Goal: Information Seeking & Learning: Compare options

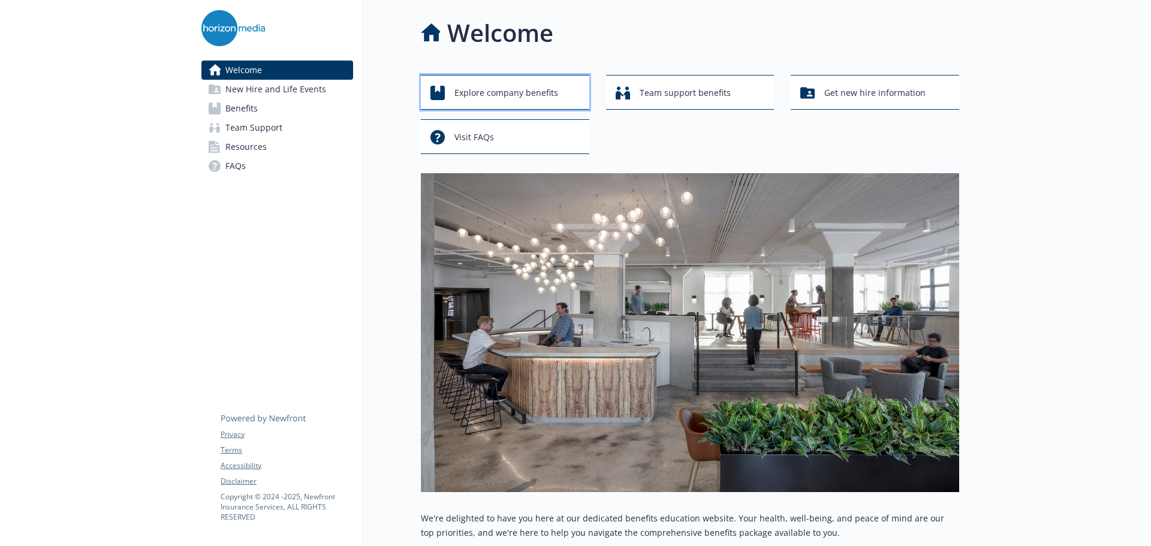
click at [442, 83] on div "Explore company benefits" at bounding box center [506, 93] width 153 height 23
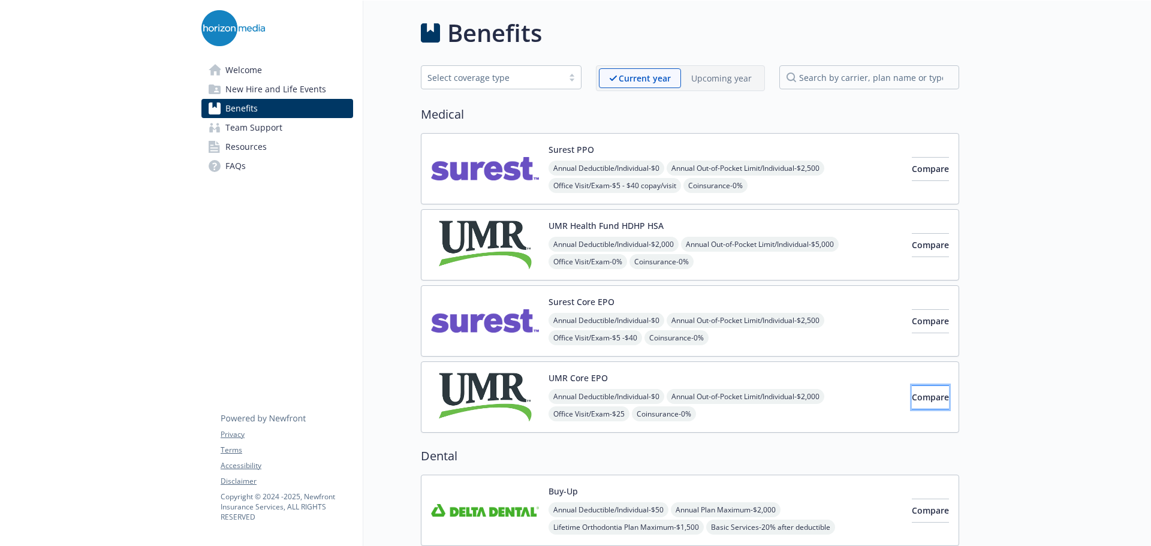
click at [921, 391] on span "Compare" at bounding box center [930, 396] width 37 height 11
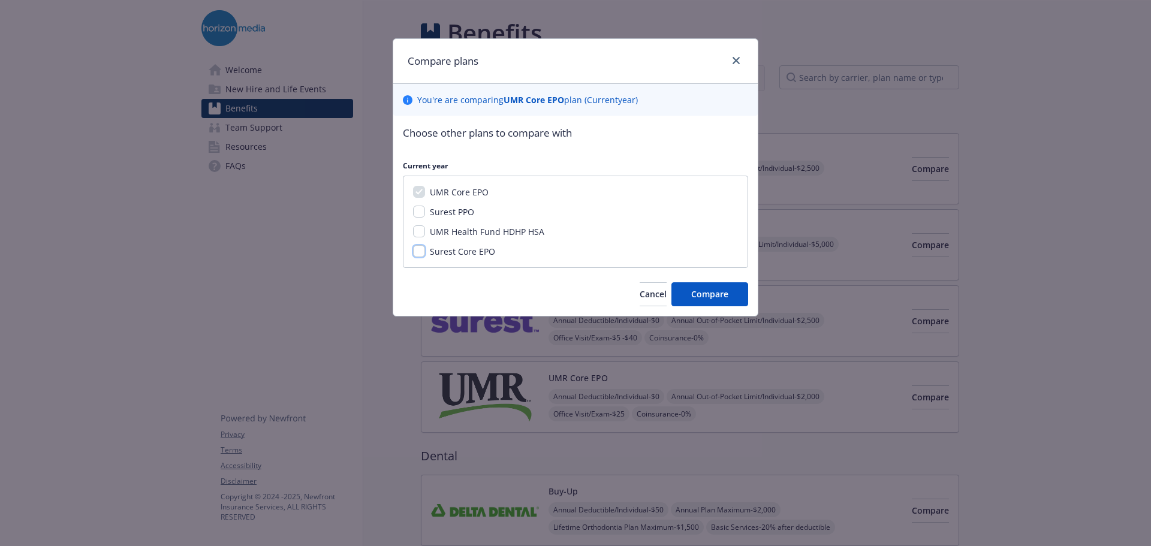
click at [414, 248] on input "Surest Core EPO" at bounding box center [419, 251] width 12 height 12
checkbox input "true"
click at [710, 296] on span "Compare" at bounding box center [709, 293] width 37 height 11
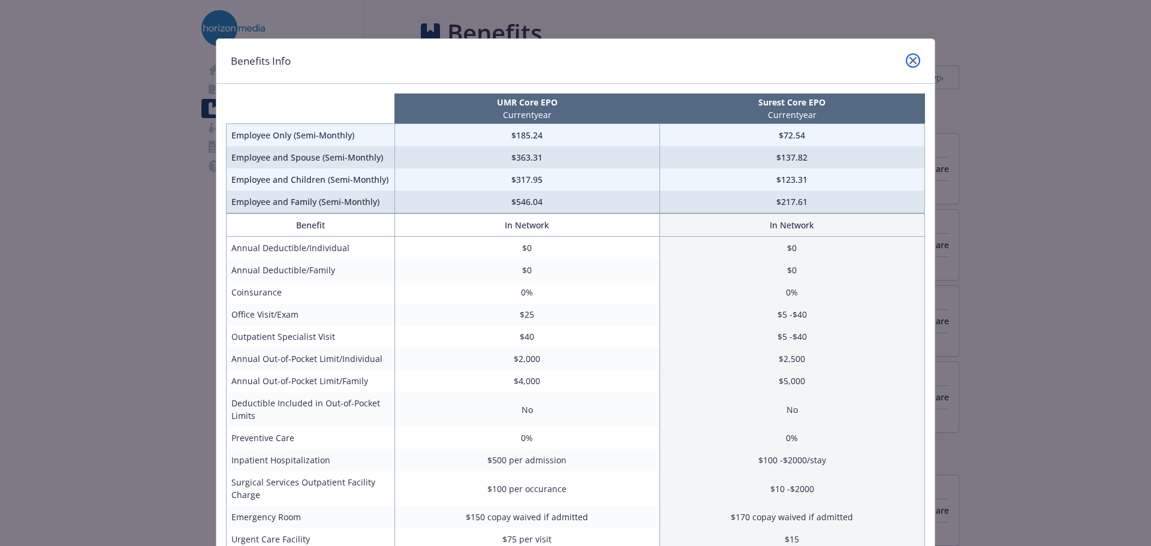
click at [912, 58] on link "close" at bounding box center [913, 60] width 14 height 14
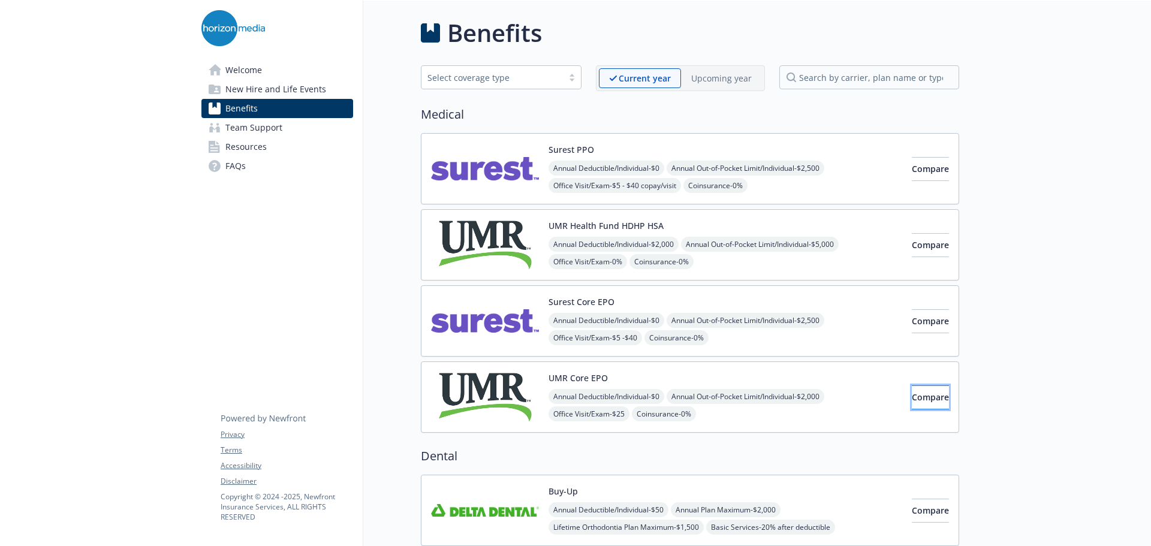
click at [927, 405] on button "Compare" at bounding box center [930, 398] width 37 height 24
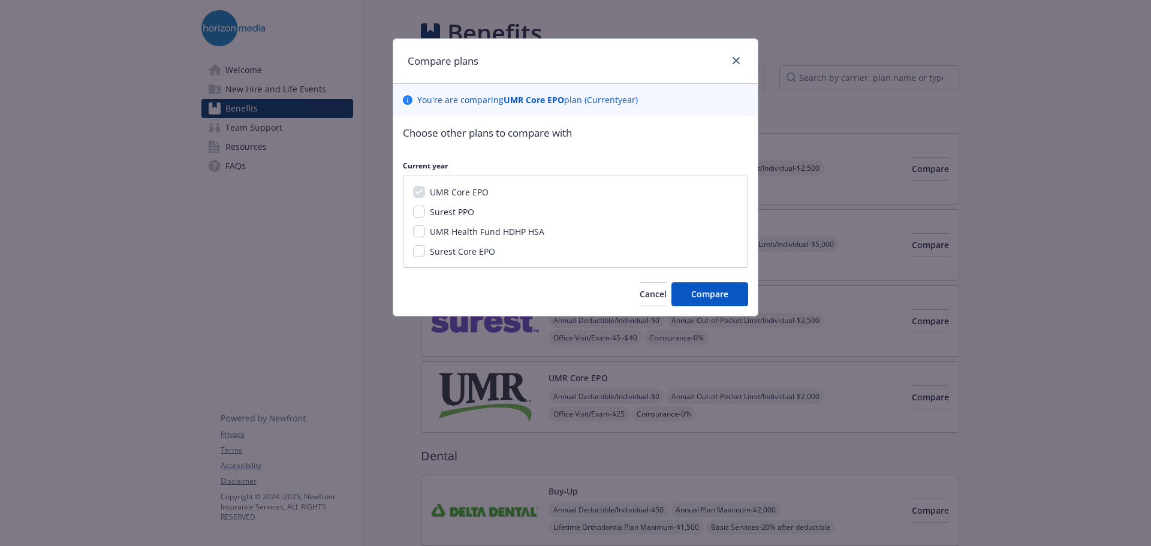
click at [412, 250] on div "UMR Core EPO Surest PPO UMR Health Fund HDHP HSA Surest Core EPO" at bounding box center [575, 222] width 345 height 92
click at [423, 249] on input "Surest Core EPO" at bounding box center [419, 251] width 12 height 12
checkbox input "true"
click at [703, 292] on span "Compare" at bounding box center [709, 293] width 37 height 11
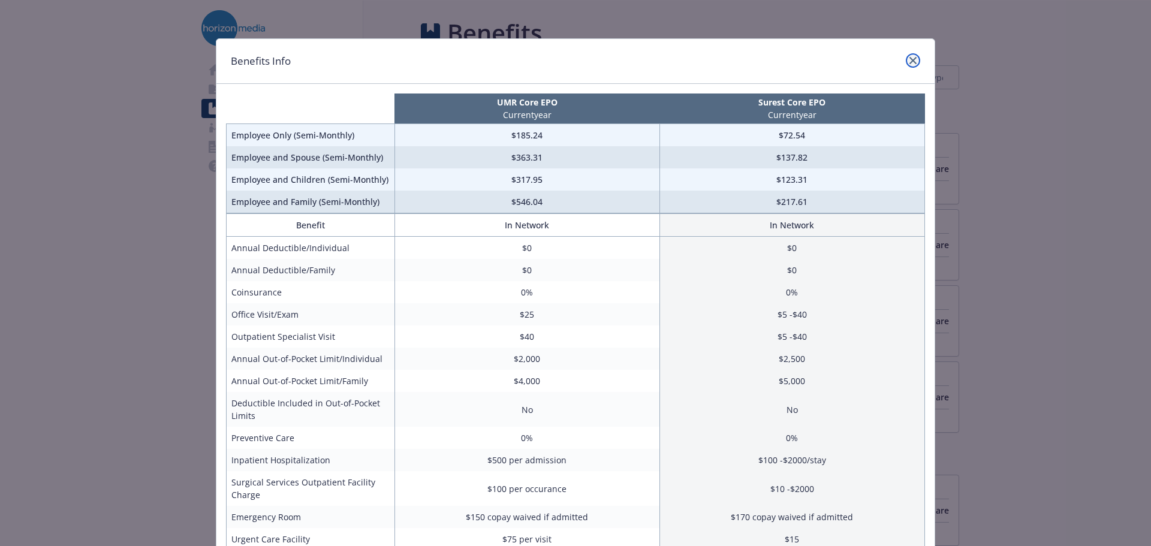
click at [910, 58] on icon "close" at bounding box center [912, 60] width 7 height 7
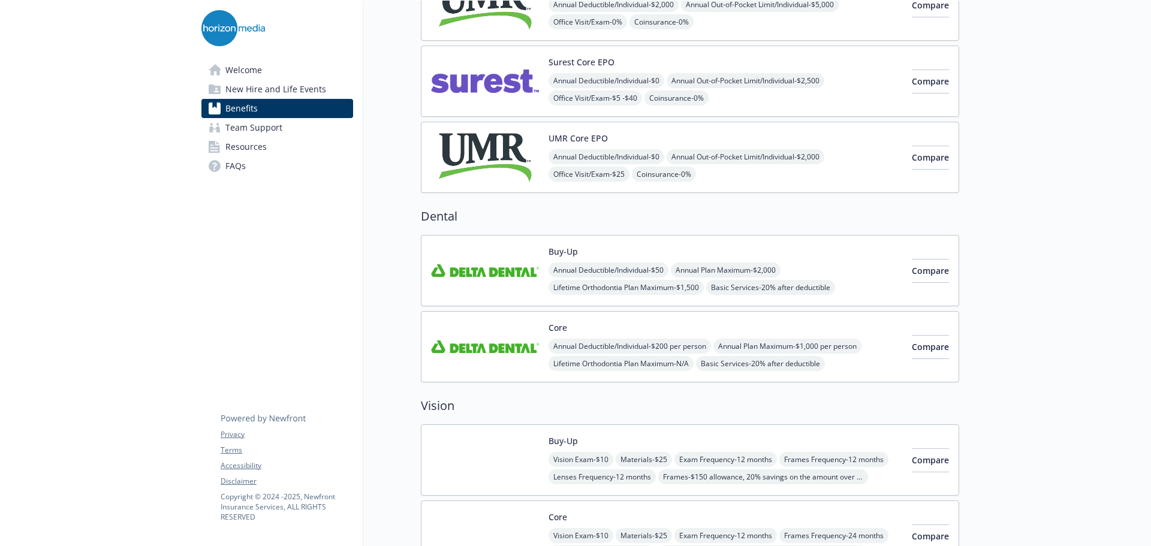
scroll to position [60, 0]
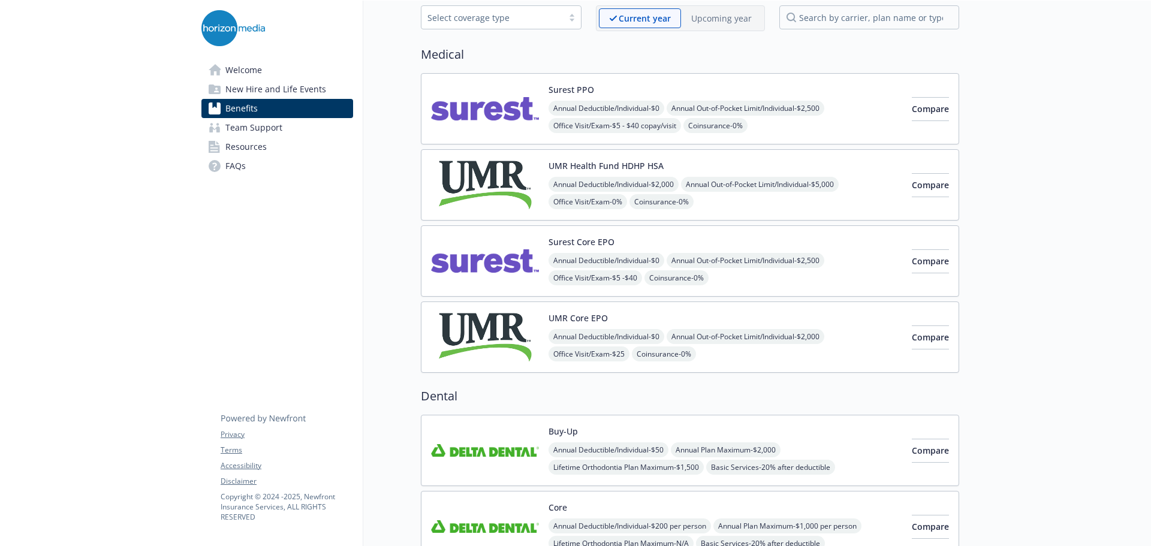
click at [477, 330] on img at bounding box center [485, 337] width 108 height 51
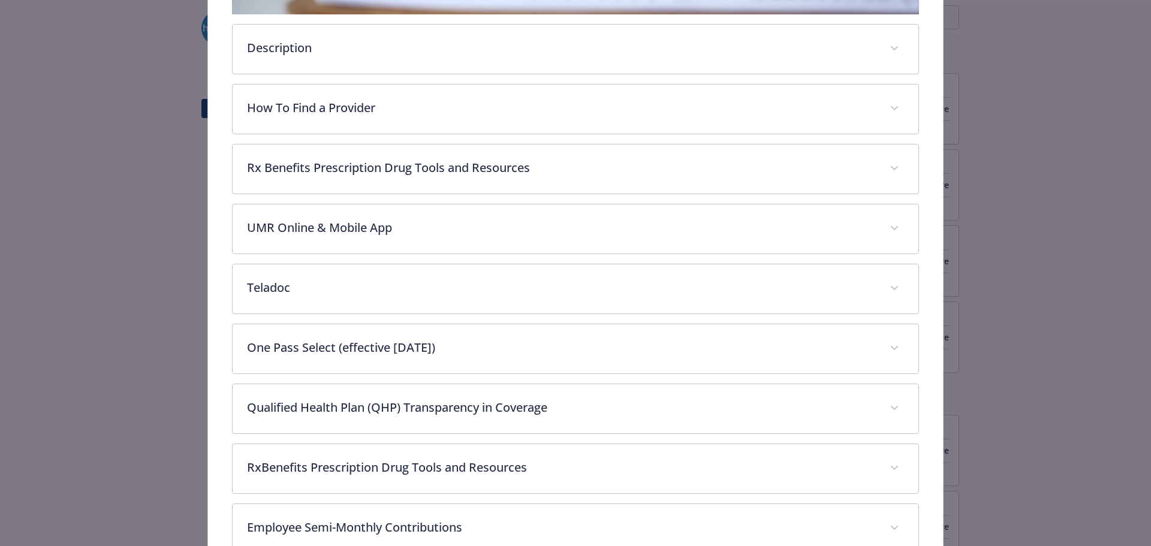
scroll to position [516, 0]
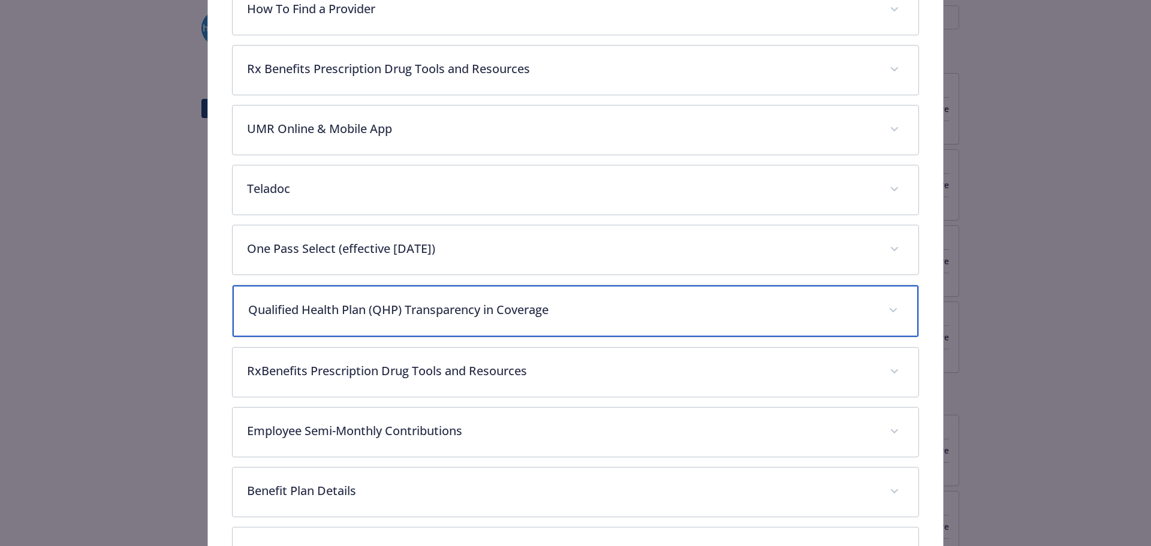
click at [365, 303] on p "Qualified Health Plan (QHP) Transparency in Coverage" at bounding box center [561, 310] width 627 height 18
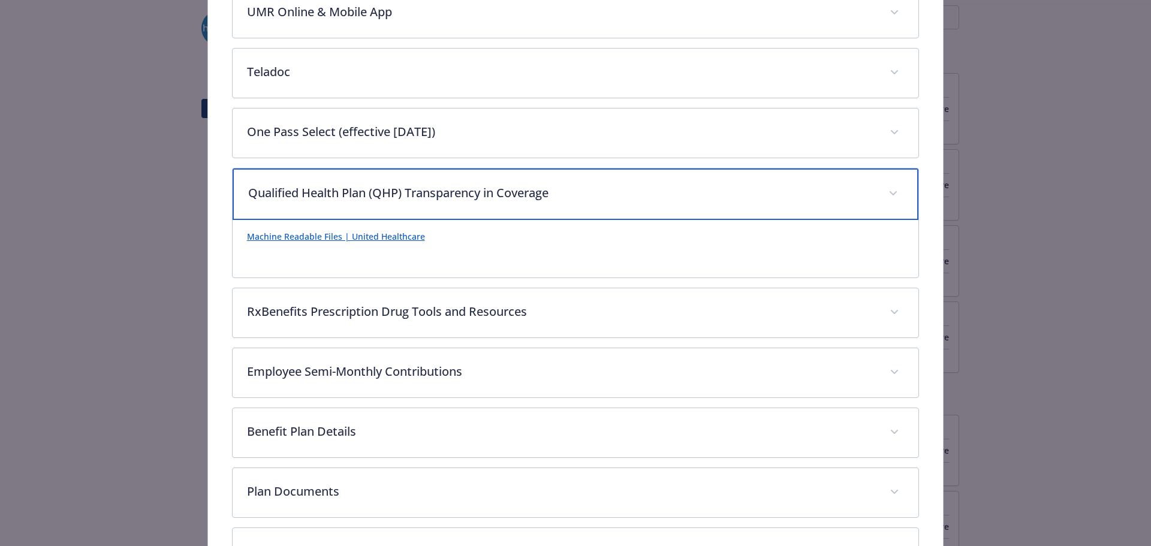
scroll to position [636, 0]
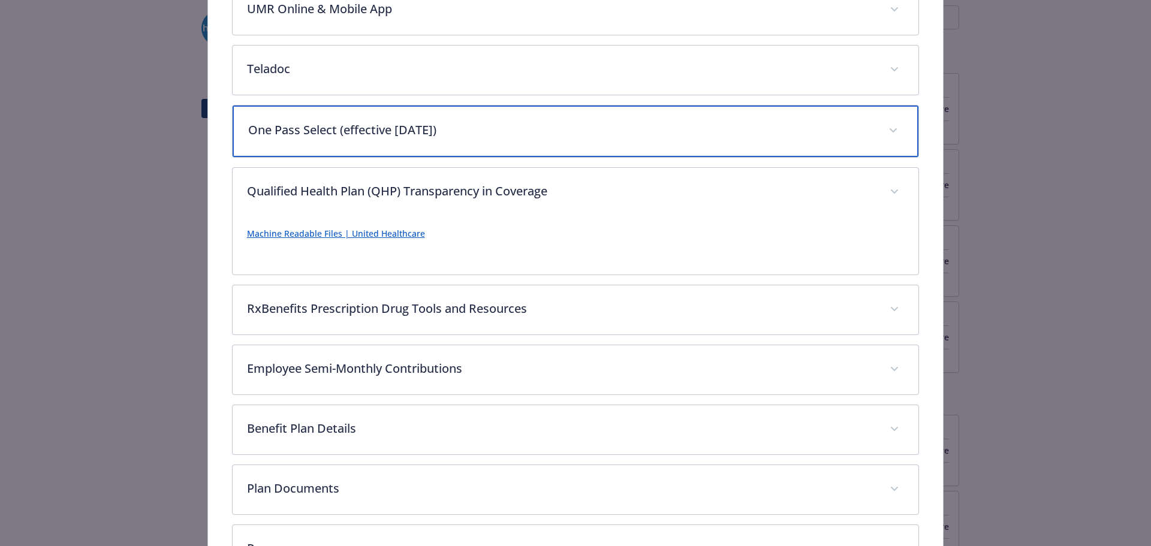
click at [356, 136] on p "One Pass Select (effective 8/1/2025)" at bounding box center [561, 130] width 627 height 18
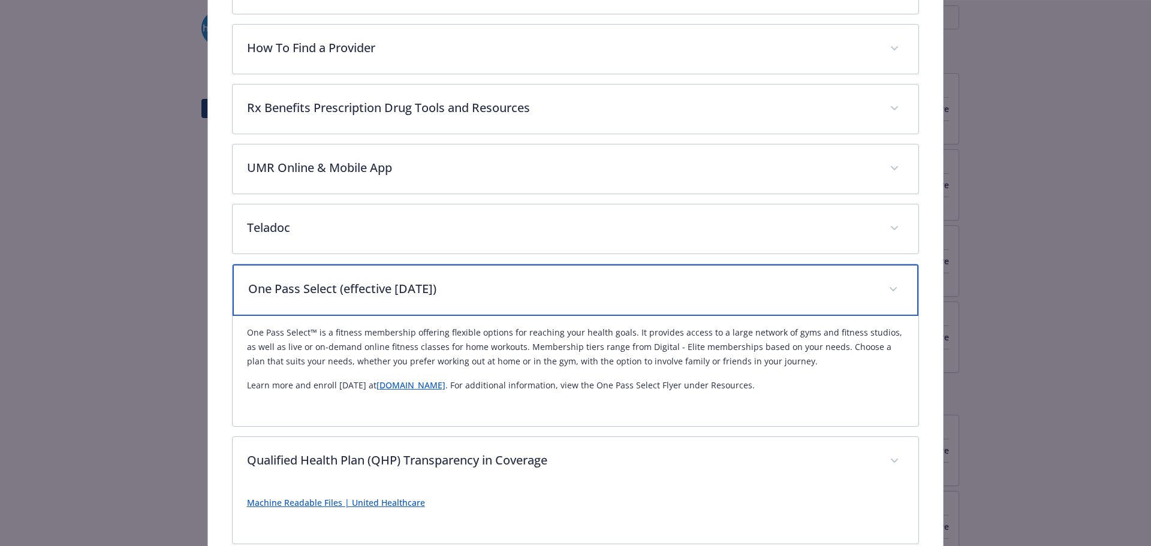
scroll to position [456, 0]
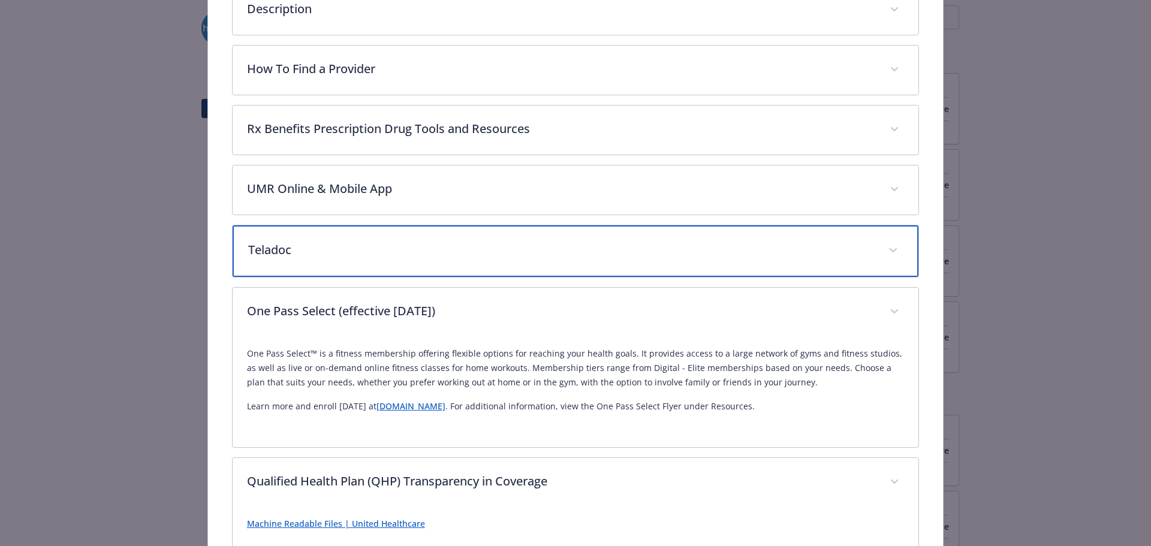
click at [339, 234] on div "Teladoc" at bounding box center [576, 251] width 686 height 52
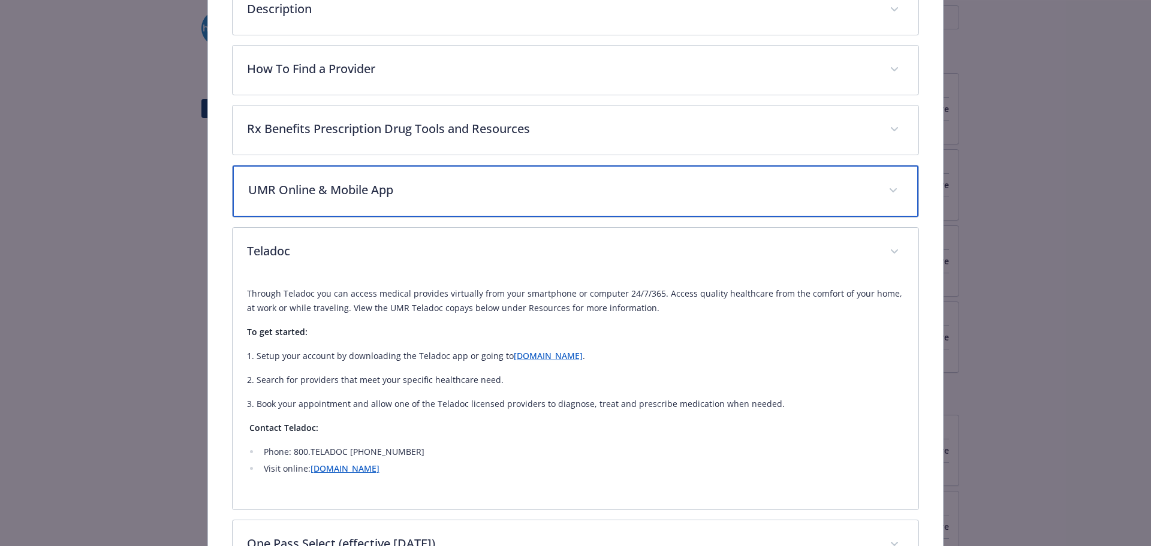
click at [333, 195] on p "UMR Online & Mobile App" at bounding box center [561, 190] width 627 height 18
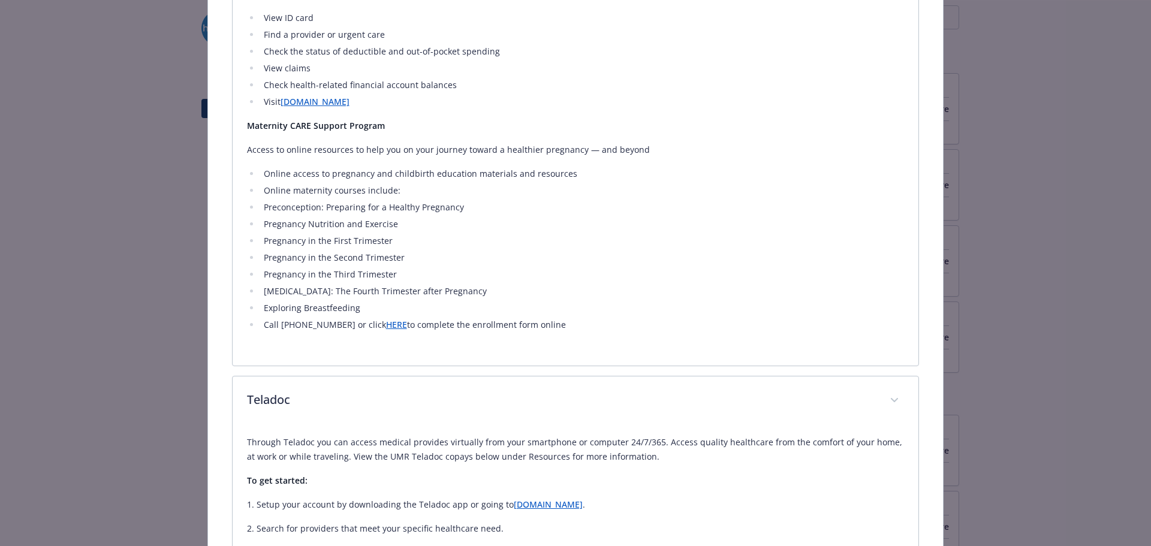
scroll to position [396, 0]
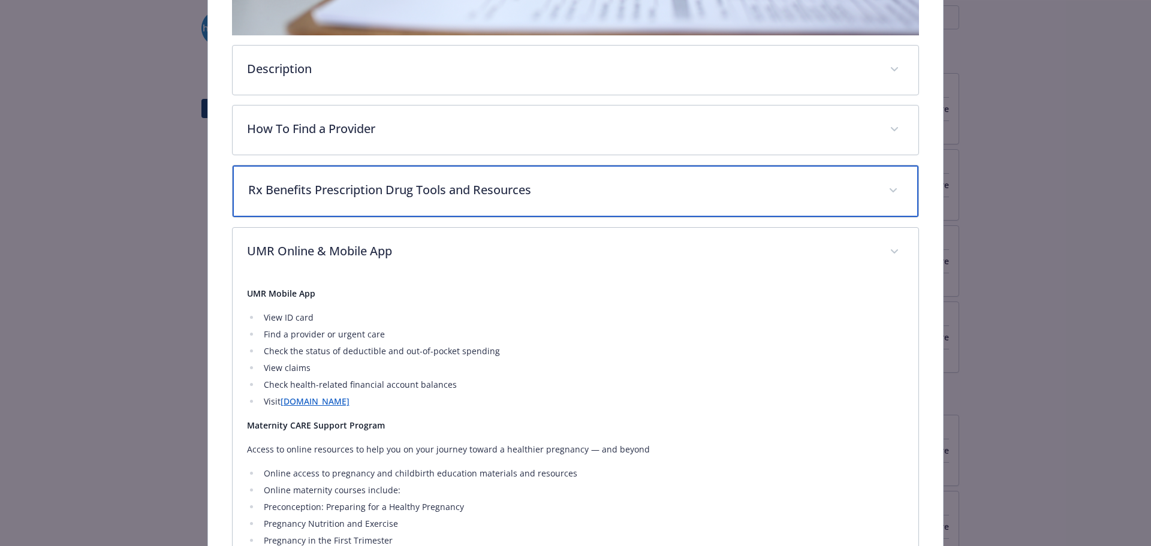
click at [352, 186] on p "Rx Benefits Prescription Drug Tools and Resources" at bounding box center [561, 190] width 627 height 18
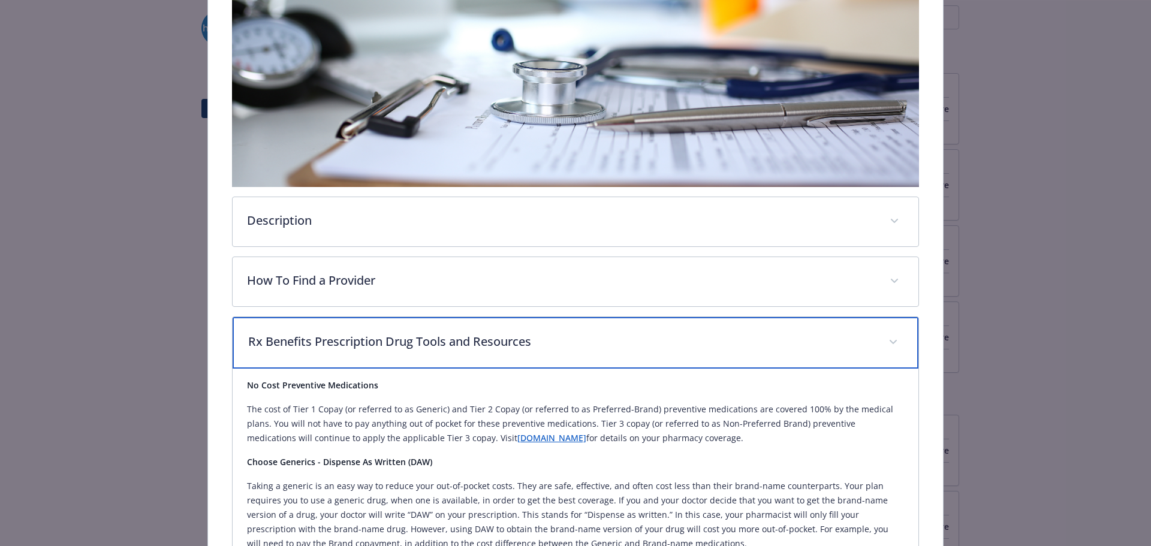
scroll to position [96, 0]
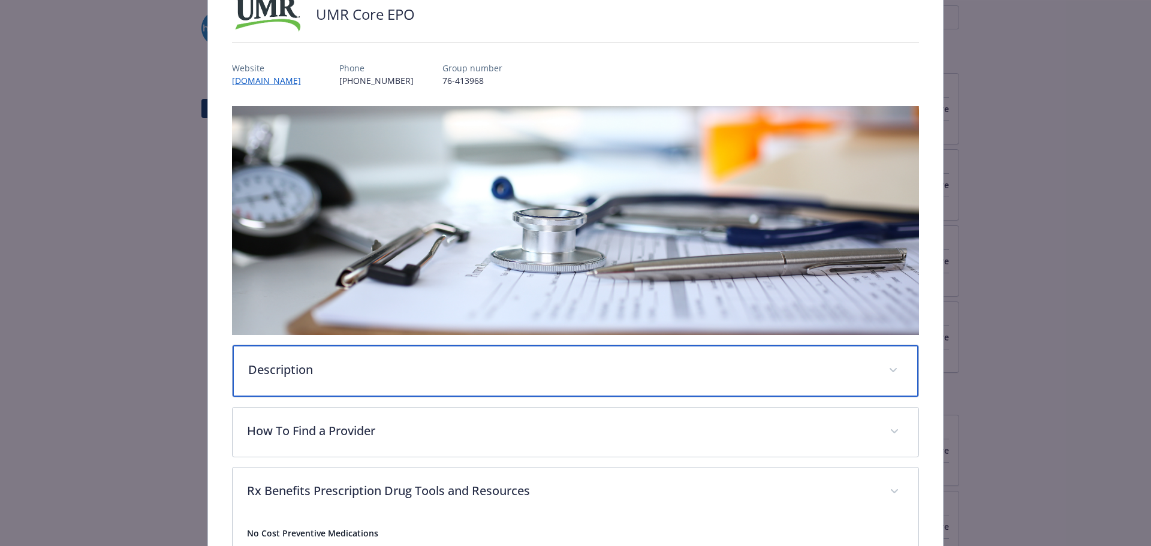
click at [334, 376] on p "Description" at bounding box center [561, 370] width 627 height 18
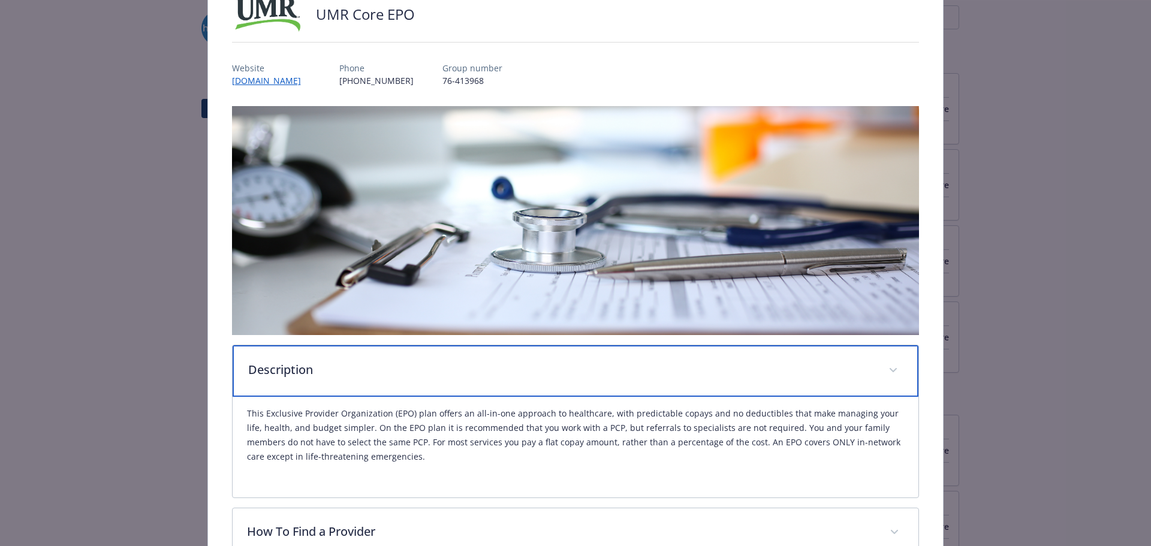
scroll to position [276, 0]
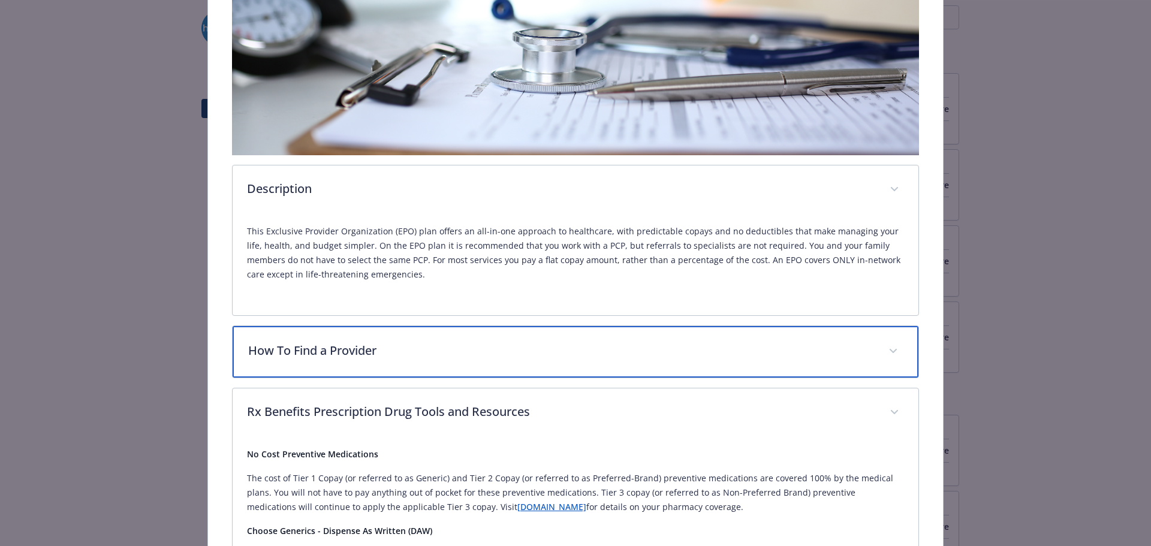
click at [335, 353] on p "How To Find a Provider" at bounding box center [561, 351] width 627 height 18
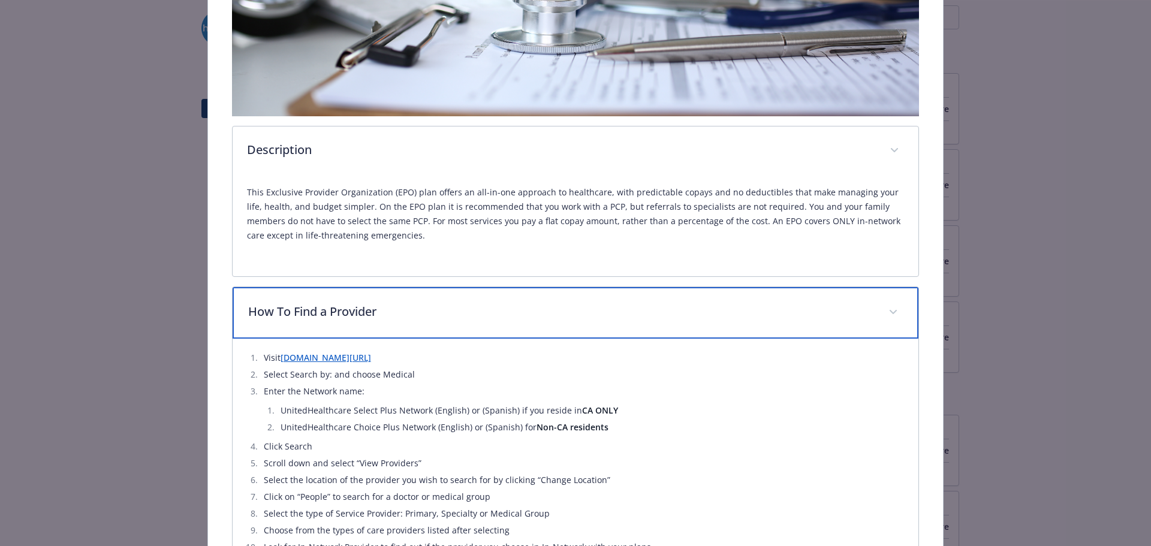
scroll to position [336, 0]
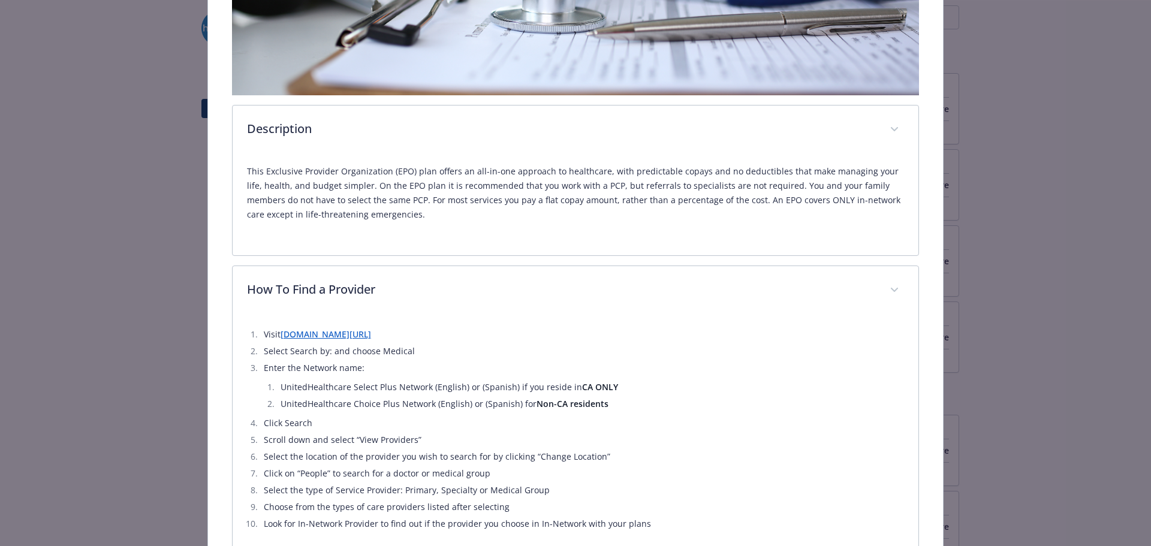
click at [351, 332] on link "umr.com/find-a-provider" at bounding box center [326, 334] width 91 height 11
drag, startPoint x: 425, startPoint y: 386, endPoint x: 278, endPoint y: 384, distance: 146.9
click at [278, 384] on li "UnitedHealthcare Select Plus Network (English) or (Spanish) if you reside in CA…" at bounding box center [591, 387] width 628 height 14
copy li "UnitedHealthcare Select Plus Network"
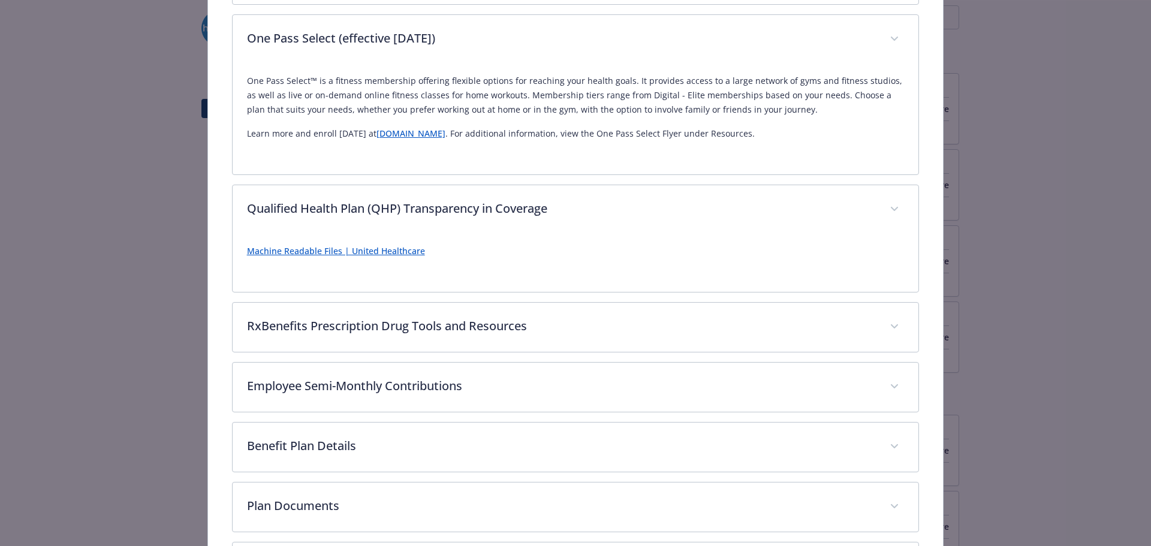
scroll to position [2674, 0]
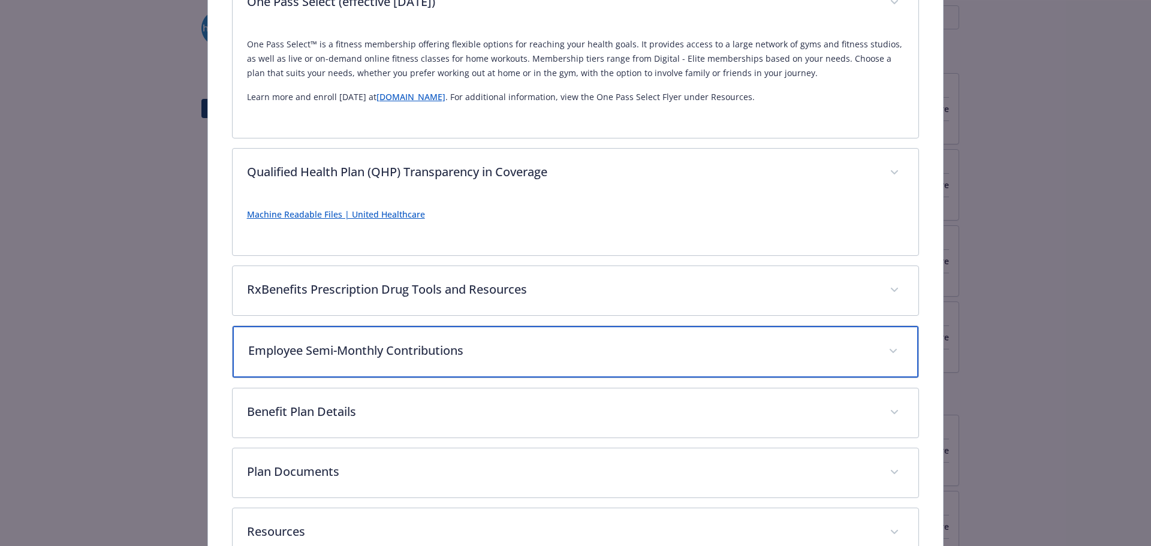
click at [374, 350] on p "Employee Semi-Monthly Contributions" at bounding box center [561, 351] width 627 height 18
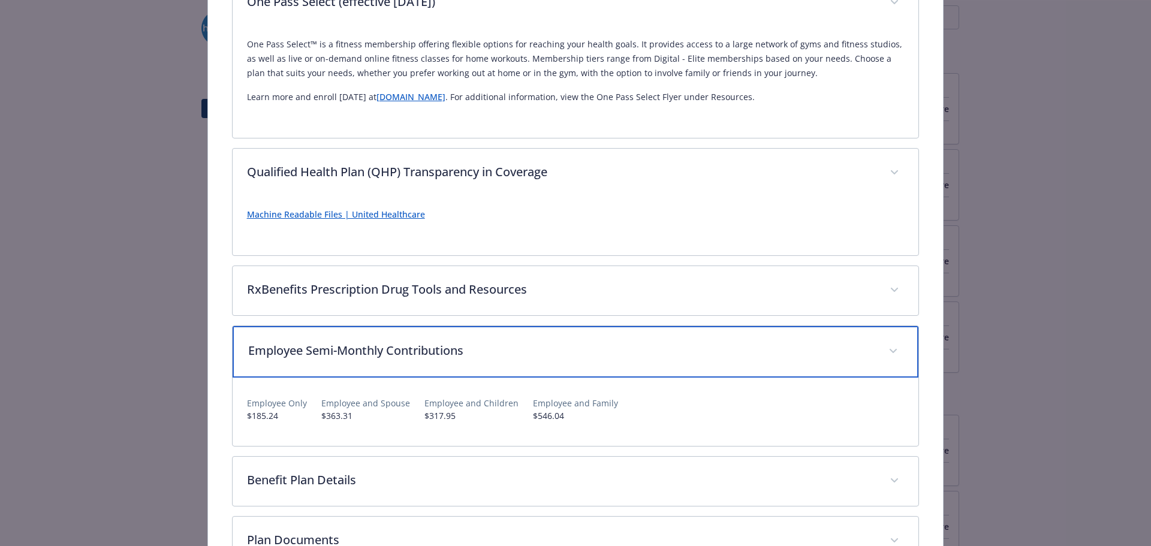
scroll to position [2794, 0]
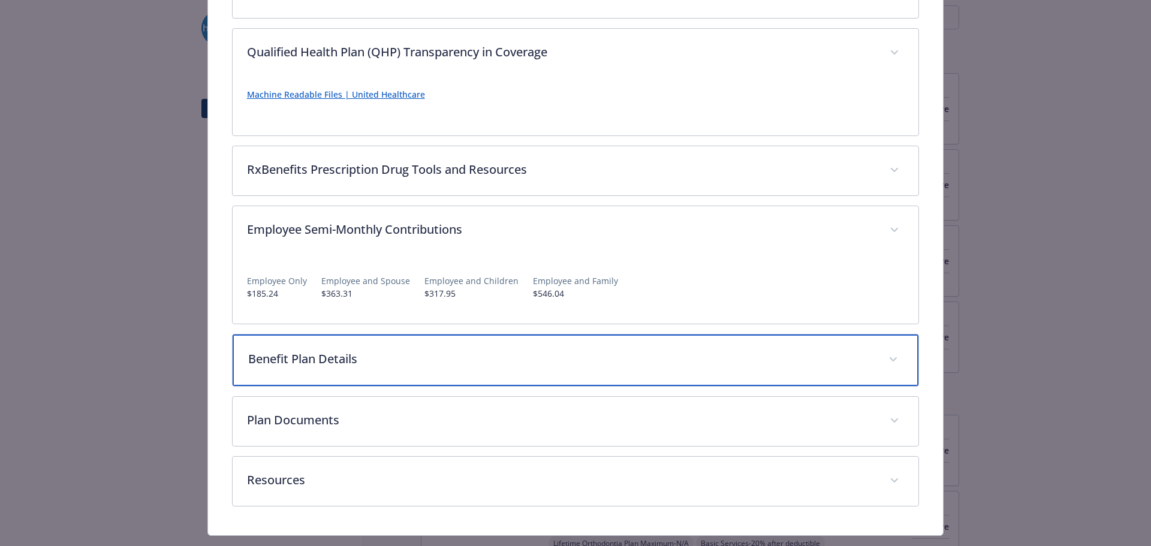
click at [358, 358] on p "Benefit Plan Details" at bounding box center [561, 359] width 627 height 18
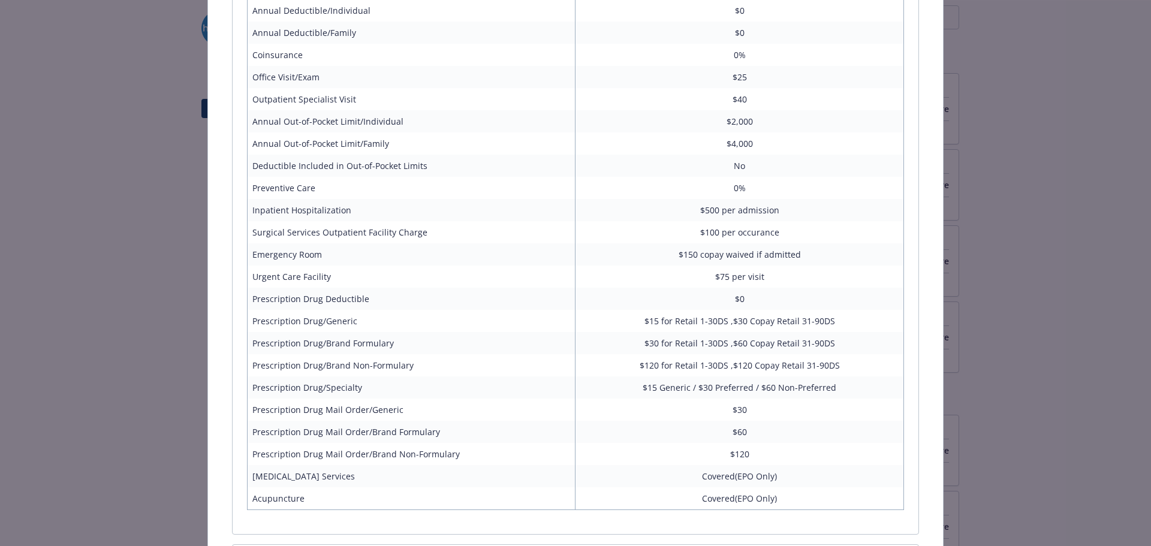
scroll to position [3388, 0]
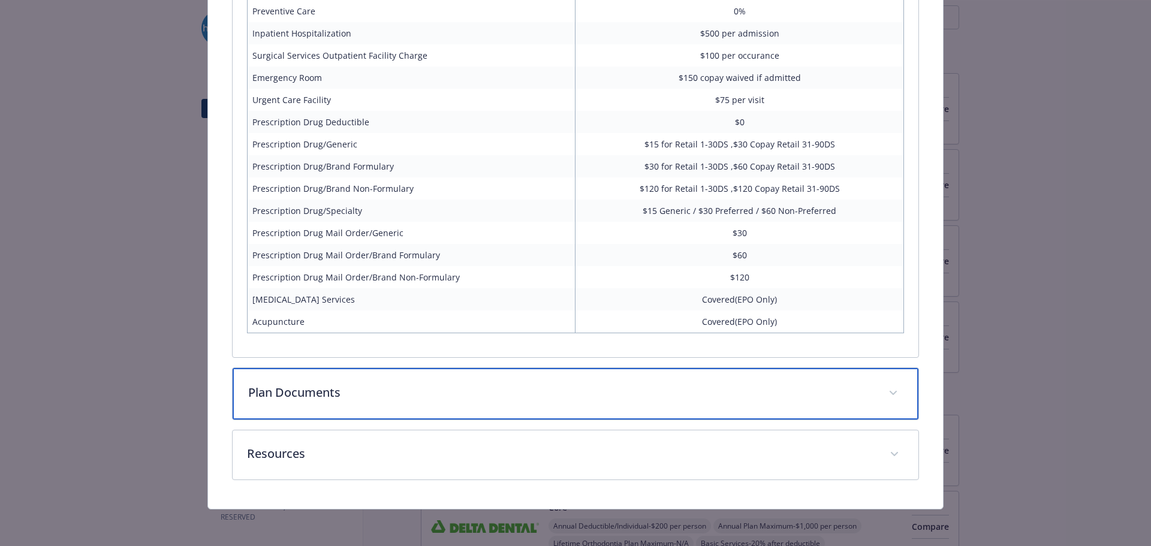
click at [381, 386] on p "Plan Documents" at bounding box center [561, 393] width 627 height 18
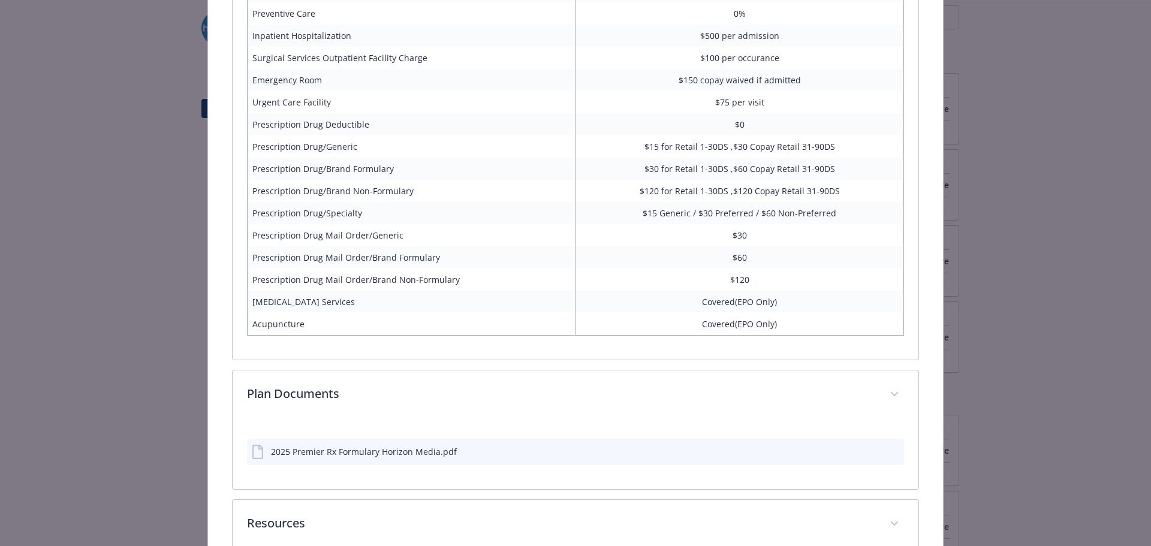
click at [397, 457] on div "2025 Premier Rx Formulary Horizon Media.pdf" at bounding box center [576, 452] width 658 height 26
click at [869, 453] on button "details for plan Medical - UMR Core EPO - Medical EPO" at bounding box center [874, 451] width 10 height 13
click at [1049, 414] on div "Medical - UMR Core EPO - Medical EPO UMR Core EPO Website www.umr.com Phone (80…" at bounding box center [575, 273] width 1151 height 546
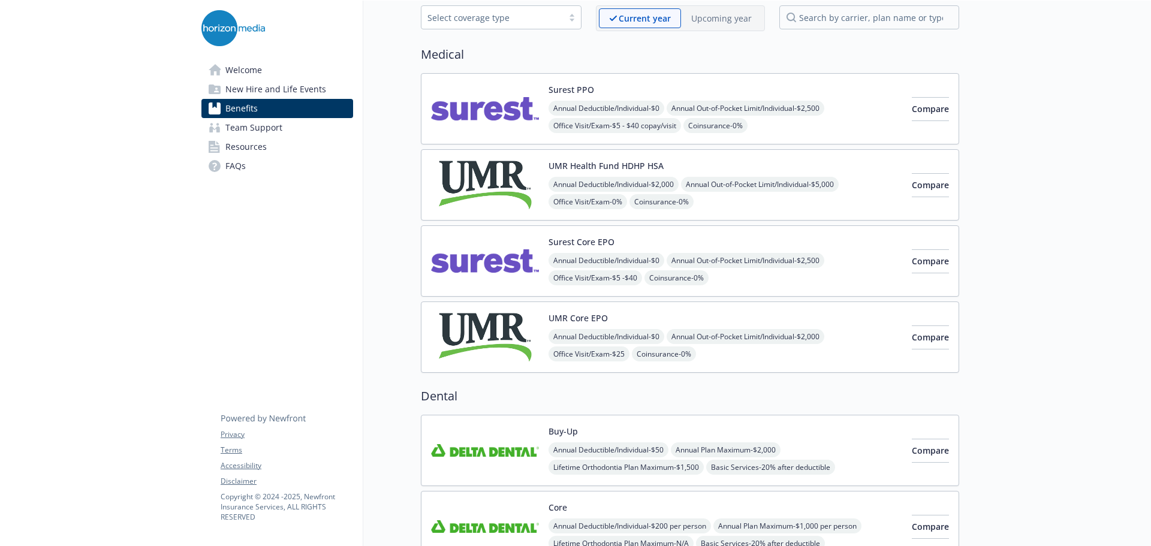
click at [477, 344] on img at bounding box center [485, 337] width 108 height 51
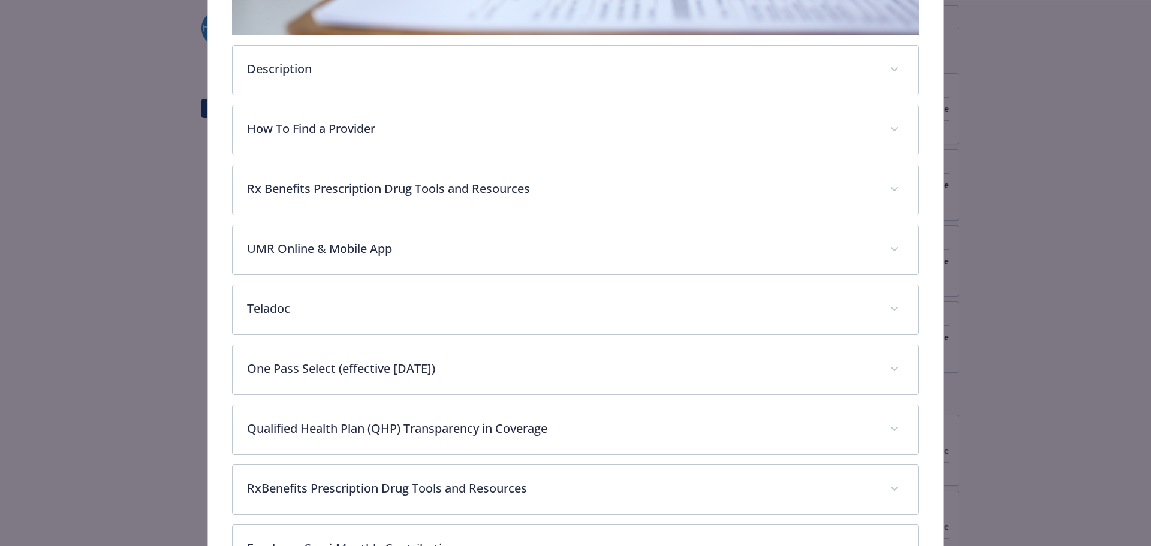
scroll to position [670, 0]
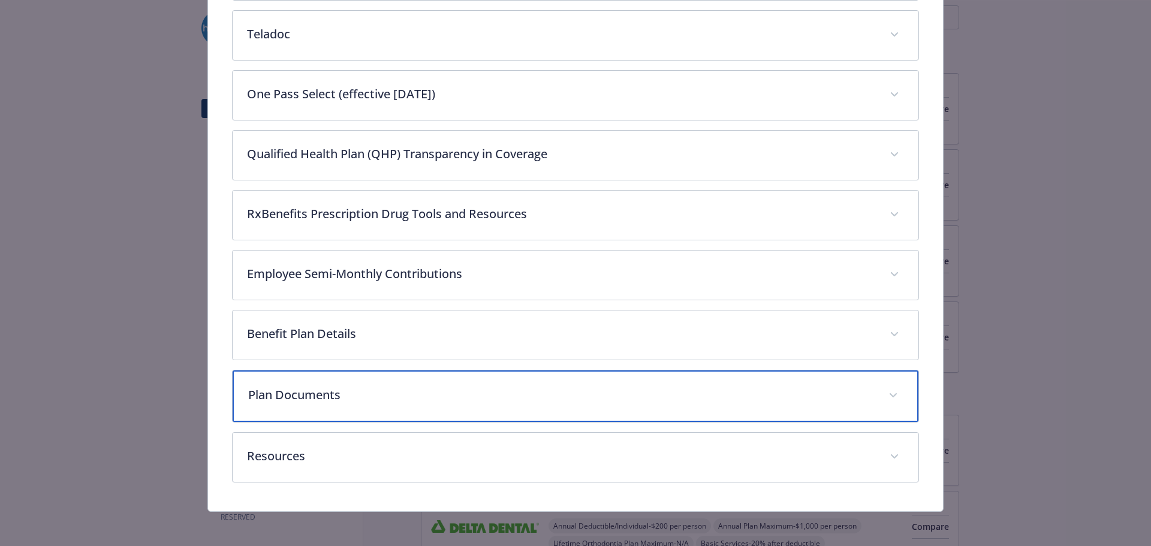
drag, startPoint x: 347, startPoint y: 404, endPoint x: 353, endPoint y: 396, distance: 9.8
click at [347, 402] on div "Plan Documents" at bounding box center [576, 397] width 686 height 52
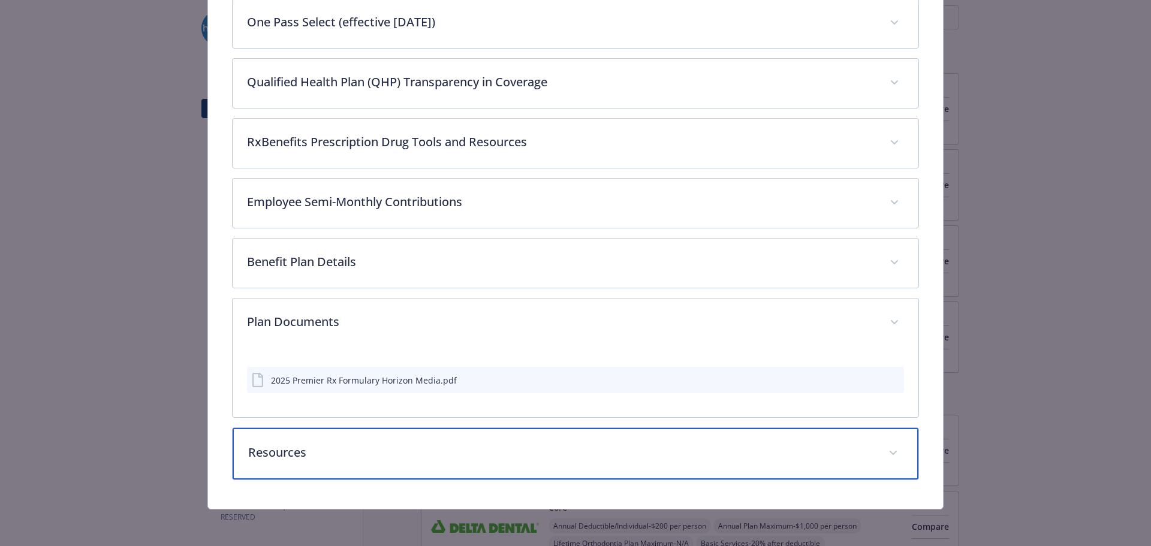
drag, startPoint x: 384, startPoint y: 453, endPoint x: 389, endPoint y: 447, distance: 8.1
click at [384, 450] on p "Resources" at bounding box center [561, 453] width 627 height 18
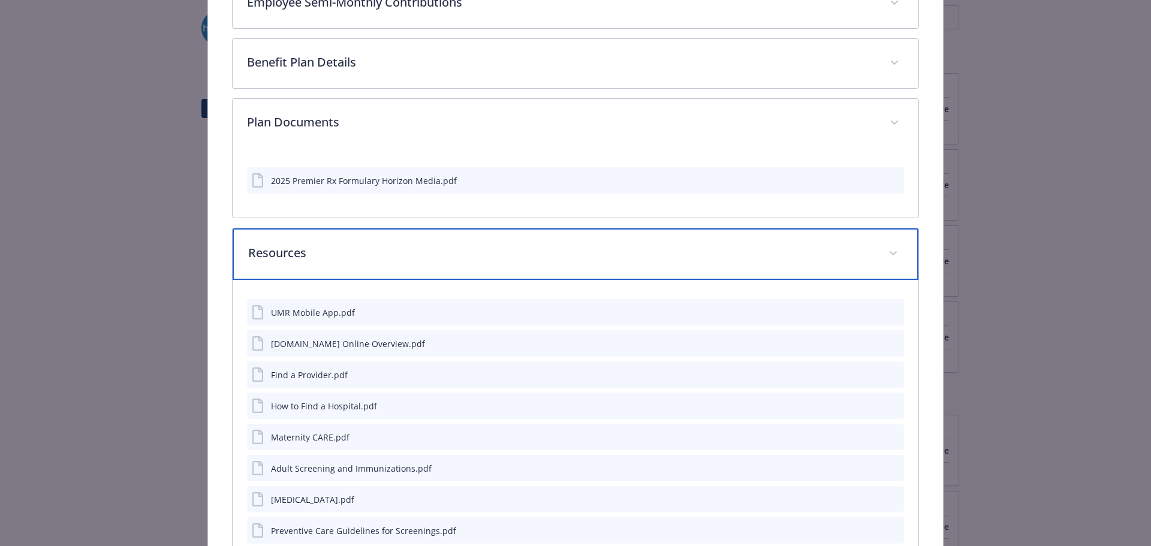
scroll to position [917, 0]
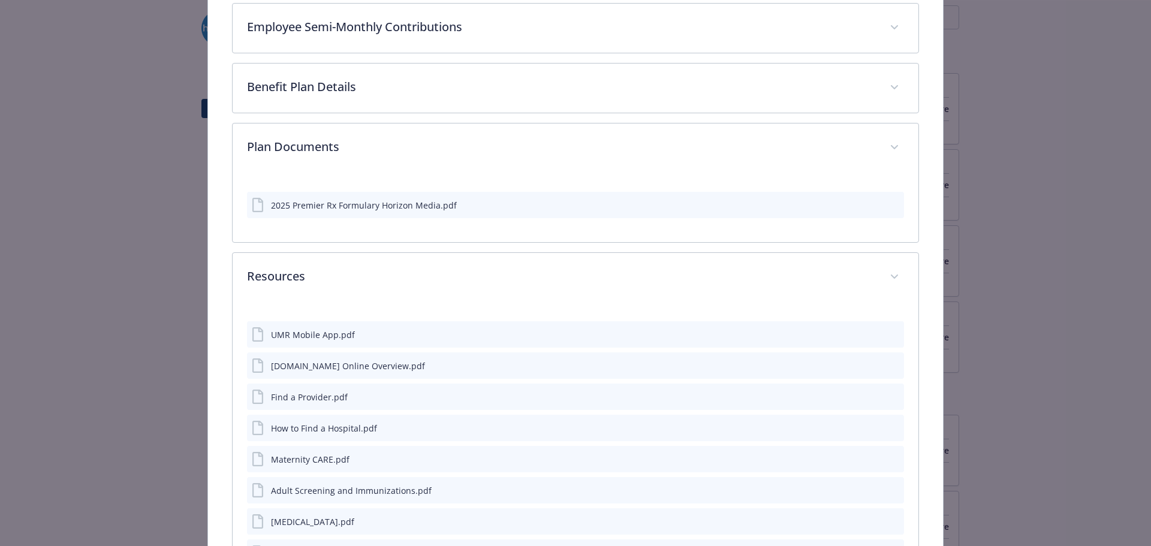
click at [870, 204] on icon "download file" at bounding box center [873, 205] width 10 height 10
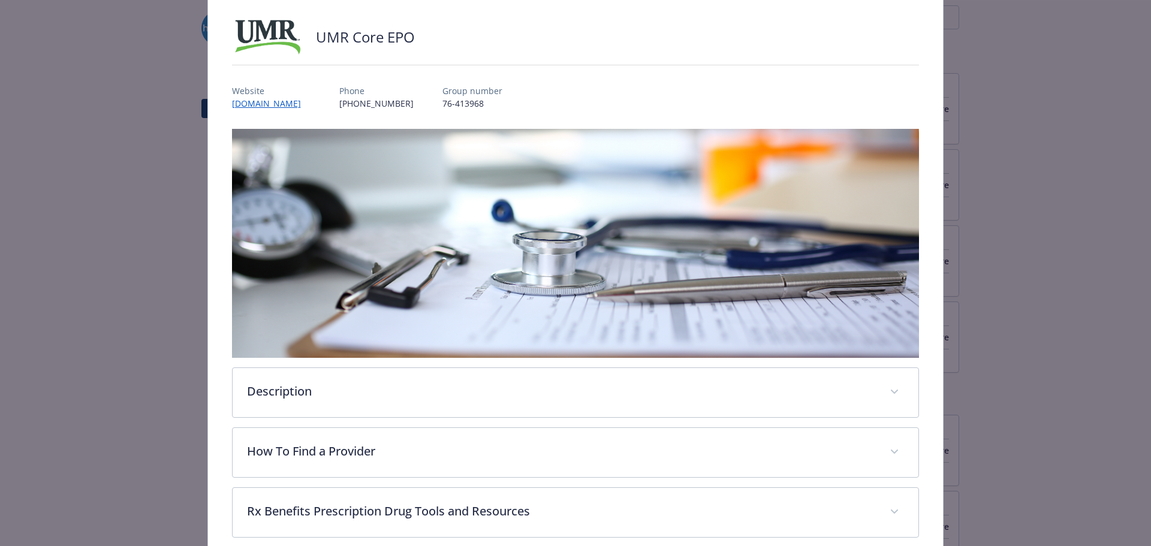
scroll to position [0, 0]
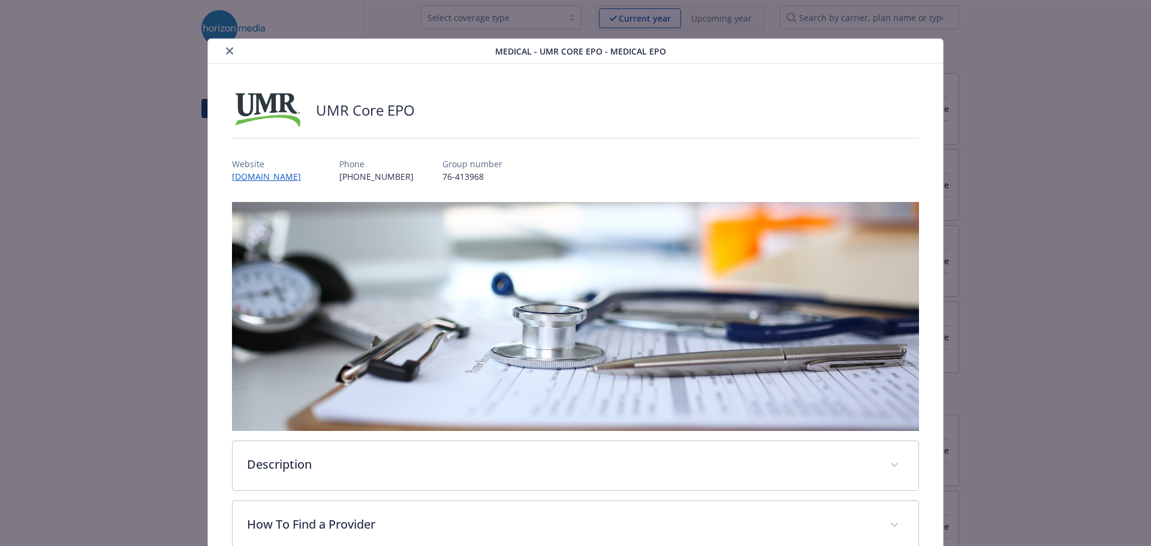
drag, startPoint x: 170, startPoint y: 131, endPoint x: 173, endPoint y: 126, distance: 6.2
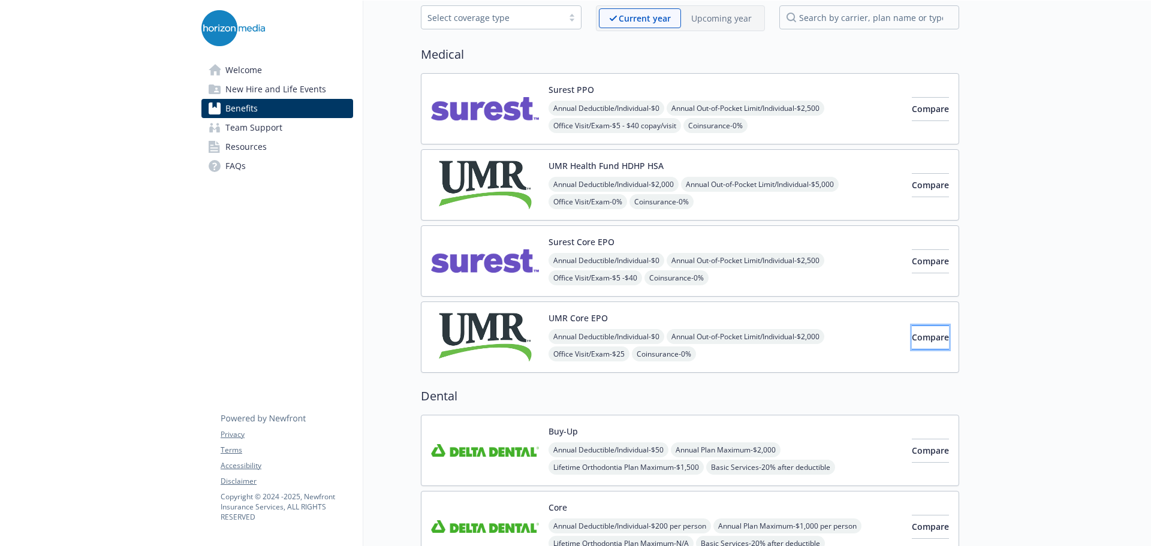
click at [912, 338] on span "Compare" at bounding box center [930, 337] width 37 height 11
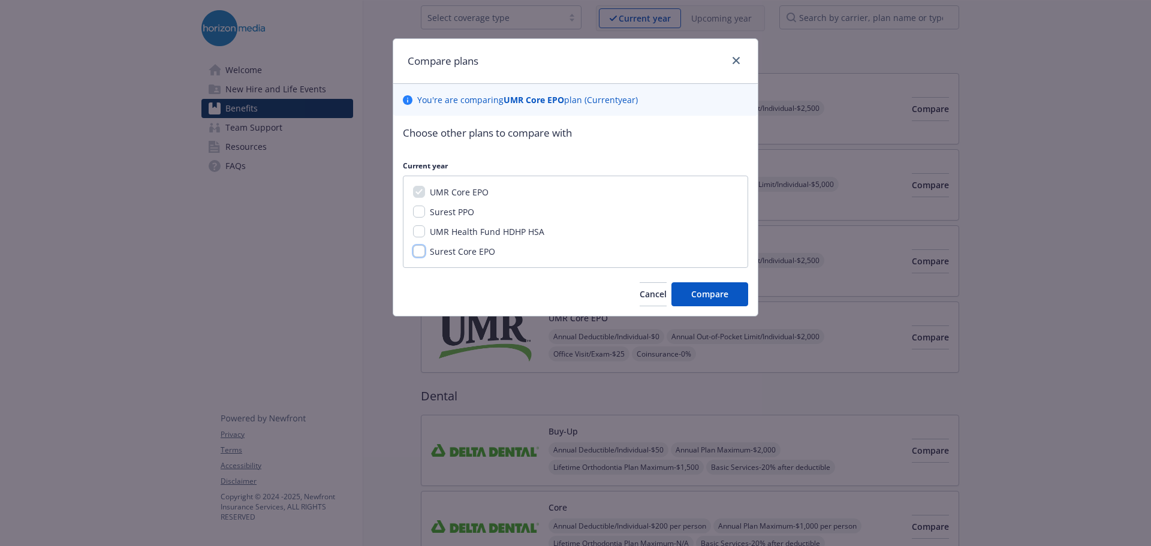
click at [422, 252] on input "Surest Core EPO" at bounding box center [419, 251] width 12 height 12
checkbox input "true"
click at [701, 291] on span "Compare" at bounding box center [709, 293] width 37 height 11
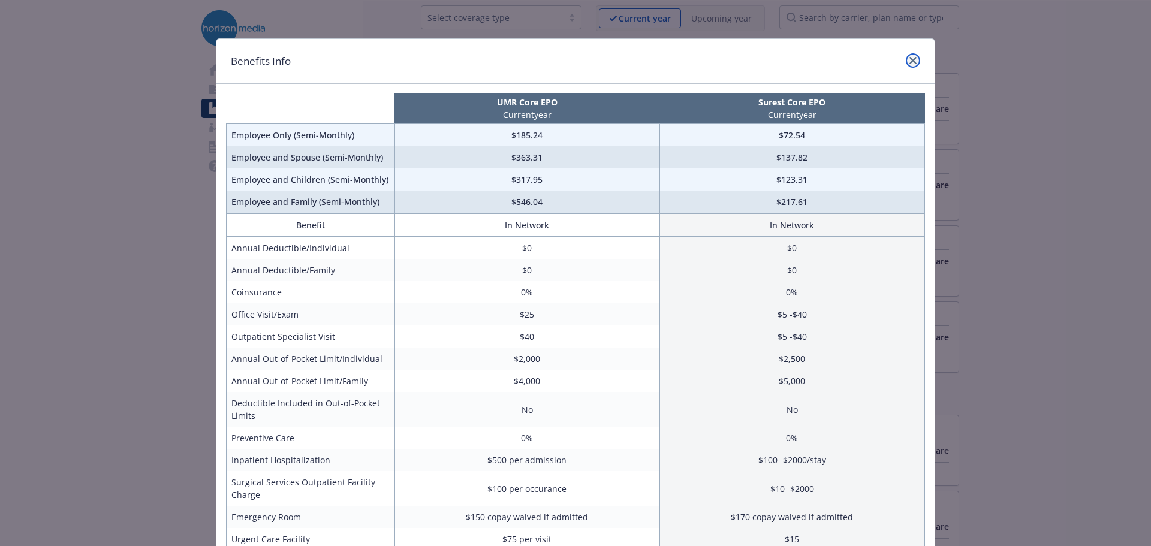
click at [914, 55] on link "close" at bounding box center [913, 60] width 14 height 14
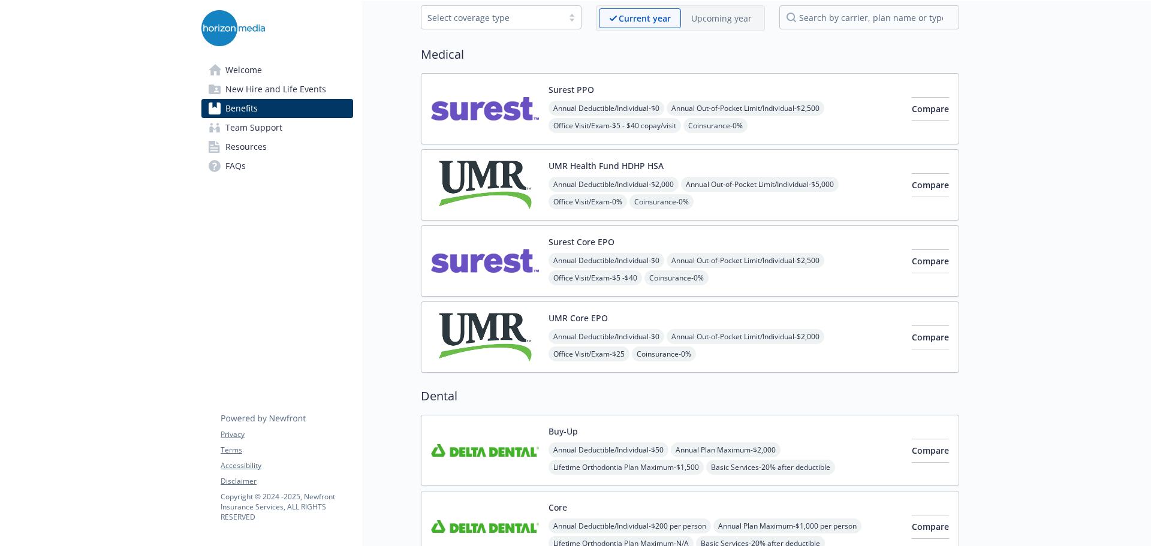
click at [490, 328] on img at bounding box center [485, 337] width 108 height 51
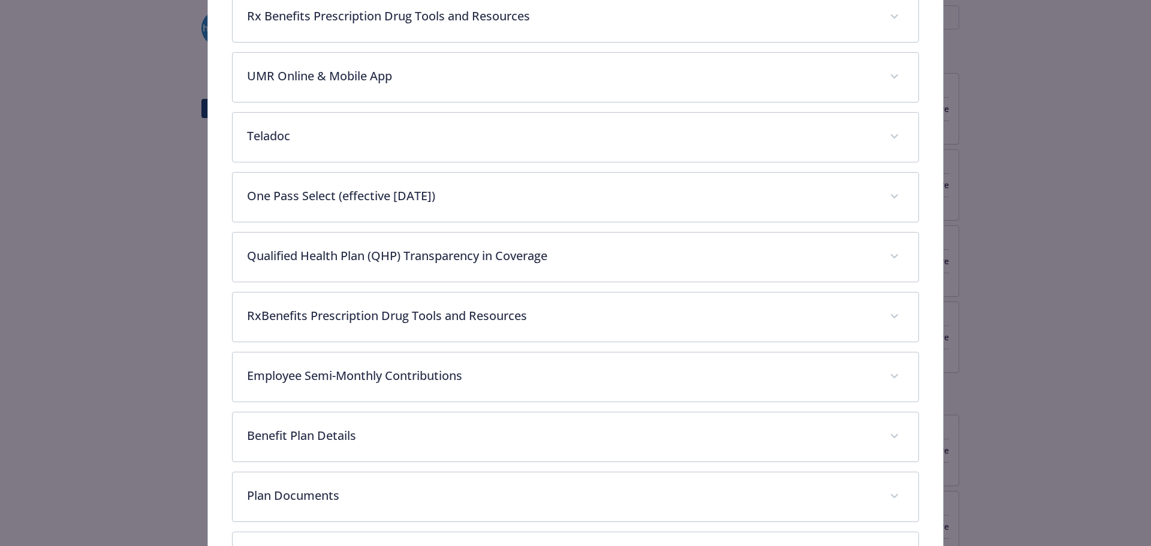
scroll to position [576, 0]
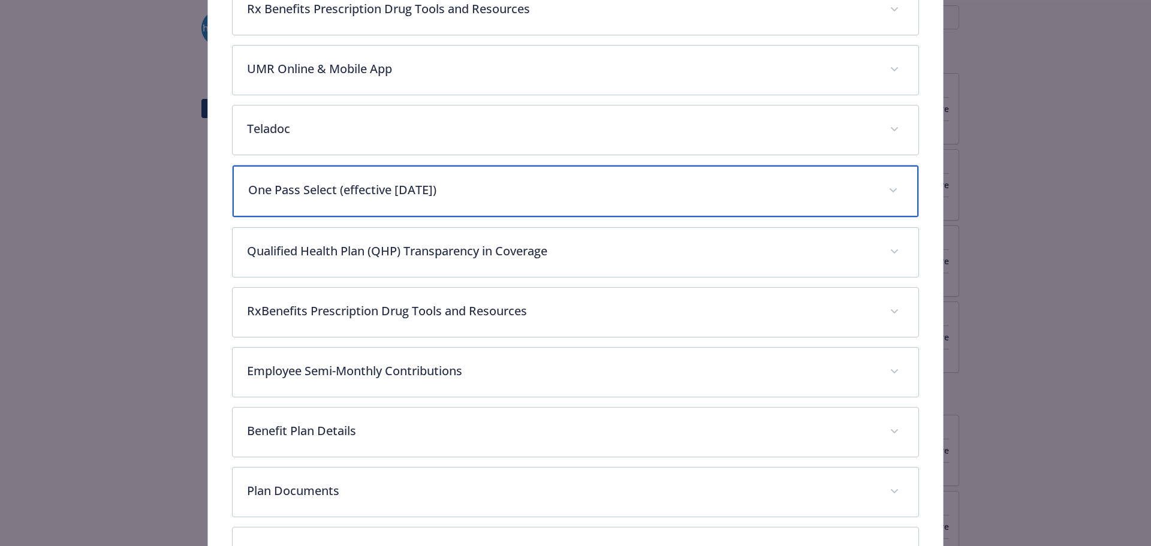
click at [416, 187] on p "One Pass Select (effective 8/1/2025)" at bounding box center [561, 190] width 627 height 18
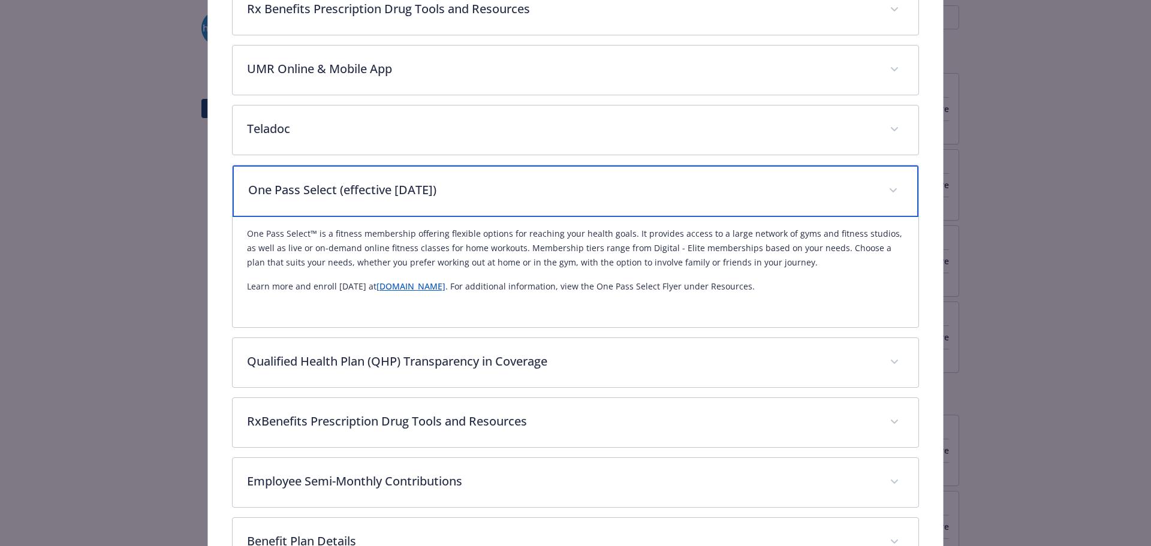
click at [416, 187] on p "One Pass Select (effective 8/1/2025)" at bounding box center [561, 190] width 627 height 18
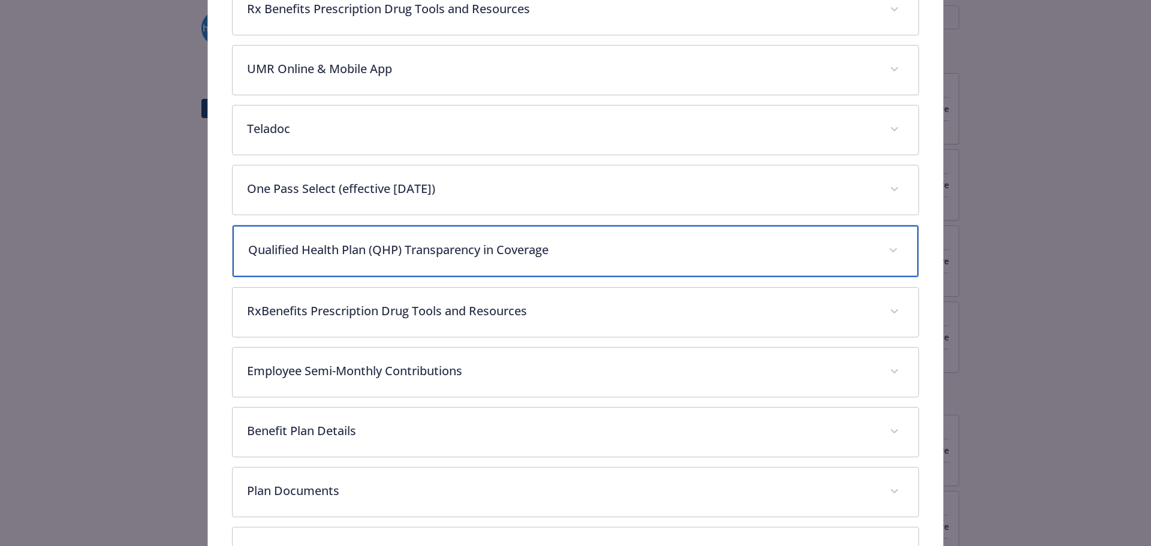
click at [419, 255] on p "Qualified Health Plan (QHP) Transparency in Coverage" at bounding box center [561, 250] width 627 height 18
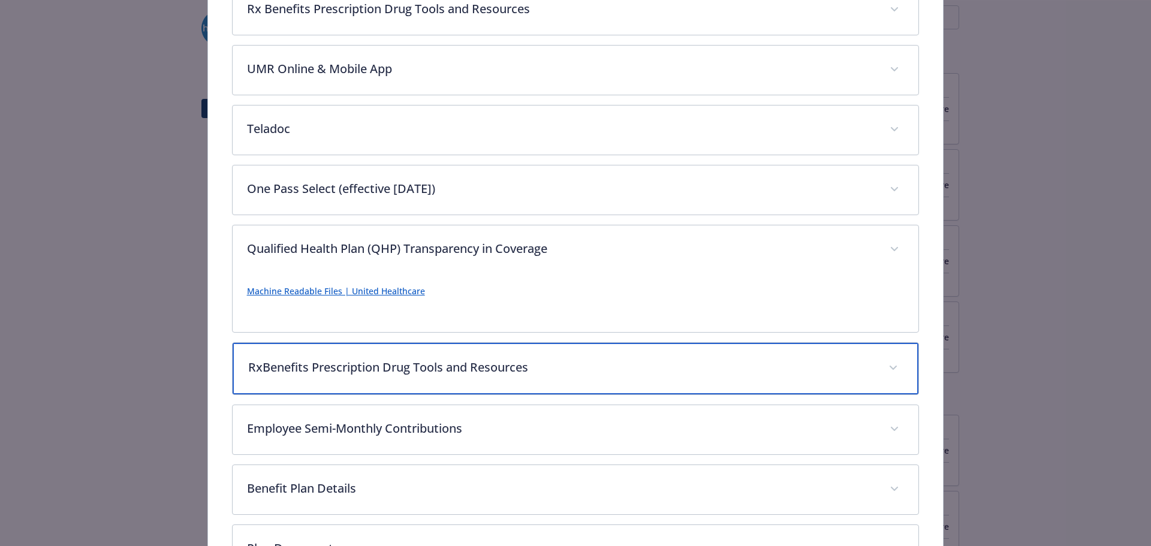
click at [406, 372] on p "RxBenefits Prescription Drug Tools and Resources" at bounding box center [561, 368] width 627 height 18
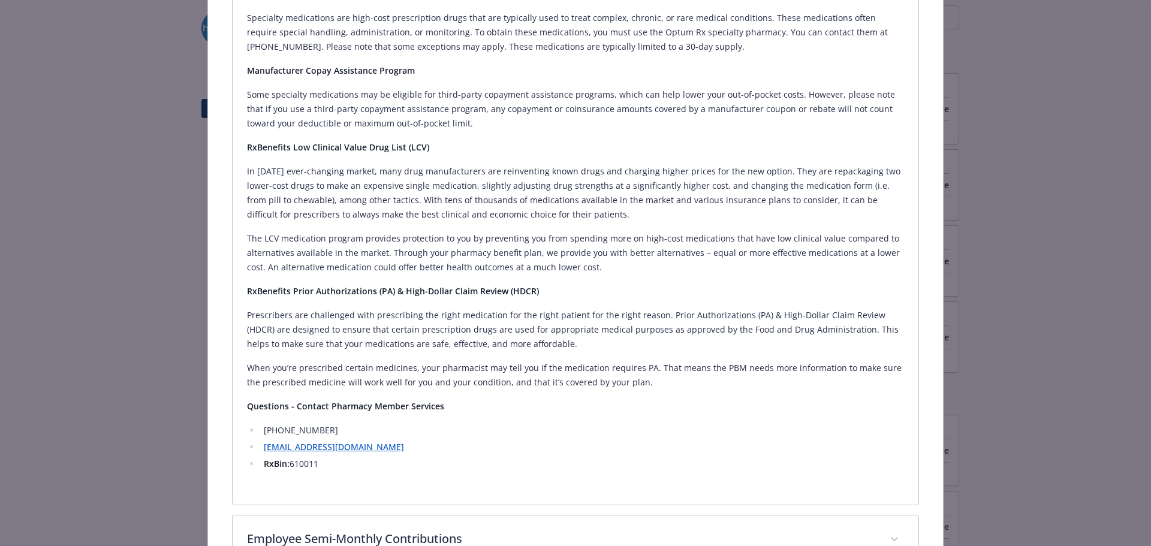
scroll to position [1440, 0]
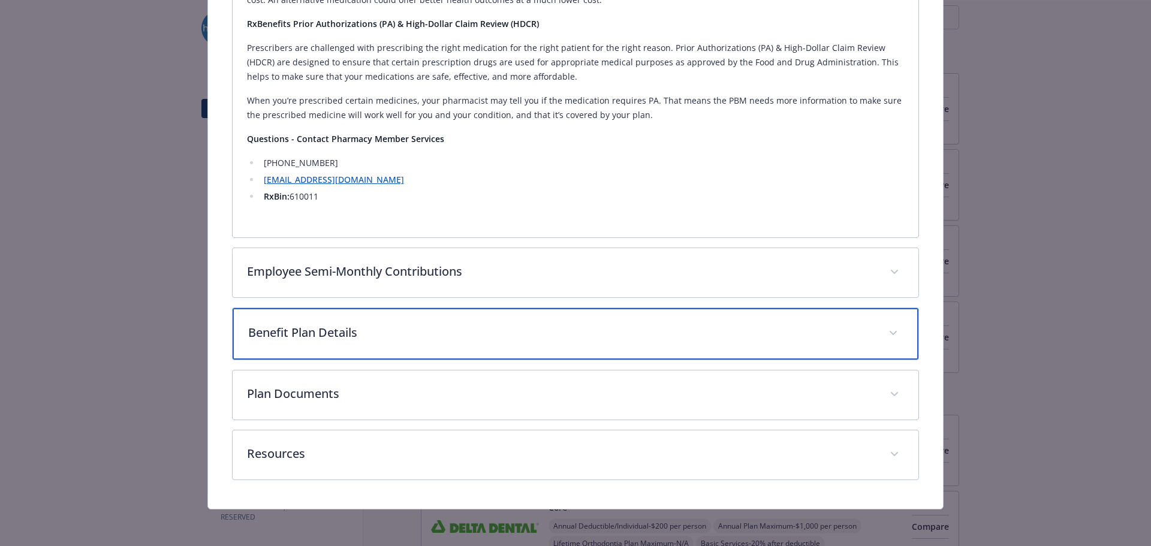
click at [439, 332] on p "Benefit Plan Details" at bounding box center [561, 333] width 627 height 18
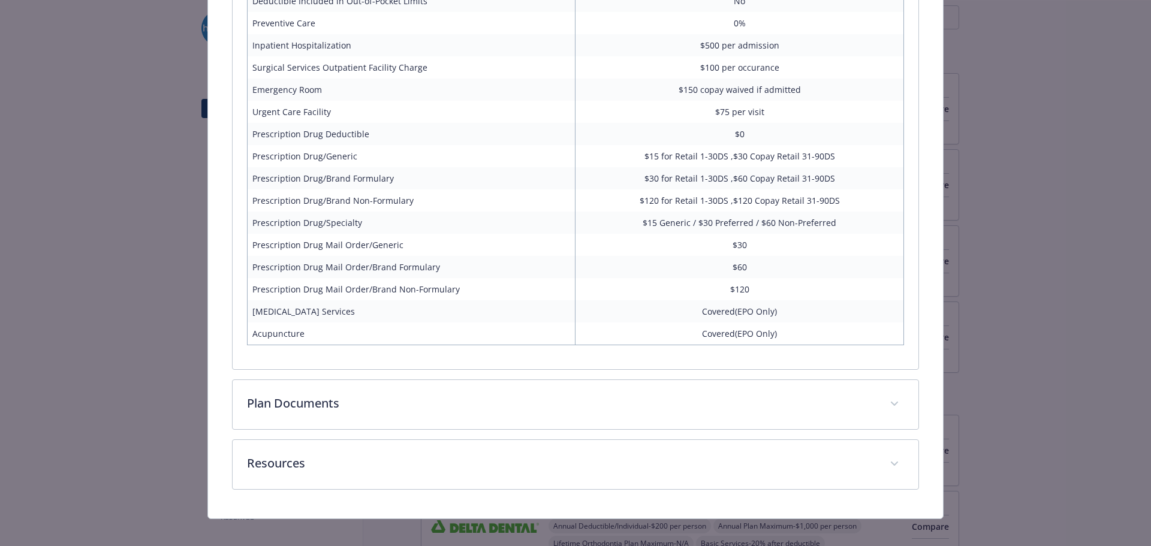
scroll to position [2008, 0]
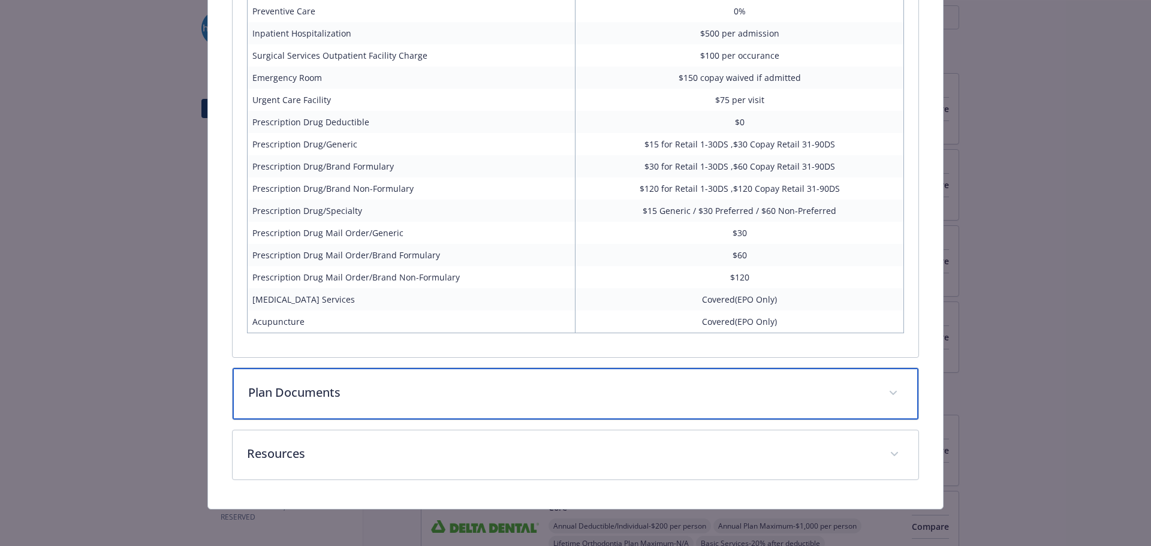
click at [348, 383] on div "Plan Documents" at bounding box center [576, 394] width 686 height 52
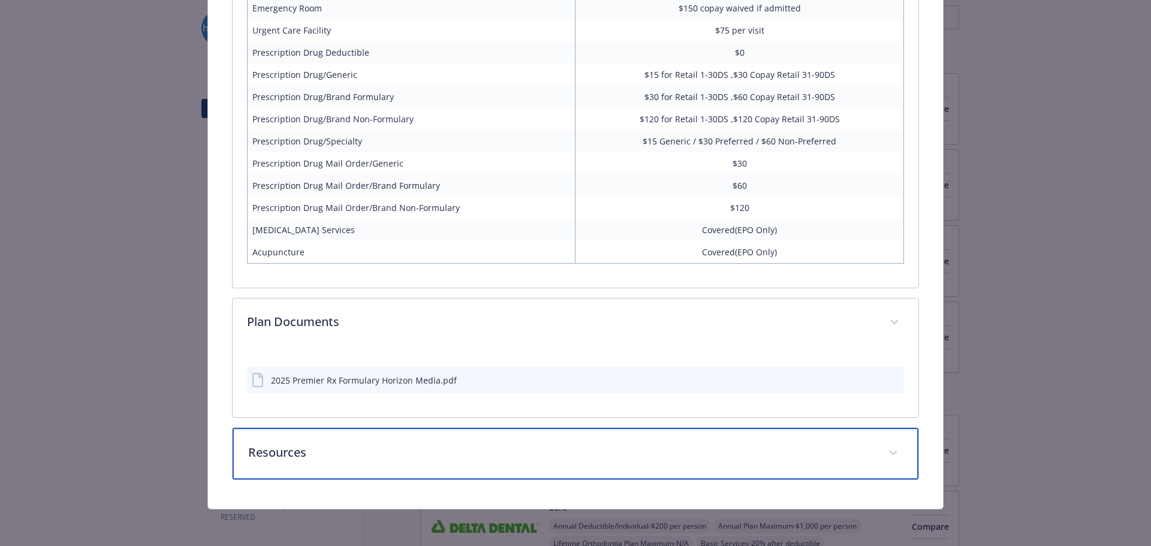
click at [360, 444] on p "Resources" at bounding box center [561, 453] width 627 height 18
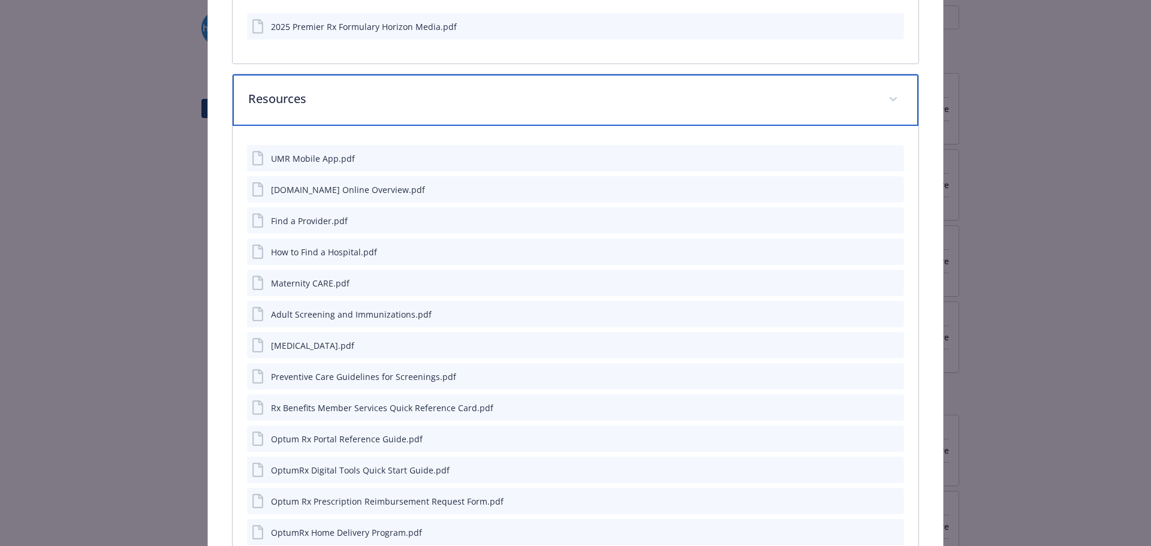
scroll to position [2432, 0]
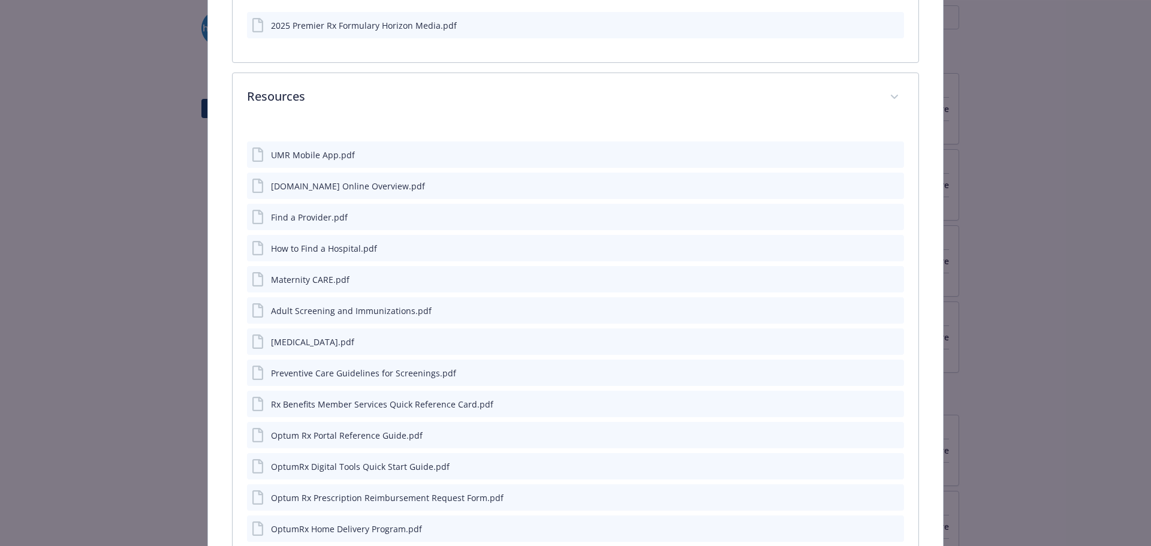
click at [868, 185] on icon "download file" at bounding box center [873, 185] width 10 height 10
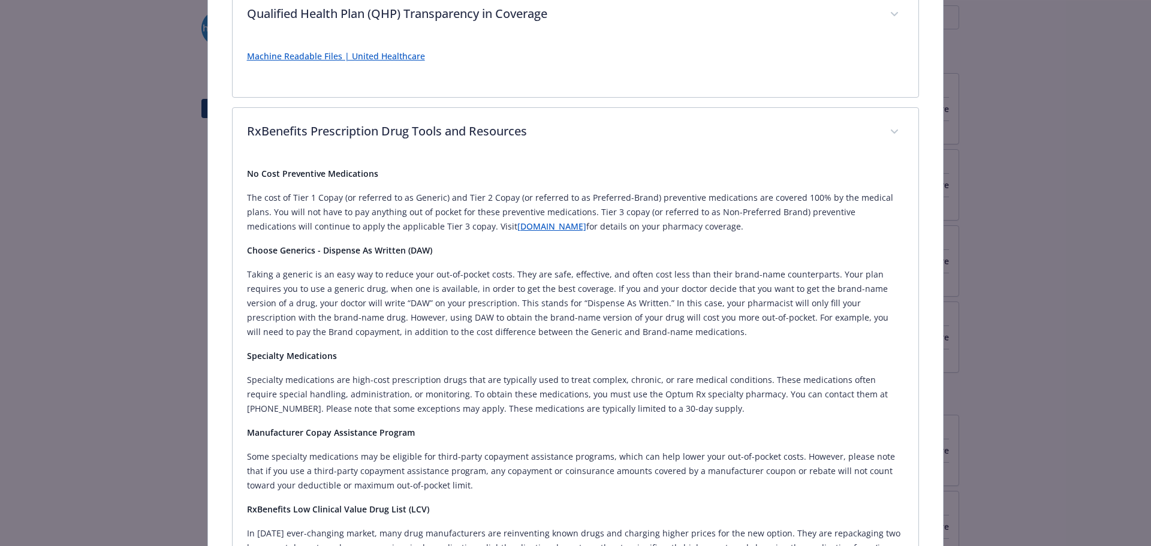
scroll to position [634, 0]
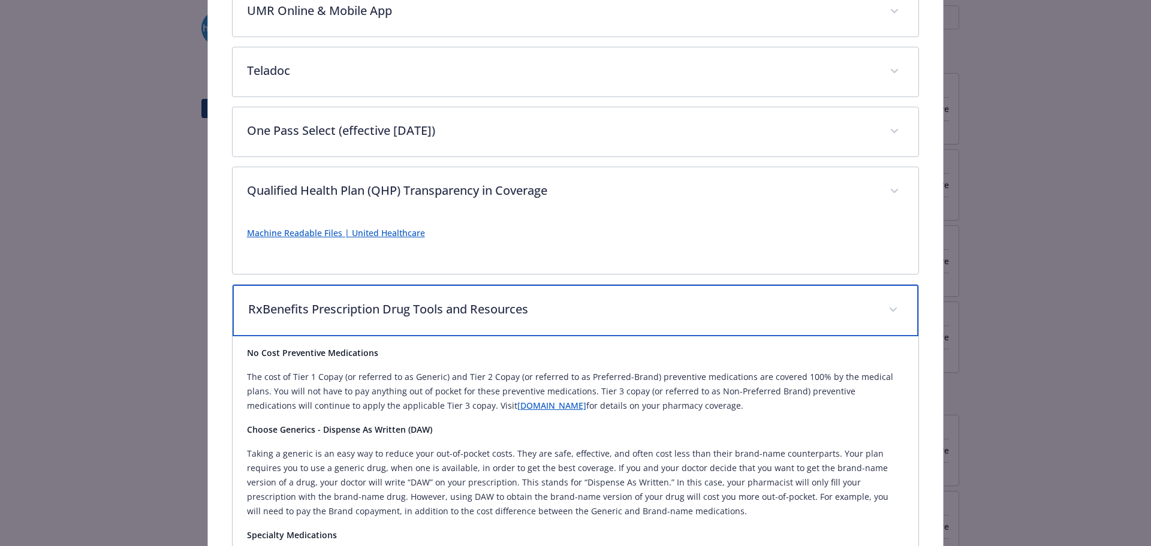
click at [658, 320] on div "RxBenefits Prescription Drug Tools and Resources" at bounding box center [576, 311] width 686 height 52
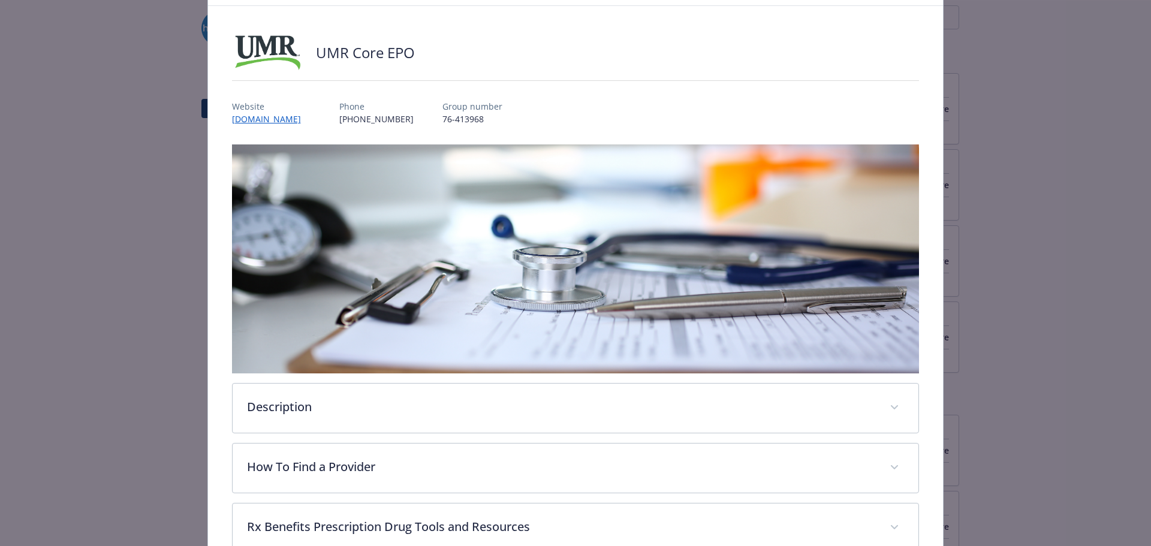
scroll to position [0, 0]
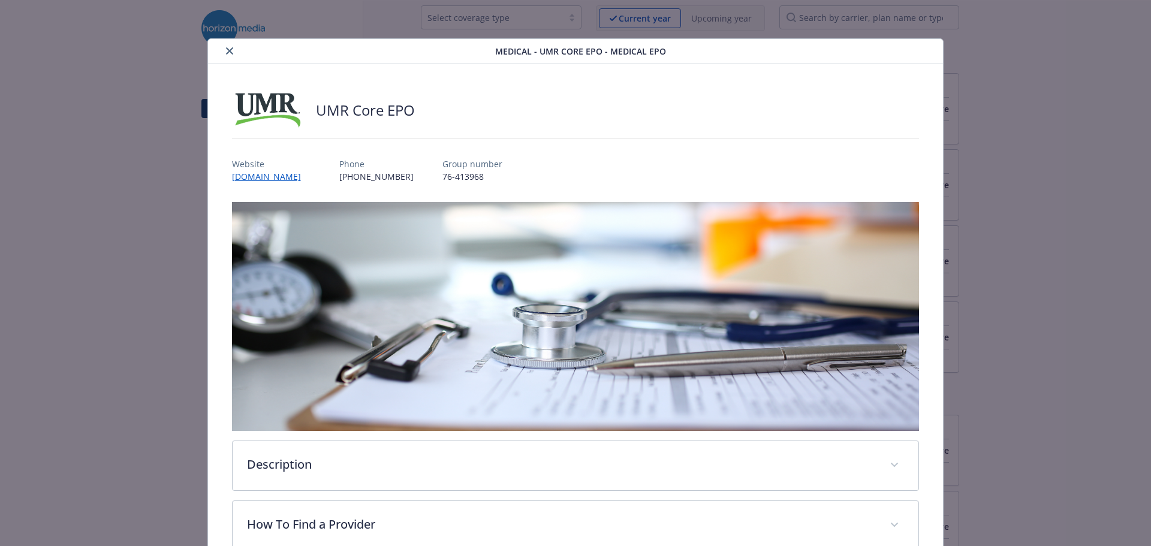
click at [226, 53] on icon "close" at bounding box center [229, 50] width 7 height 7
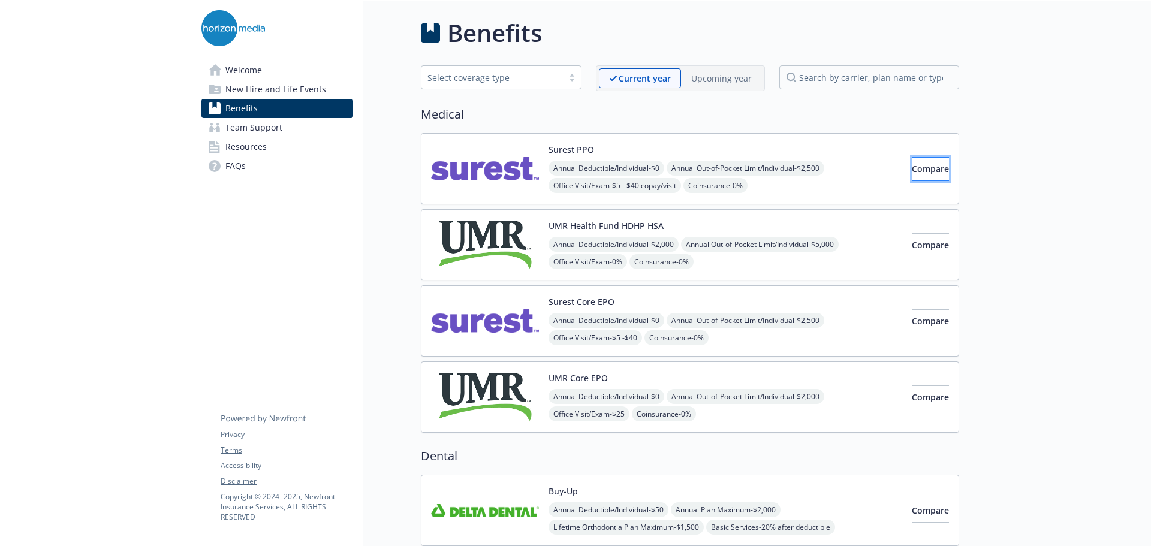
click at [912, 166] on span "Compare" at bounding box center [930, 168] width 37 height 11
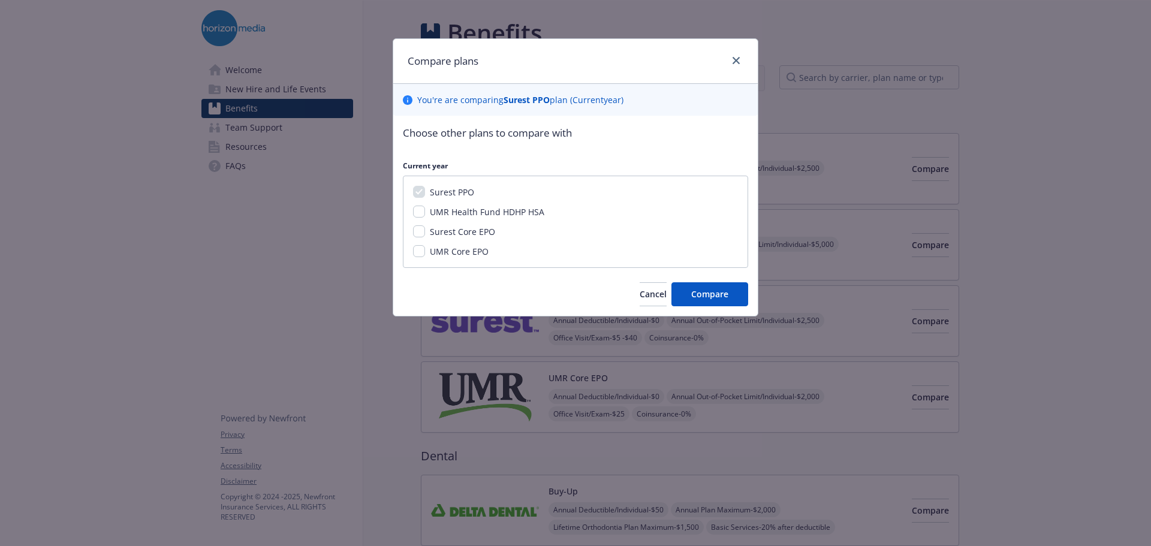
click at [425, 231] on div "Surest Core EPO" at bounding box center [461, 231] width 73 height 13
click at [420, 233] on input "Surest Core EPO" at bounding box center [419, 231] width 12 height 12
checkbox input "true"
click at [418, 252] on input "UMR Core EPO" at bounding box center [419, 251] width 12 height 12
checkbox input "true"
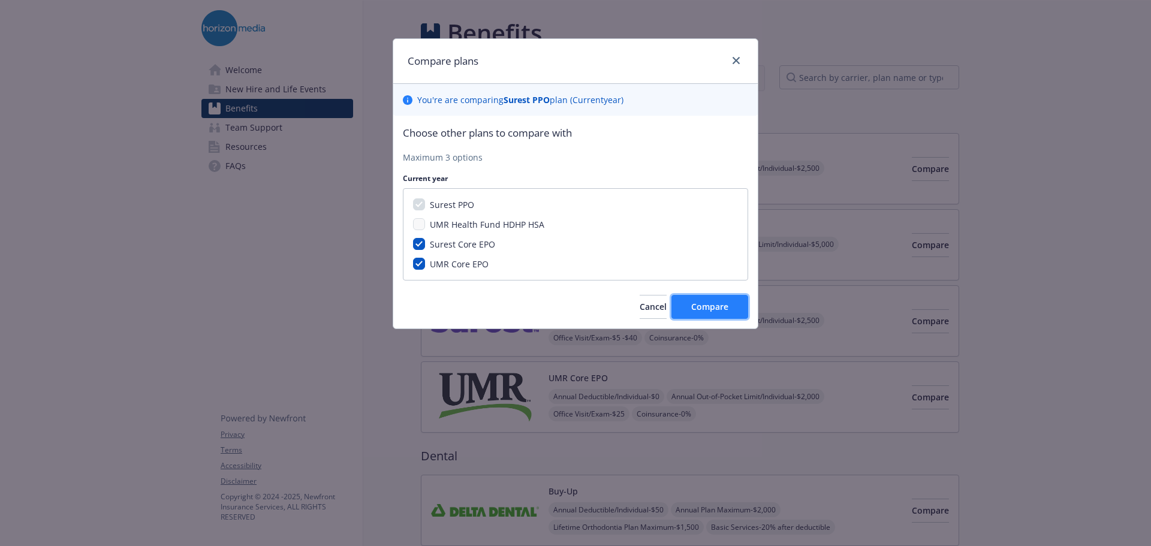
click at [704, 307] on span "Compare" at bounding box center [709, 306] width 37 height 11
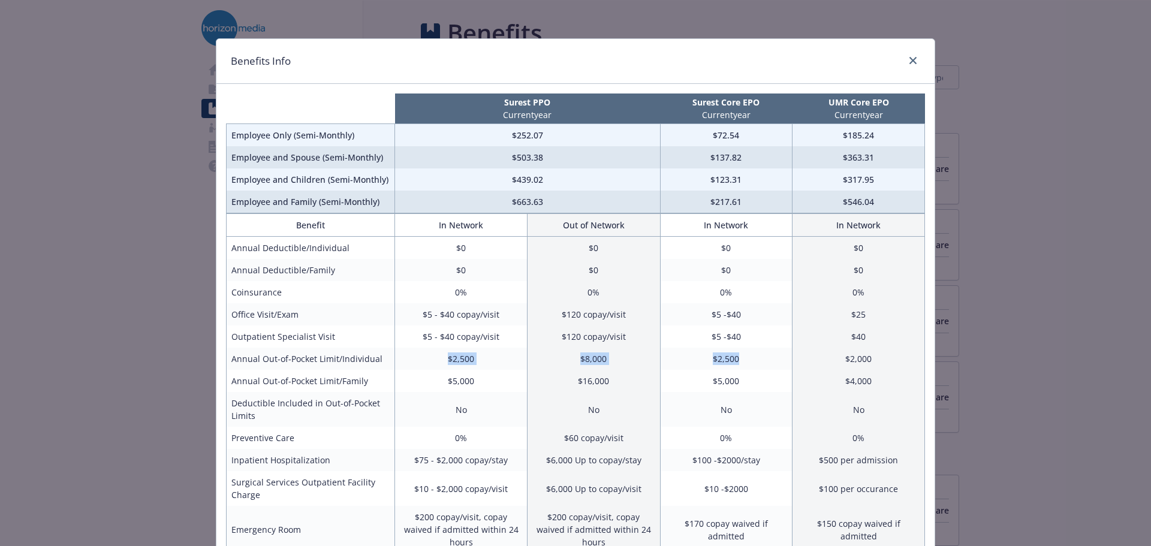
drag, startPoint x: 734, startPoint y: 360, endPoint x: 397, endPoint y: 363, distance: 337.0
click at [397, 363] on tr "Annual Out-of-Pocket Limit/Individual $2,500 $8,000 $2,500 $2,000" at bounding box center [576, 359] width 698 height 22
click at [725, 369] on td "$2,500" at bounding box center [726, 359] width 132 height 22
drag, startPoint x: 887, startPoint y: 357, endPoint x: 667, endPoint y: 363, distance: 220.7
click at [667, 363] on tr "Annual Out-of-Pocket Limit/Individual $2,500 $8,000 $2,500 $2,000" at bounding box center [576, 359] width 698 height 22
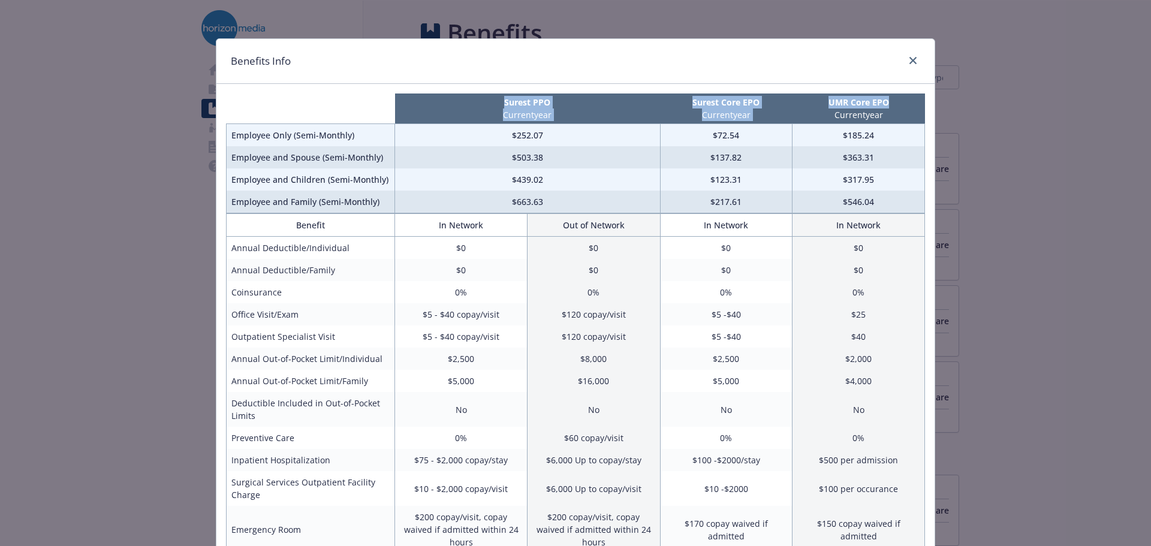
drag, startPoint x: 842, startPoint y: 59, endPoint x: 863, endPoint y: 89, distance: 37.1
click at [890, 105] on div "Benefits Info Surest PPO Current year Surest Core EPO Current year UMR Core EPO…" at bounding box center [575, 492] width 719 height 908
click at [832, 368] on td "$2,000" at bounding box center [859, 359] width 132 height 22
click at [909, 64] on icon "close" at bounding box center [912, 60] width 7 height 7
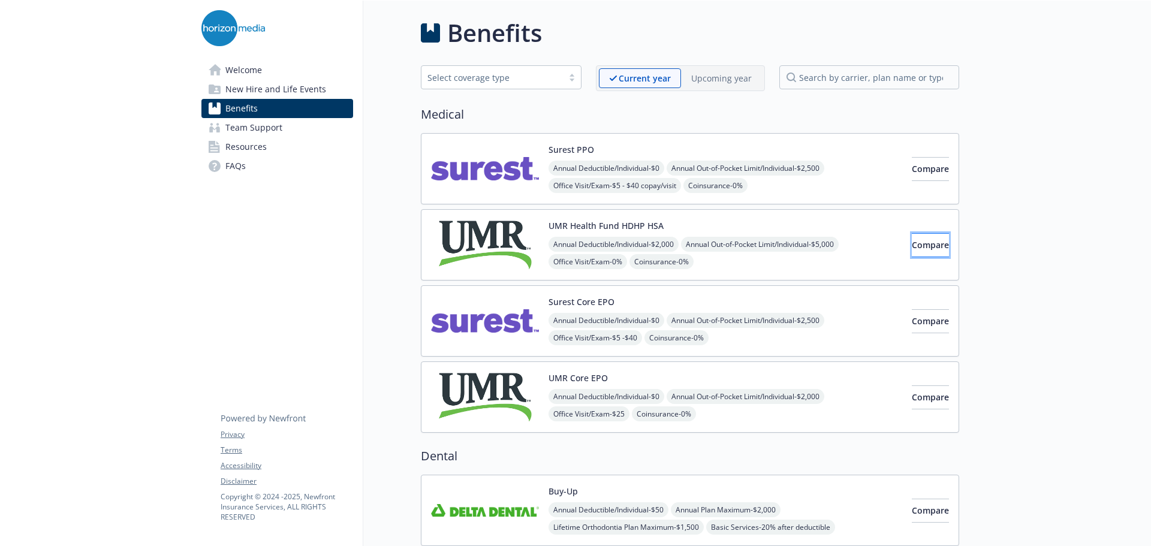
click at [912, 249] on span "Compare" at bounding box center [930, 244] width 37 height 11
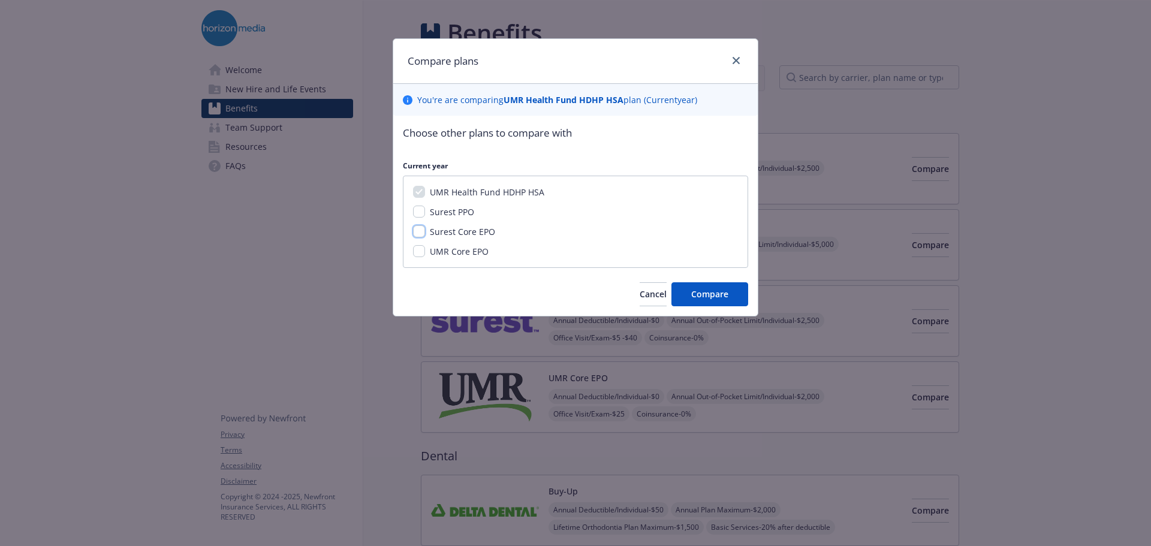
click at [424, 229] on input "Surest Core EPO" at bounding box center [419, 231] width 12 height 12
checkbox input "true"
click at [421, 211] on input "Surest PPO" at bounding box center [419, 212] width 12 height 12
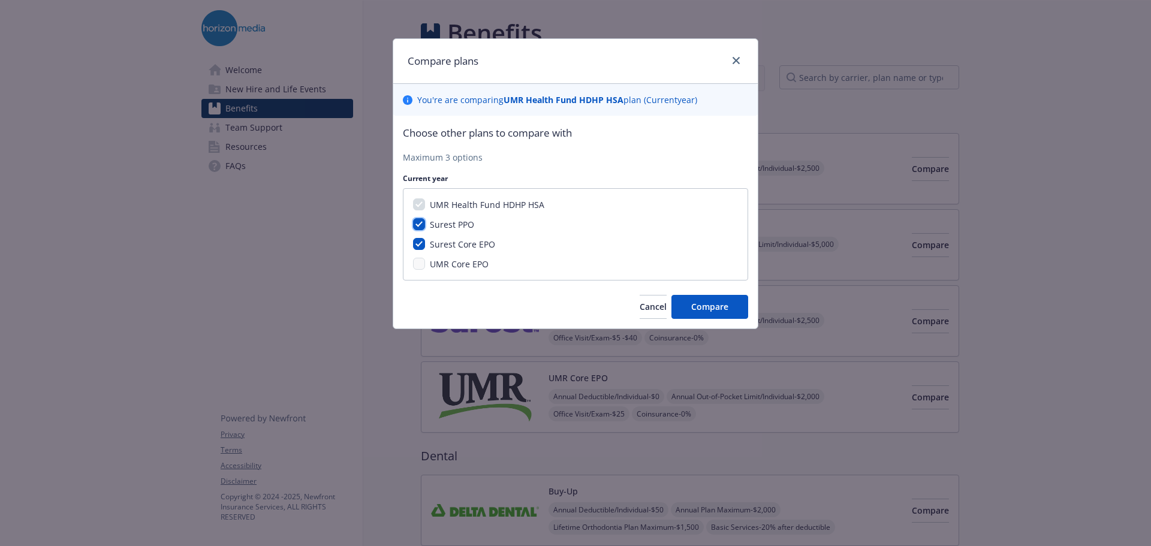
click at [419, 222] on input "Surest PPO" at bounding box center [419, 224] width 12 height 12
checkbox input "false"
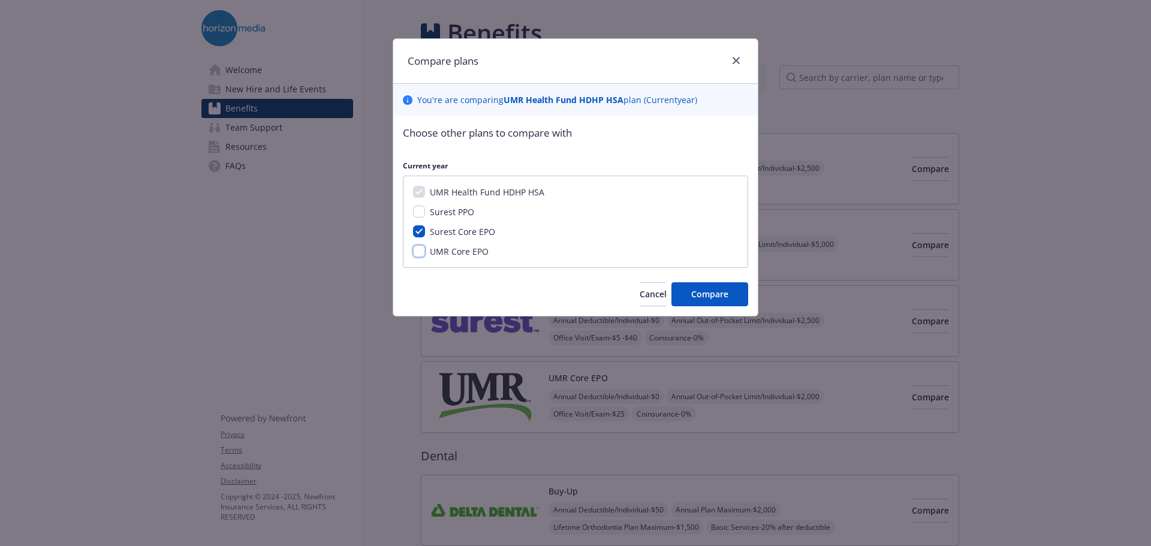
click at [418, 251] on input "UMR Core EPO" at bounding box center [419, 251] width 12 height 12
checkbox input "true"
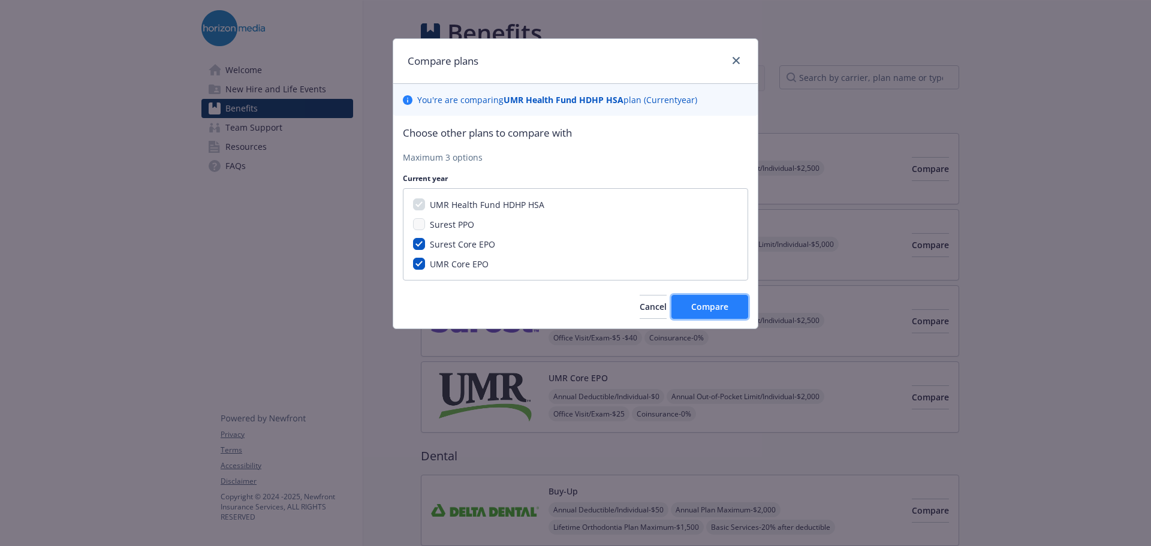
click at [718, 309] on span "Compare" at bounding box center [709, 306] width 37 height 11
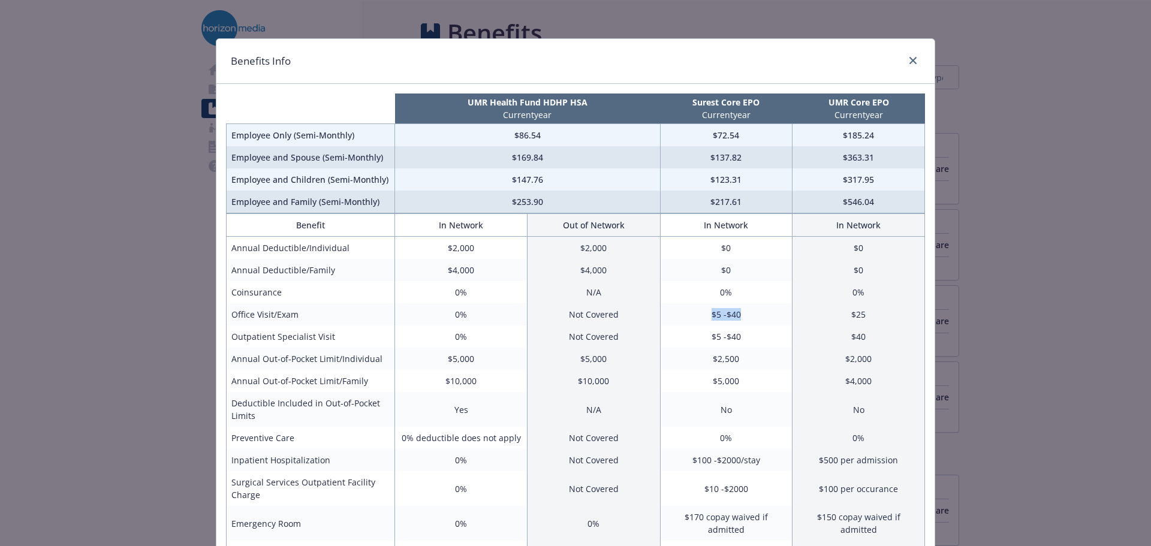
drag, startPoint x: 754, startPoint y: 317, endPoint x: 697, endPoint y: 315, distance: 56.4
click at [697, 315] on td "$5 -$40" at bounding box center [726, 314] width 132 height 22
drag, startPoint x: 738, startPoint y: 336, endPoint x: 682, endPoint y: 338, distance: 55.8
click at [682, 338] on td "$5 -$40" at bounding box center [726, 337] width 132 height 22
drag, startPoint x: 751, startPoint y: 321, endPoint x: 683, endPoint y: 321, distance: 68.3
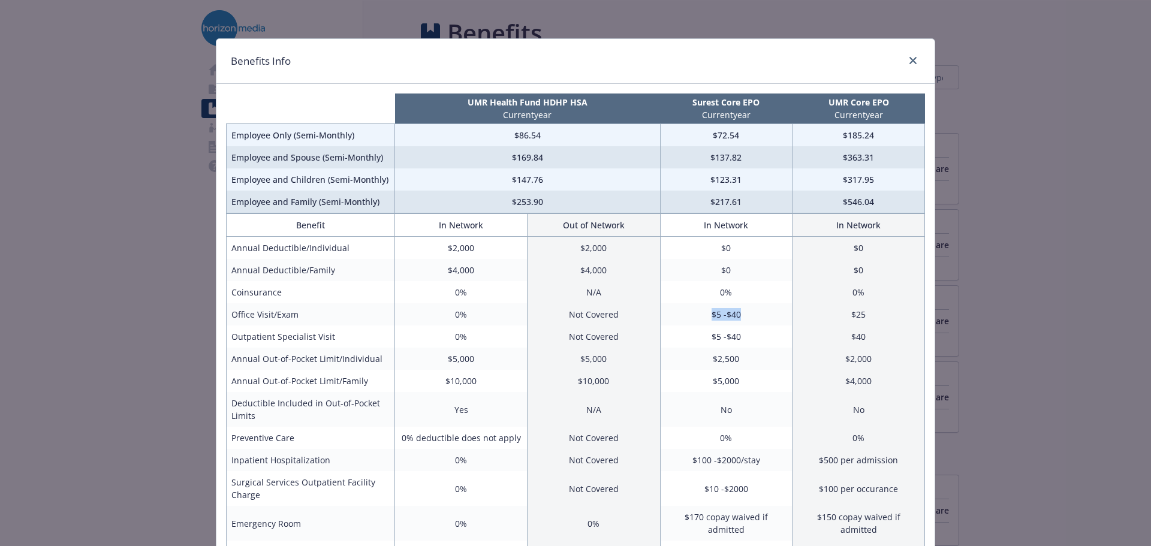
click at [683, 321] on td "$5 -$40" at bounding box center [726, 314] width 132 height 22
drag, startPoint x: 748, startPoint y: 357, endPoint x: 711, endPoint y: 343, distance: 39.9
click at [689, 355] on td "$2,500" at bounding box center [726, 359] width 132 height 22
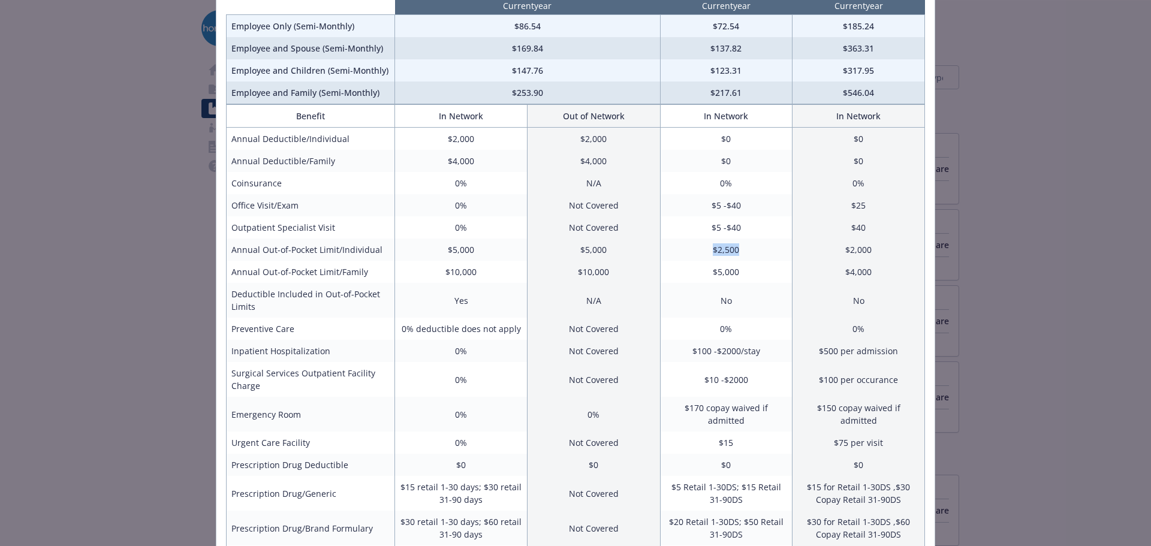
scroll to position [120, 0]
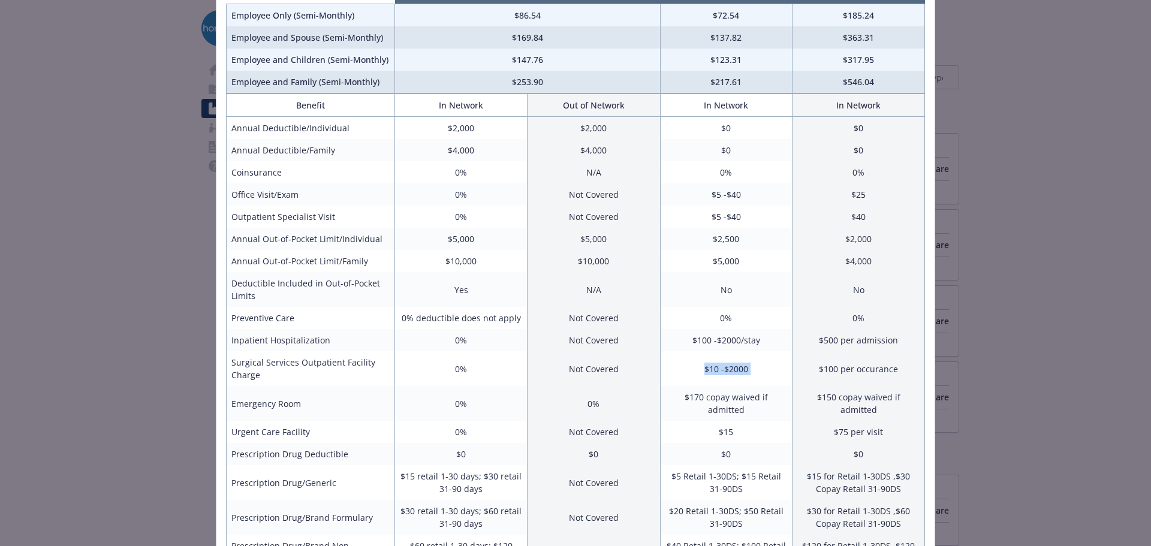
drag, startPoint x: 691, startPoint y: 368, endPoint x: 795, endPoint y: 371, distance: 103.8
click at [795, 371] on tr "Surgical Services Outpatient Facility Charge 0% Not Covered $10 -$2000 $100 per…" at bounding box center [576, 368] width 698 height 35
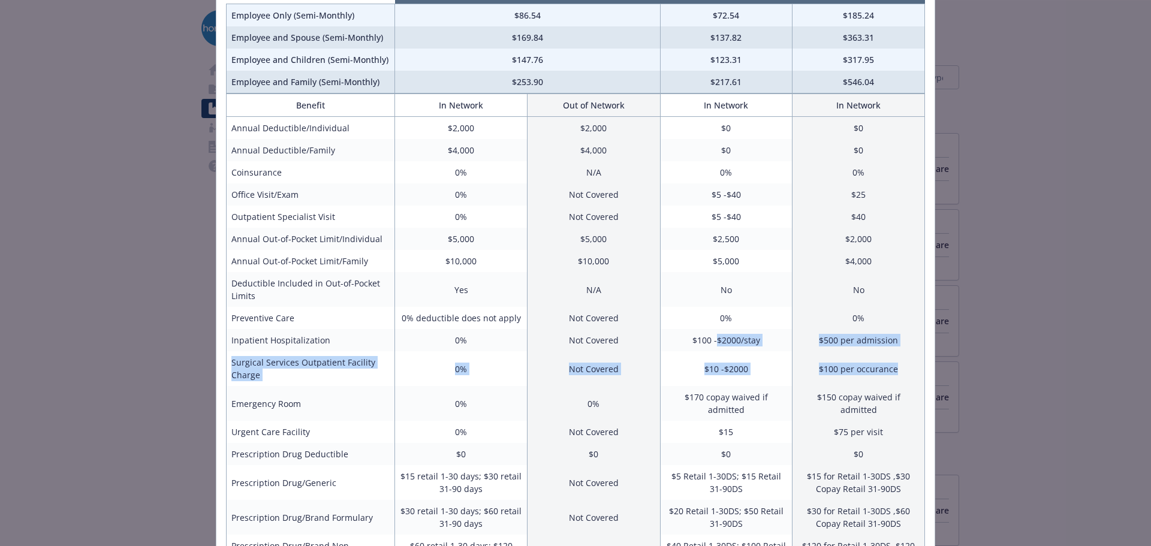
drag, startPoint x: 898, startPoint y: 369, endPoint x: 711, endPoint y: 339, distance: 189.5
click at [711, 339] on tbody "Annual Deductible/Individual $2,000 $2,000 $0 $0 Annual Deductible/Family $4,00…" at bounding box center [576, 454] width 698 height 674
click at [818, 365] on td "$100 per occurance" at bounding box center [859, 368] width 132 height 35
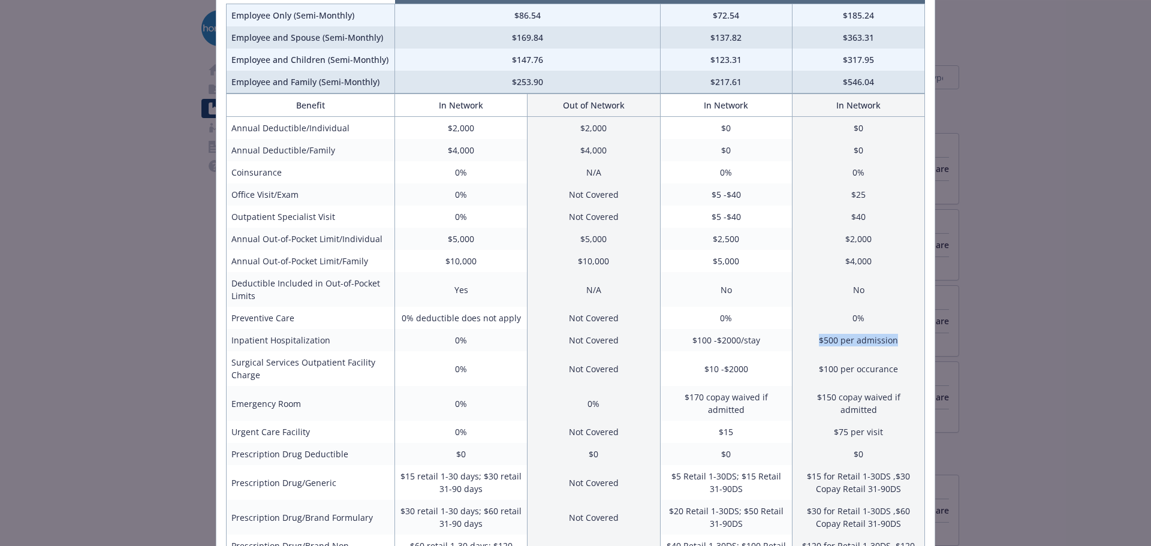
drag, startPoint x: 902, startPoint y: 338, endPoint x: 808, endPoint y: 342, distance: 93.7
click at [808, 342] on td "$500 per admission" at bounding box center [859, 340] width 132 height 22
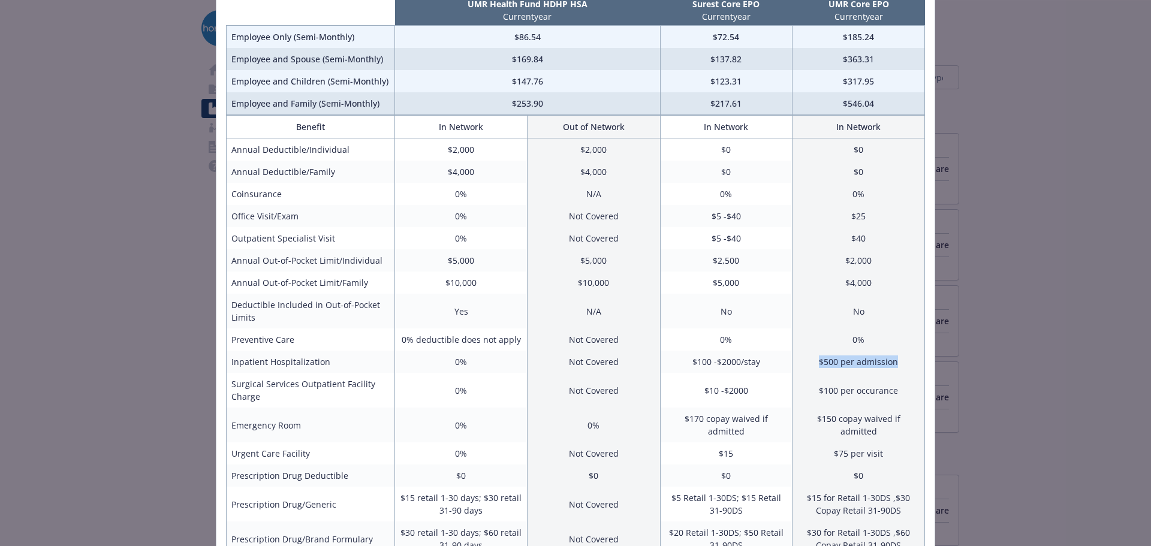
scroll to position [240, 0]
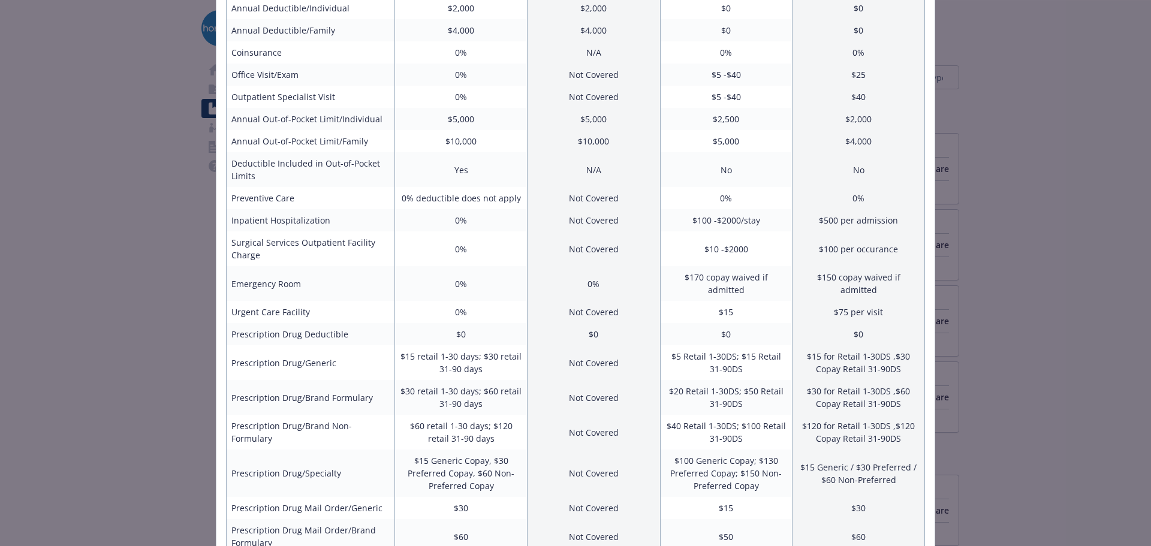
click at [879, 250] on td "$100 per occurance" at bounding box center [859, 248] width 132 height 35
drag, startPoint x: 893, startPoint y: 304, endPoint x: 694, endPoint y: 300, distance: 199.1
click at [694, 301] on tr "Urgent Care Facility 0% Not Covered $15 $75 per visit" at bounding box center [576, 312] width 698 height 22
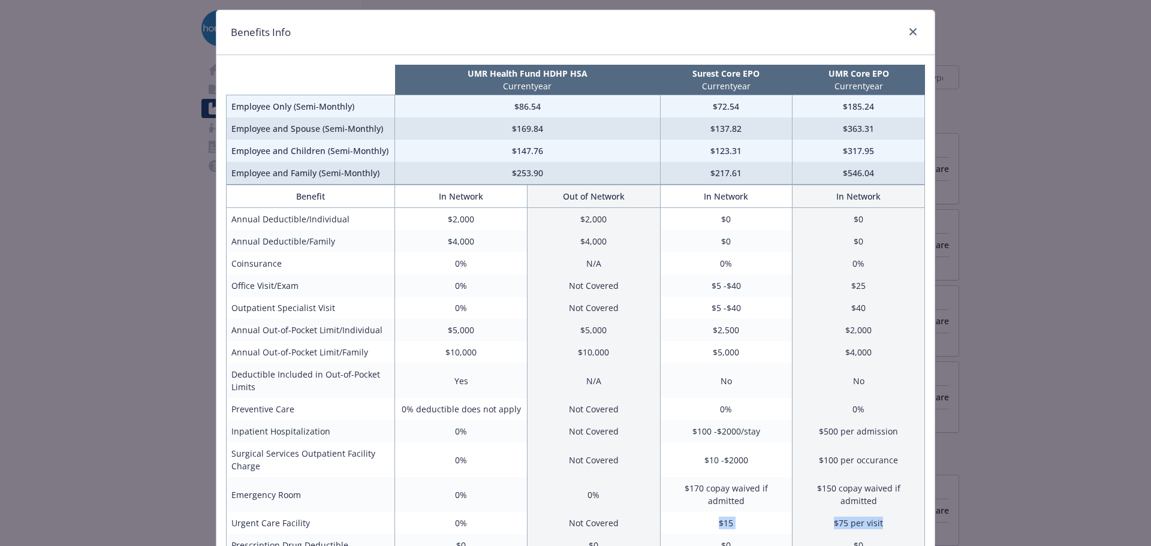
scroll to position [0, 0]
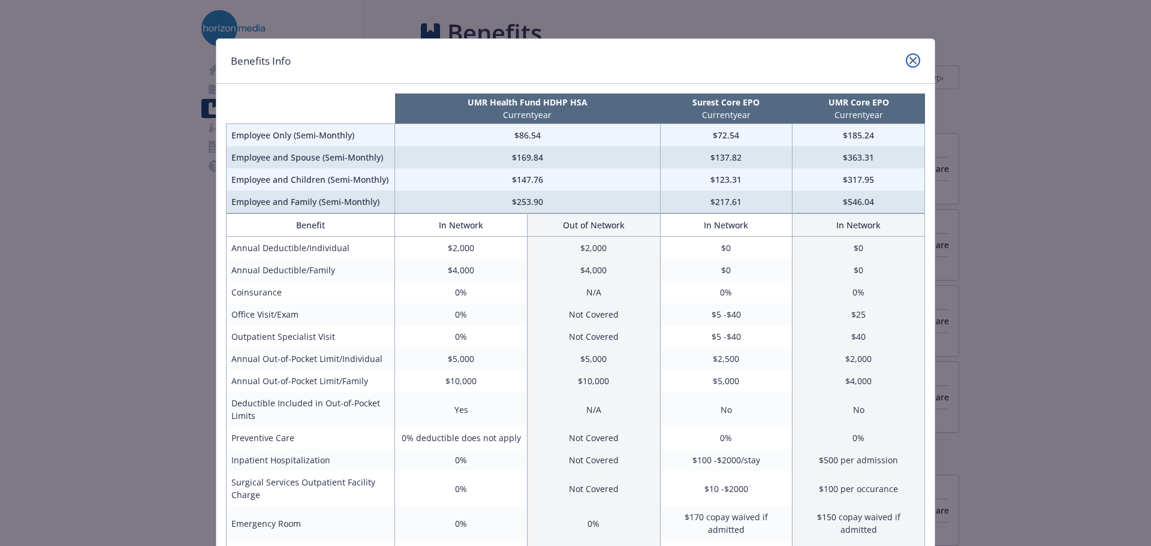
click at [911, 56] on link "close" at bounding box center [913, 60] width 14 height 14
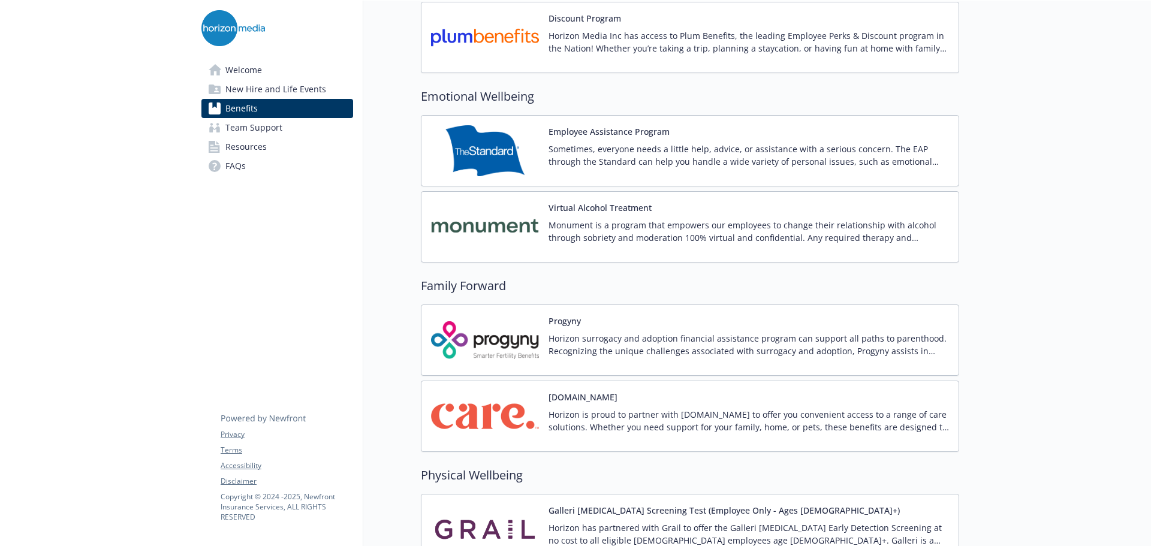
scroll to position [2237, 0]
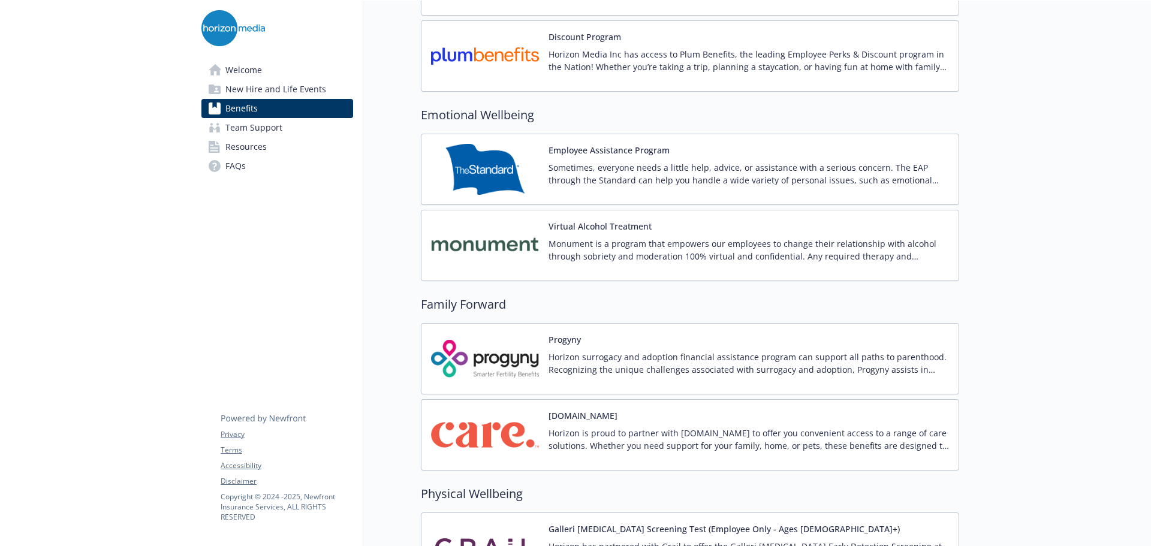
click at [505, 173] on img at bounding box center [485, 169] width 108 height 51
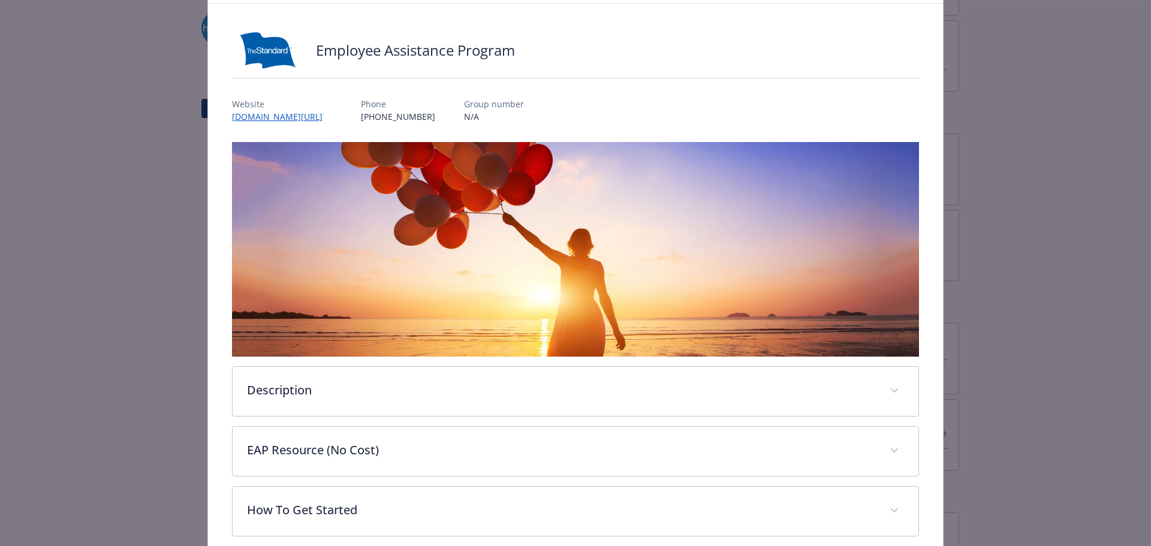
scroll to position [116, 0]
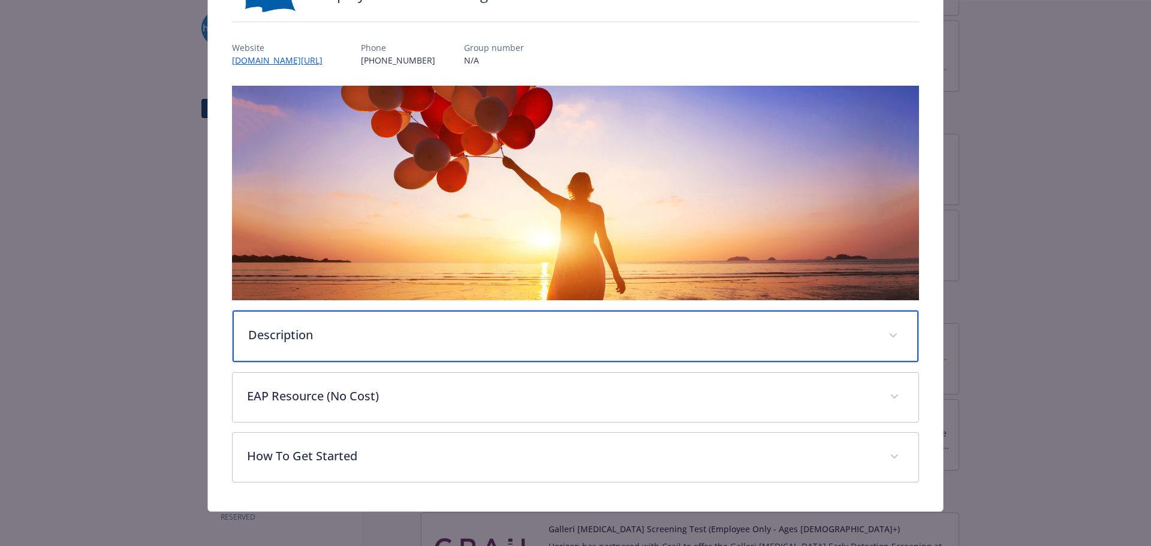
click at [284, 342] on p "Description" at bounding box center [561, 335] width 627 height 18
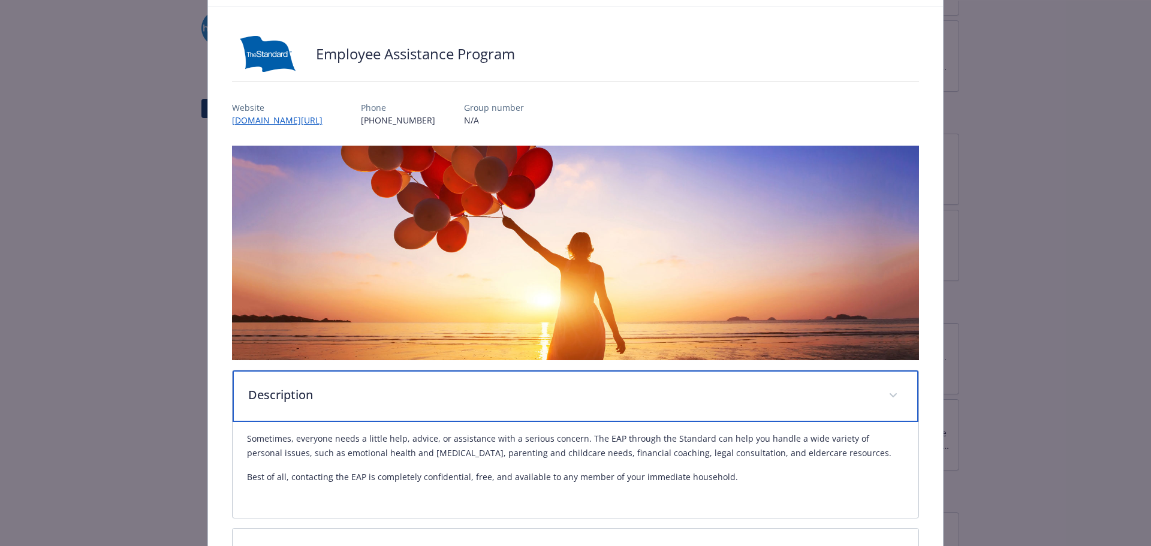
scroll to position [0, 0]
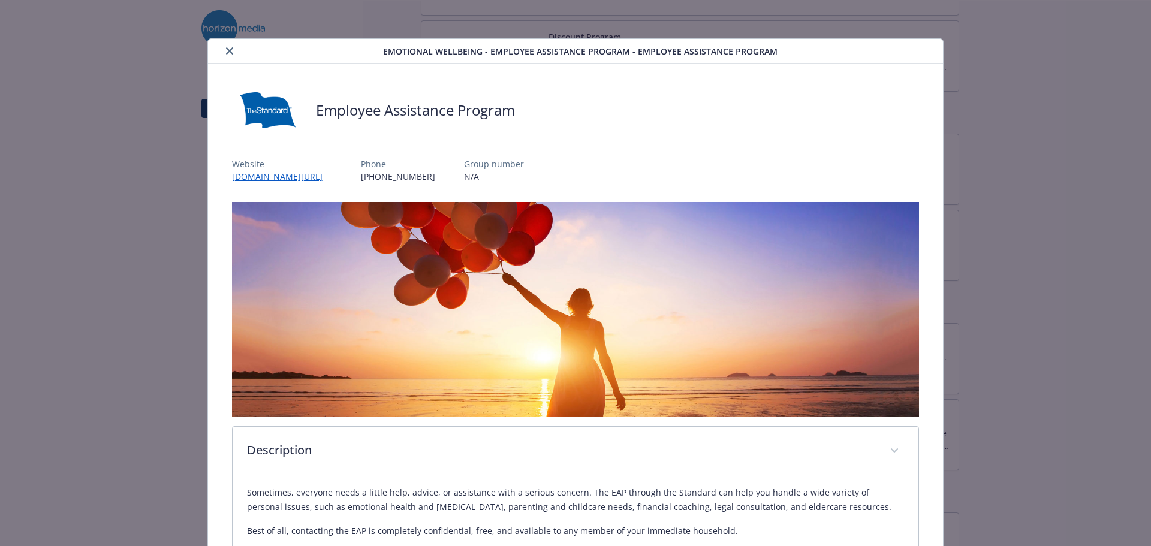
click at [230, 50] on icon "close" at bounding box center [229, 50] width 7 height 7
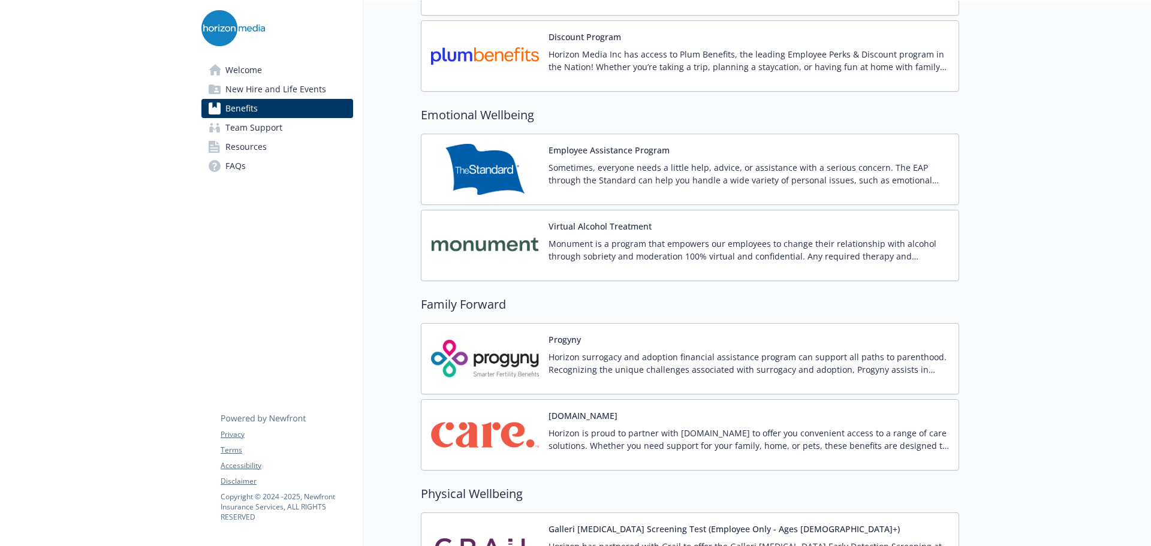
drag, startPoint x: 1055, startPoint y: 85, endPoint x: 1050, endPoint y: 69, distance: 16.9
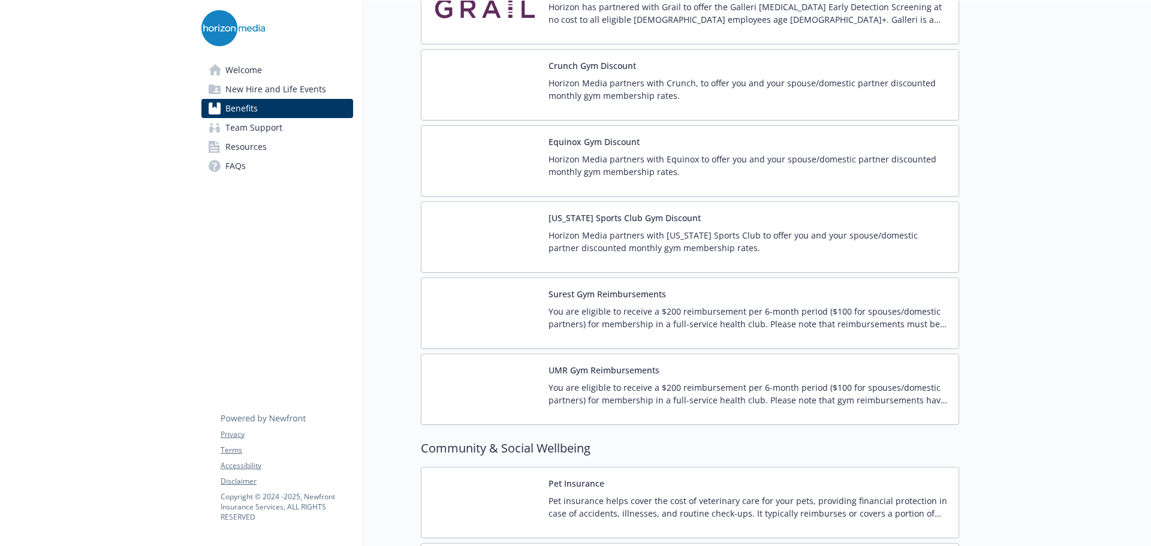
scroll to position [3017, 0]
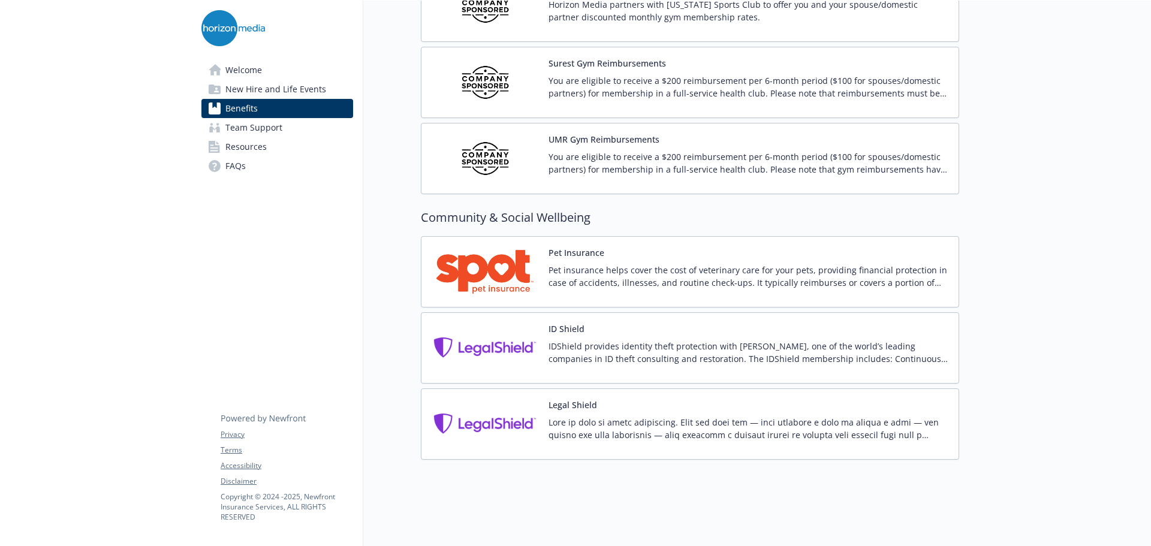
drag, startPoint x: 279, startPoint y: 95, endPoint x: 299, endPoint y: 93, distance: 19.9
click at [279, 95] on span "New Hire and Life Events" at bounding box center [275, 89] width 101 height 19
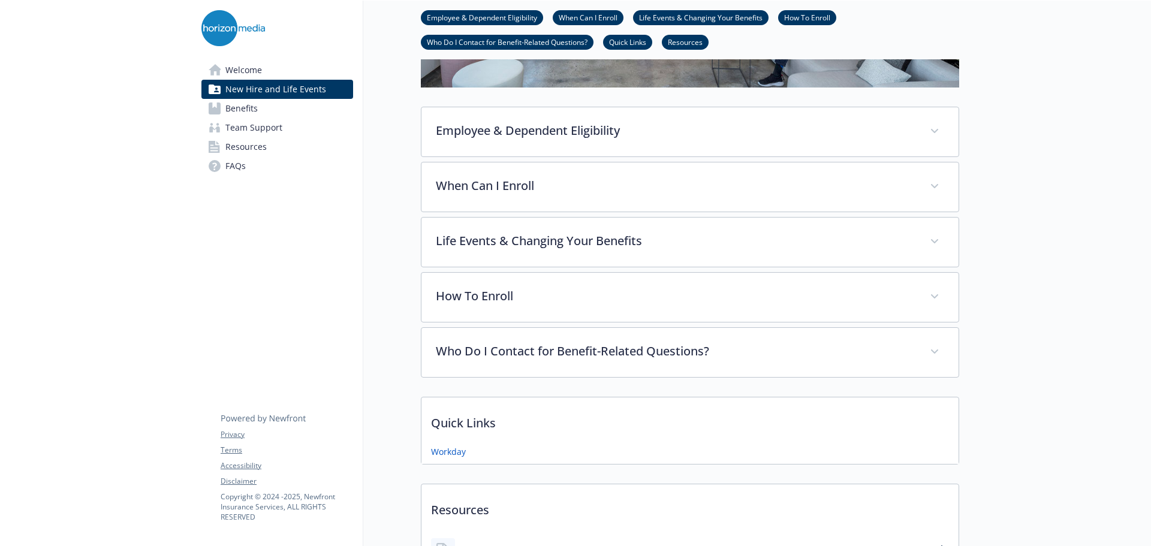
scroll to position [668, 0]
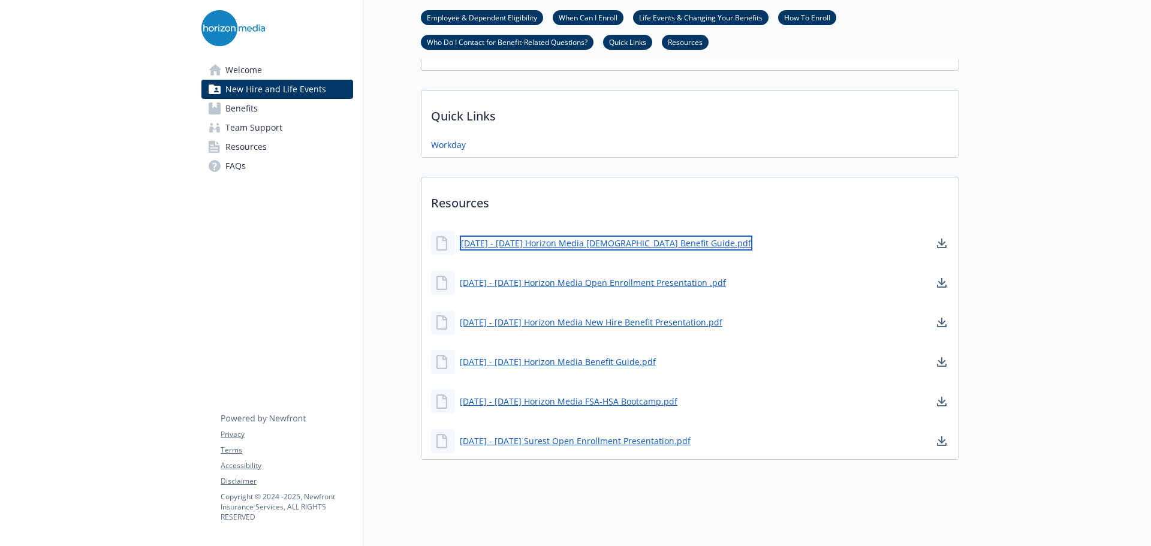
click at [598, 236] on link "[DATE] - [DATE] Horizon Media [DEMOGRAPHIC_DATA] Benefit Guide.pdf" at bounding box center [606, 243] width 293 height 15
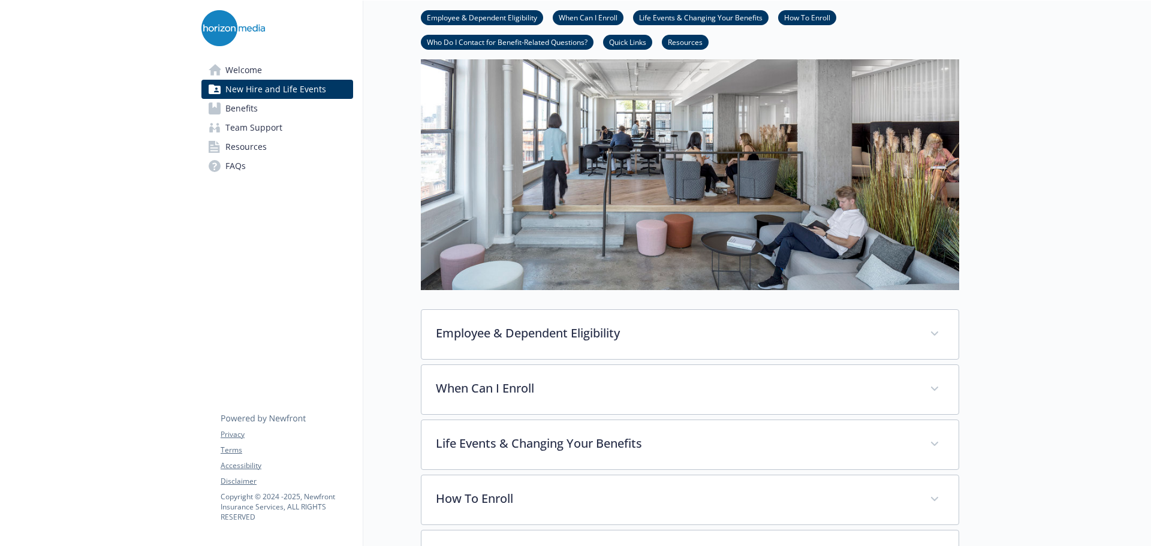
scroll to position [0, 0]
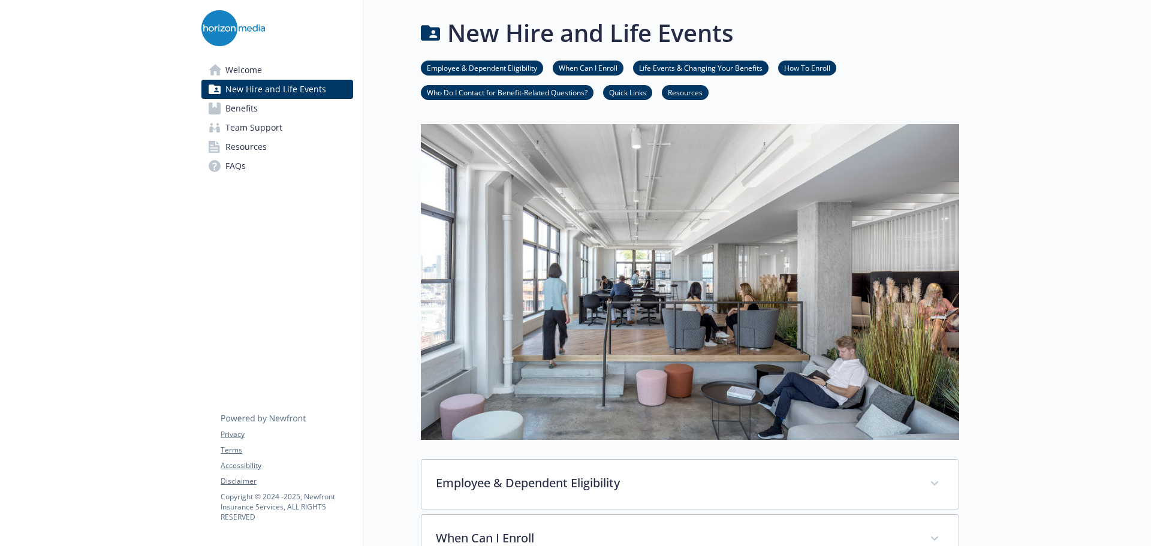
click at [268, 107] on link "Benefits" at bounding box center [277, 108] width 152 height 19
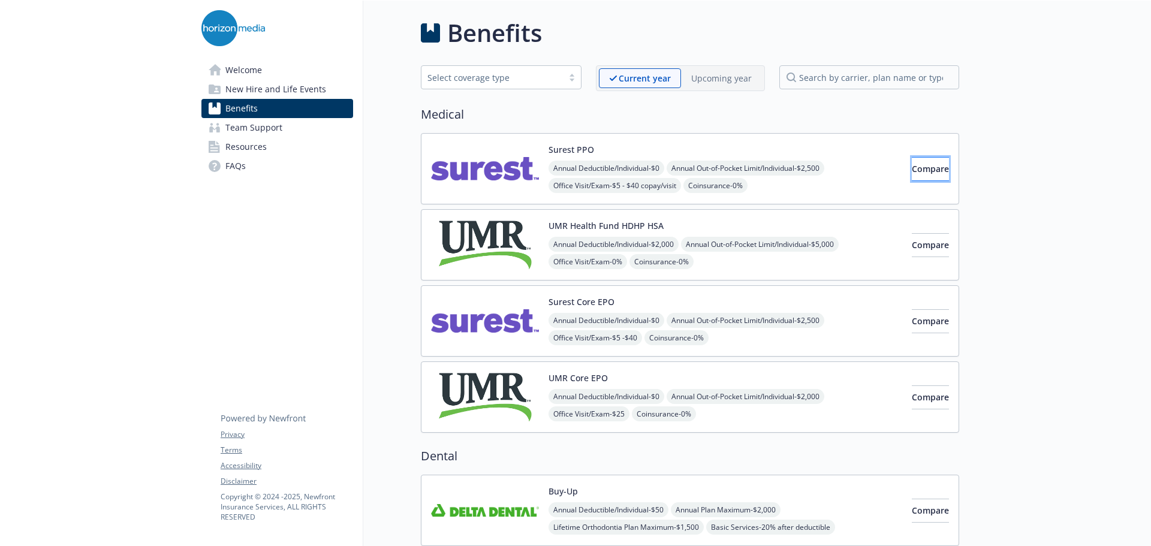
click at [912, 168] on span "Compare" at bounding box center [930, 168] width 37 height 11
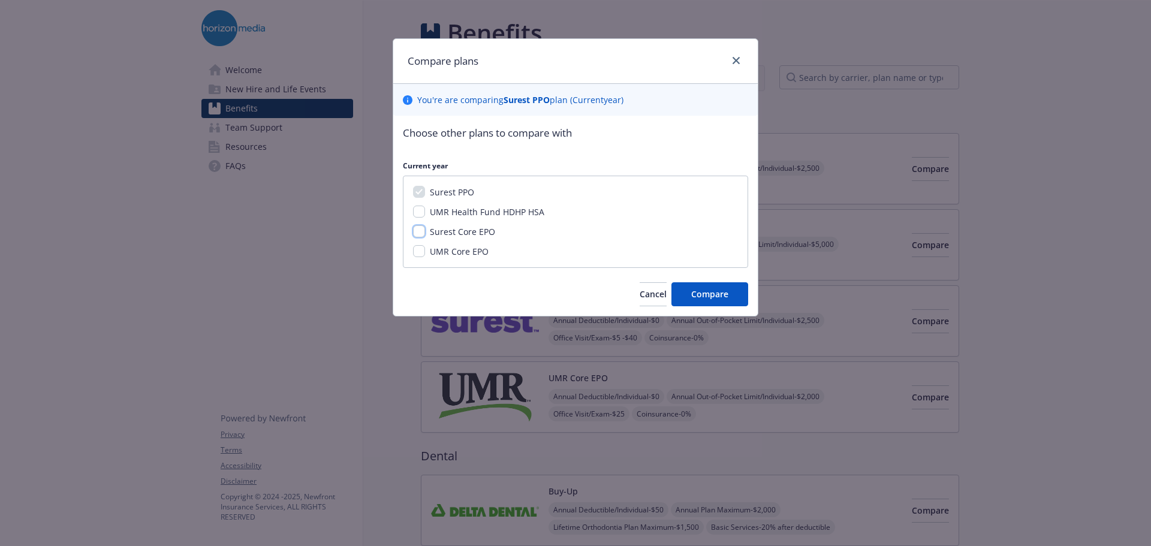
click at [413, 230] on input "Surest Core EPO" at bounding box center [419, 231] width 12 height 12
checkbox input "true"
click at [419, 249] on input "UMR Core EPO" at bounding box center [419, 251] width 12 height 12
checkbox input "true"
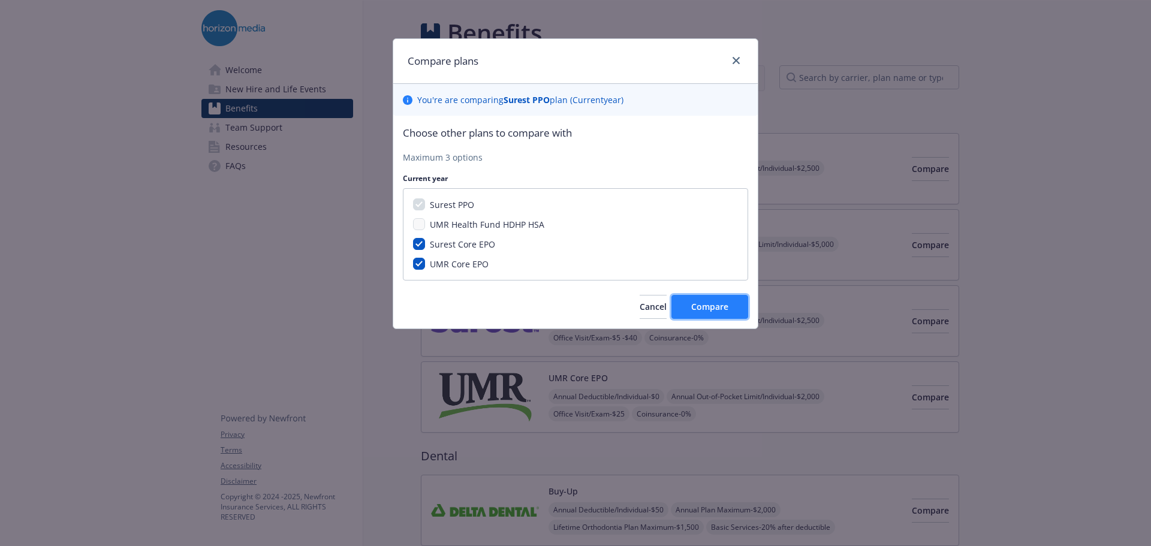
click at [729, 307] on button "Compare" at bounding box center [709, 307] width 77 height 24
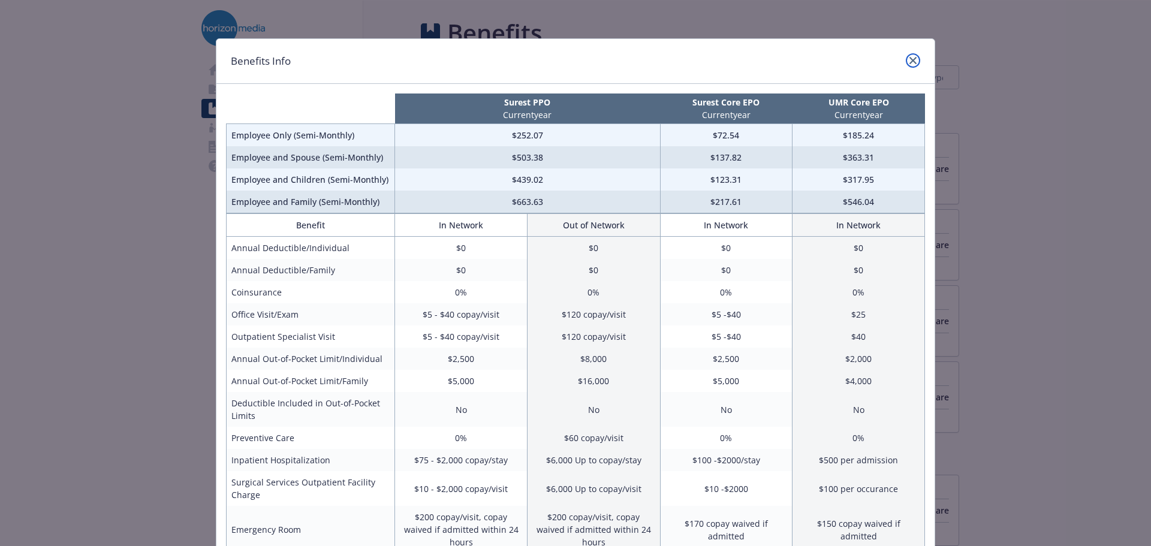
click at [909, 61] on icon "close" at bounding box center [912, 60] width 7 height 7
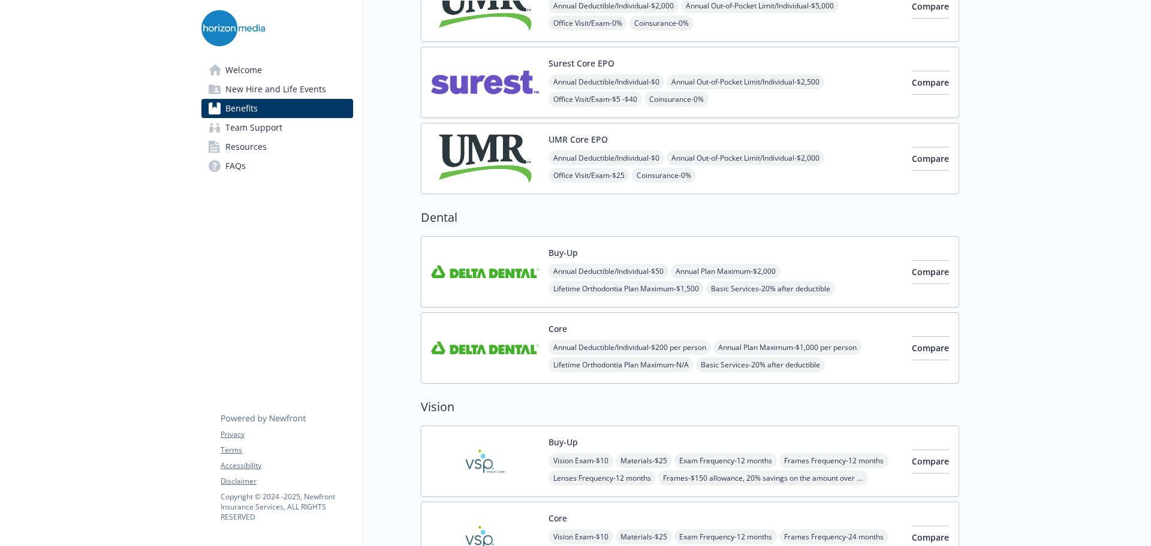
scroll to position [120, 0]
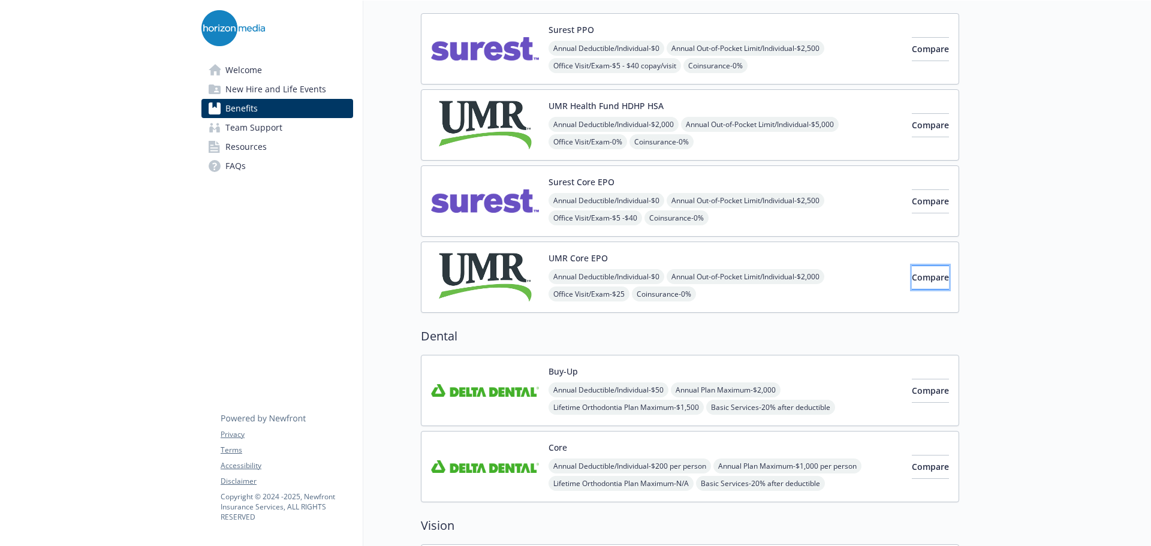
click at [912, 278] on span "Compare" at bounding box center [930, 277] width 37 height 11
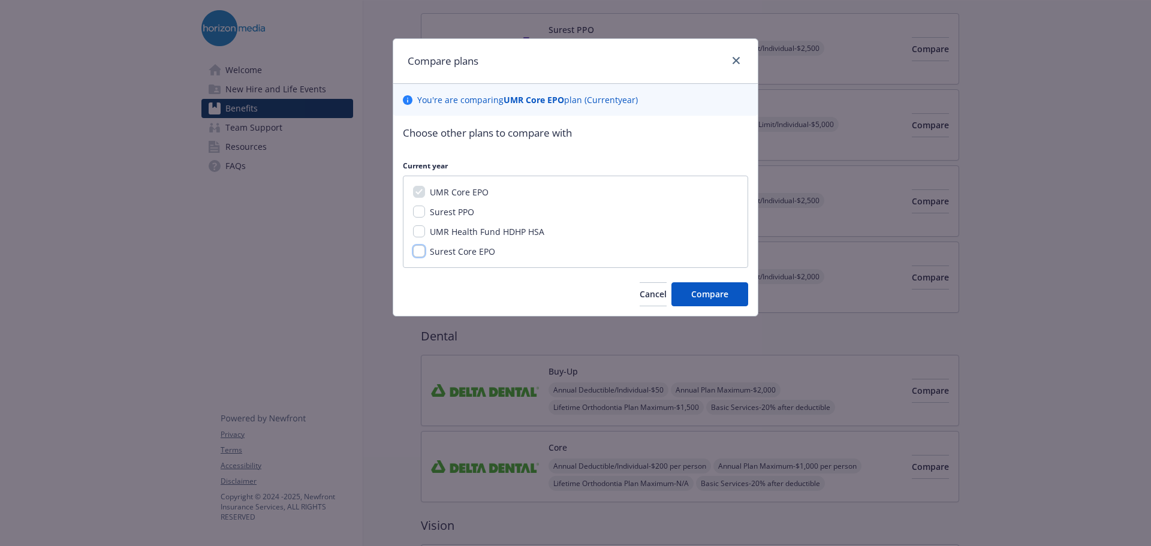
drag, startPoint x: 418, startPoint y: 252, endPoint x: 421, endPoint y: 246, distance: 6.5
click at [419, 249] on input "Surest Core EPO" at bounding box center [419, 251] width 12 height 12
checkbox input "true"
click at [708, 288] on span "Compare" at bounding box center [709, 293] width 37 height 11
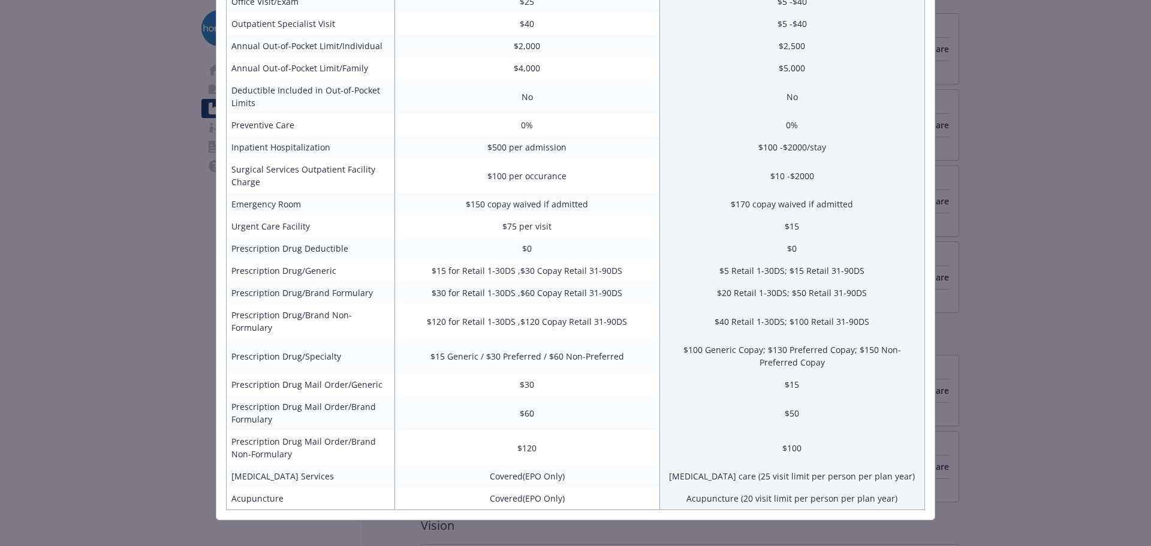
scroll to position [0, 0]
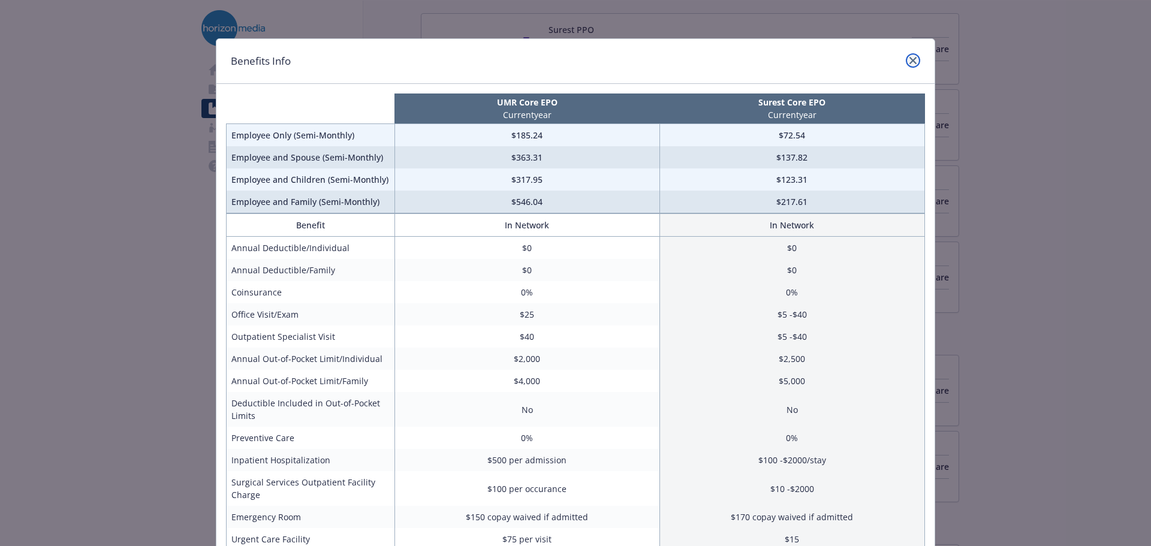
click at [908, 56] on link "close" at bounding box center [913, 60] width 14 height 14
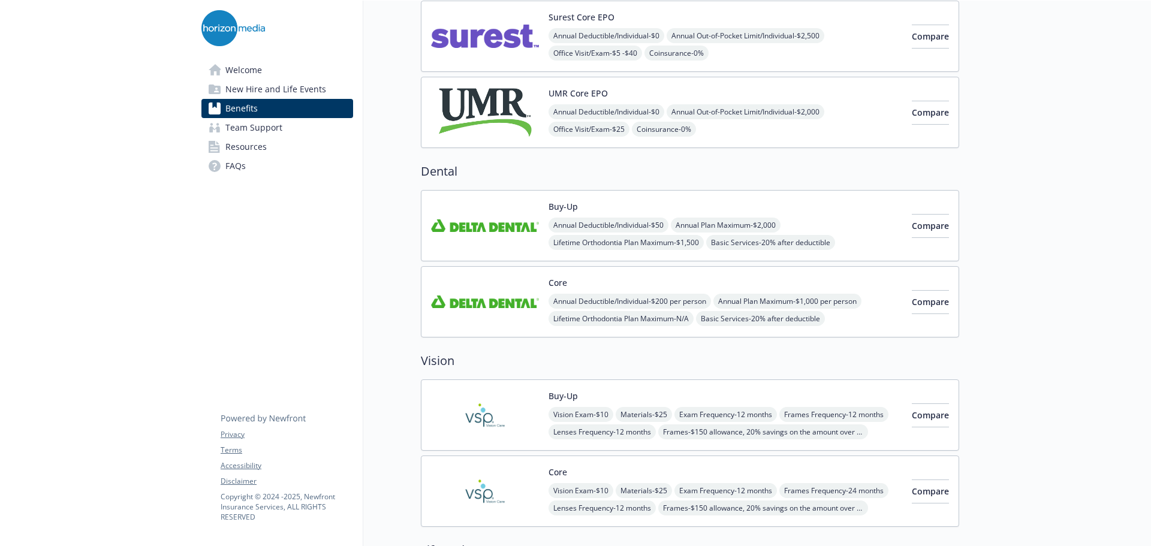
scroll to position [420, 0]
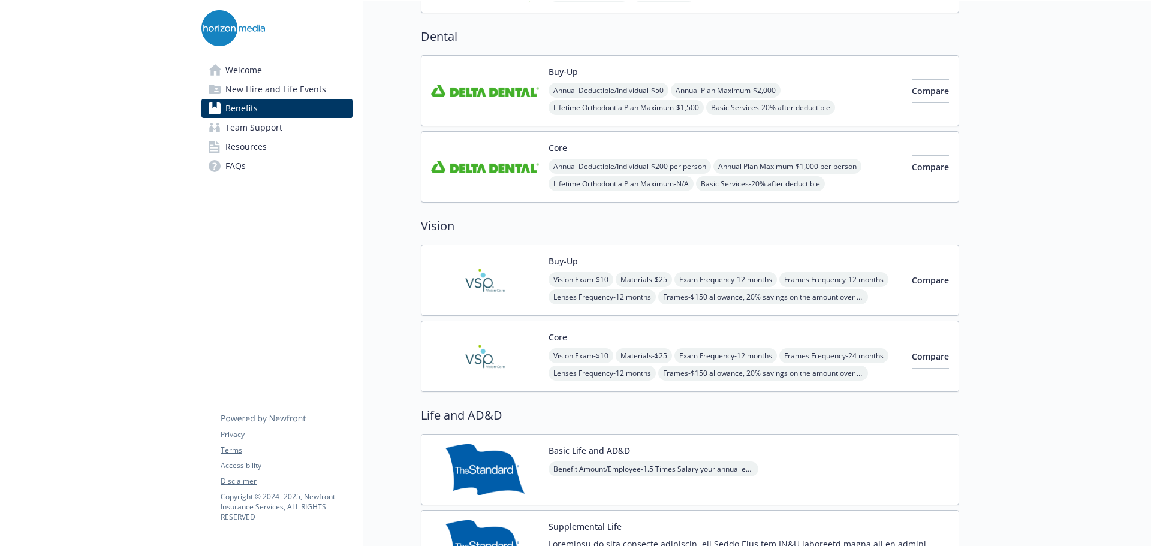
click at [307, 91] on span "New Hire and Life Events" at bounding box center [275, 89] width 101 height 19
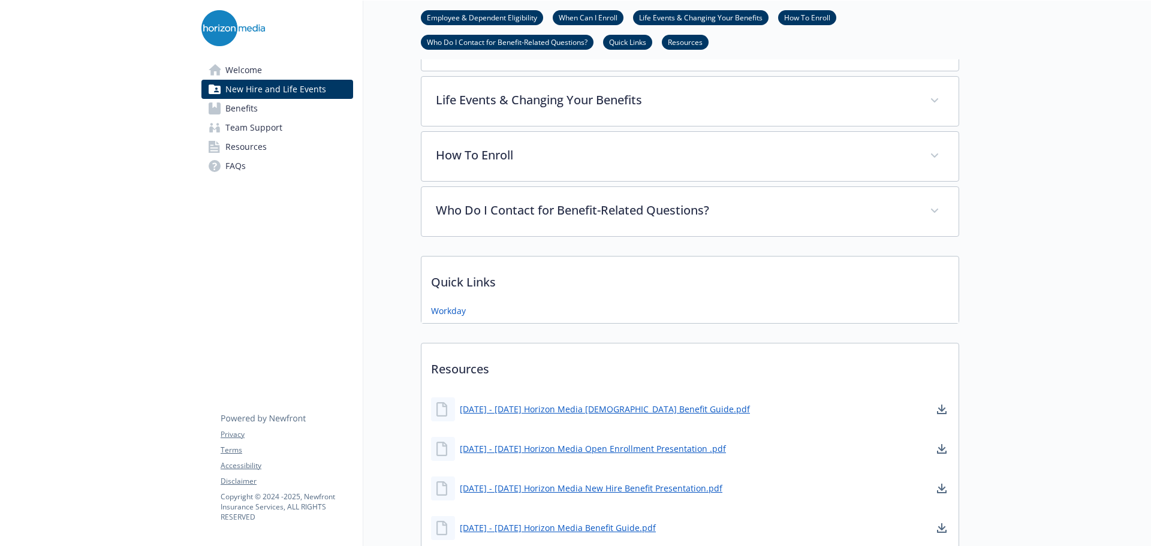
scroll to position [600, 0]
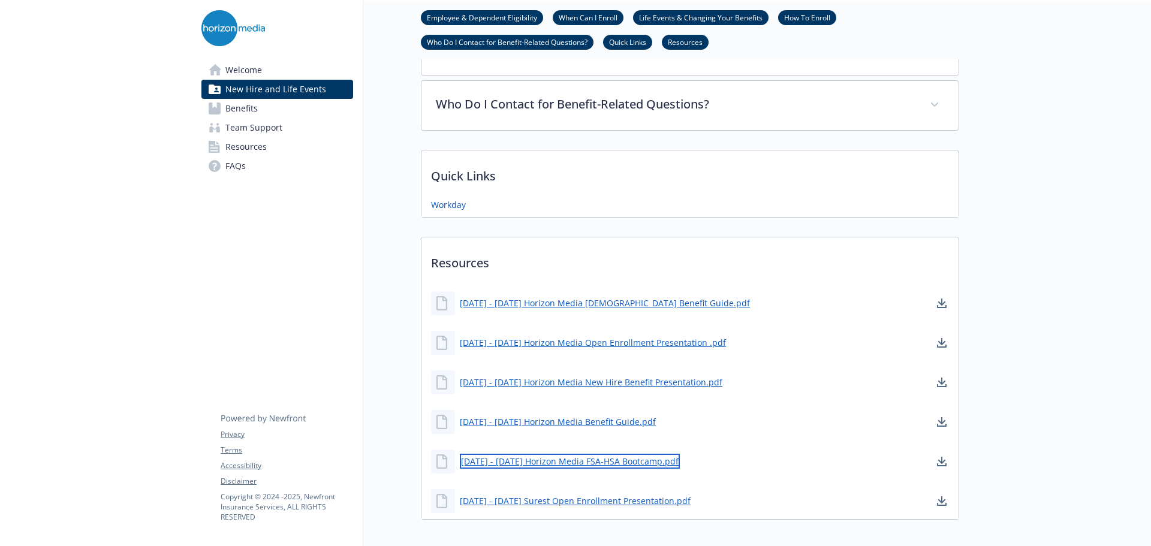
click at [591, 459] on link "[DATE] - [DATE] Horizon Media FSA-HSA Bootcamp.pdf" at bounding box center [570, 461] width 220 height 15
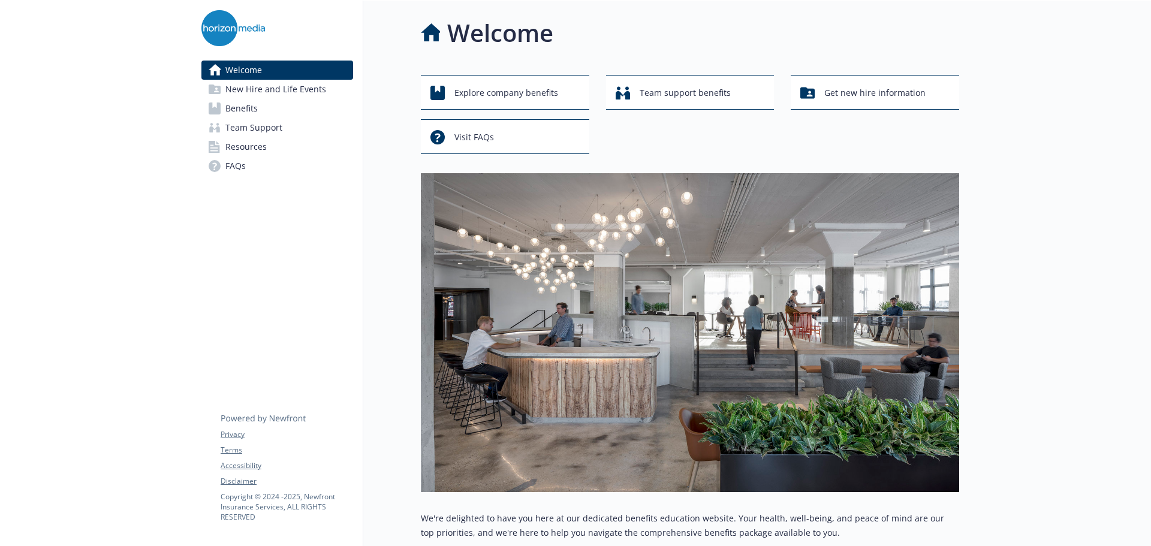
click at [242, 146] on span "Resources" at bounding box center [245, 146] width 41 height 19
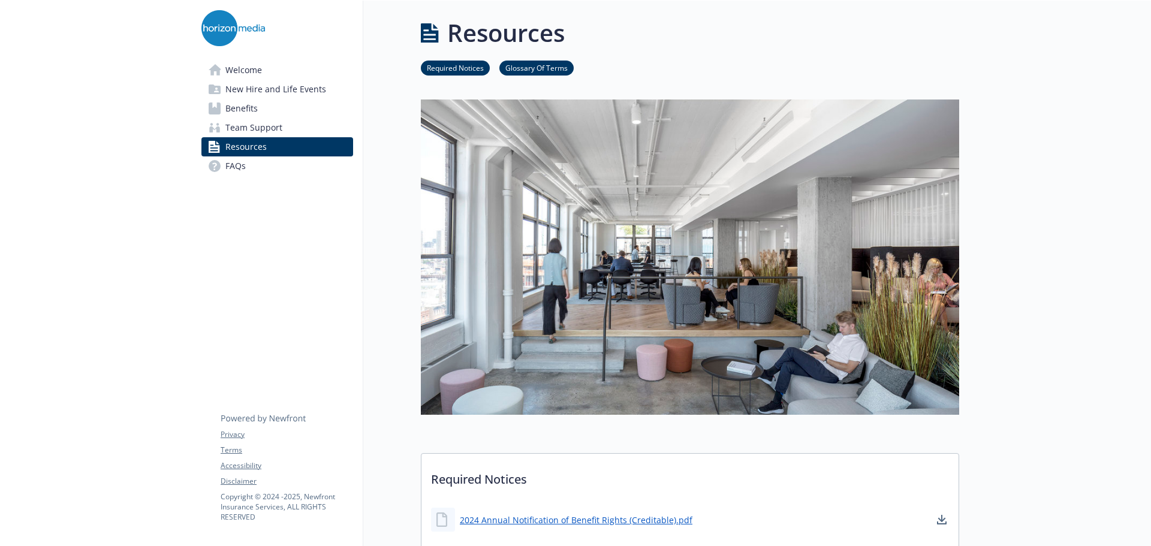
click at [257, 125] on span "Team Support" at bounding box center [253, 127] width 57 height 19
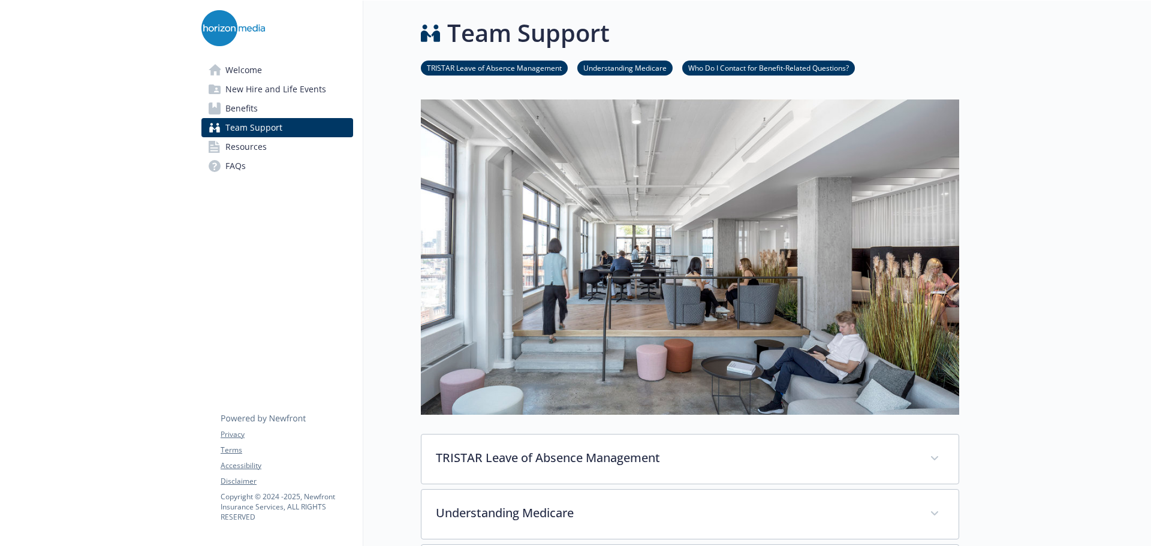
click at [253, 110] on span "Benefits" at bounding box center [241, 108] width 32 height 19
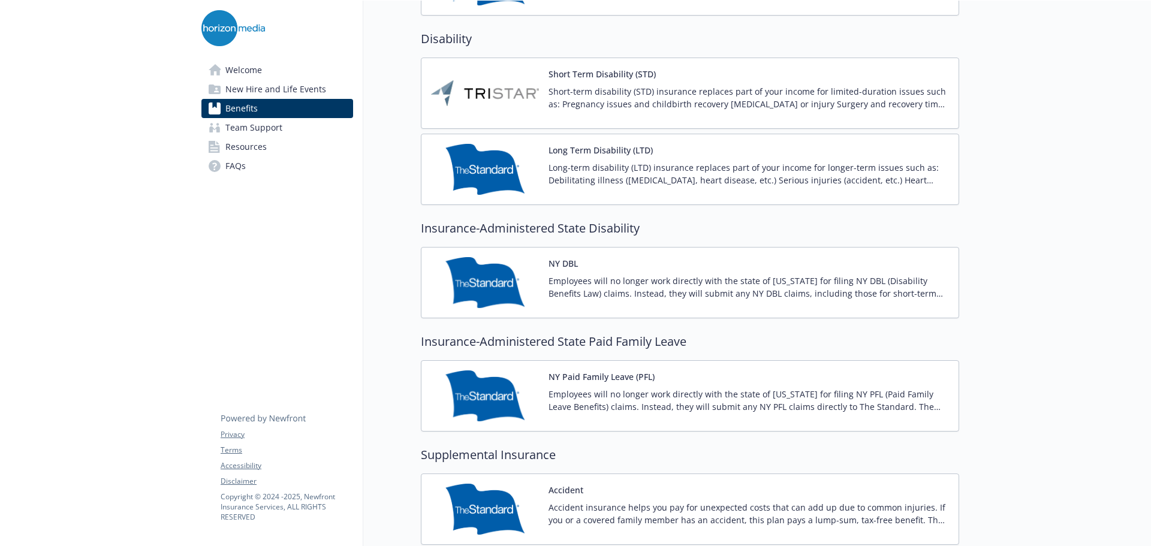
scroll to position [1199, 0]
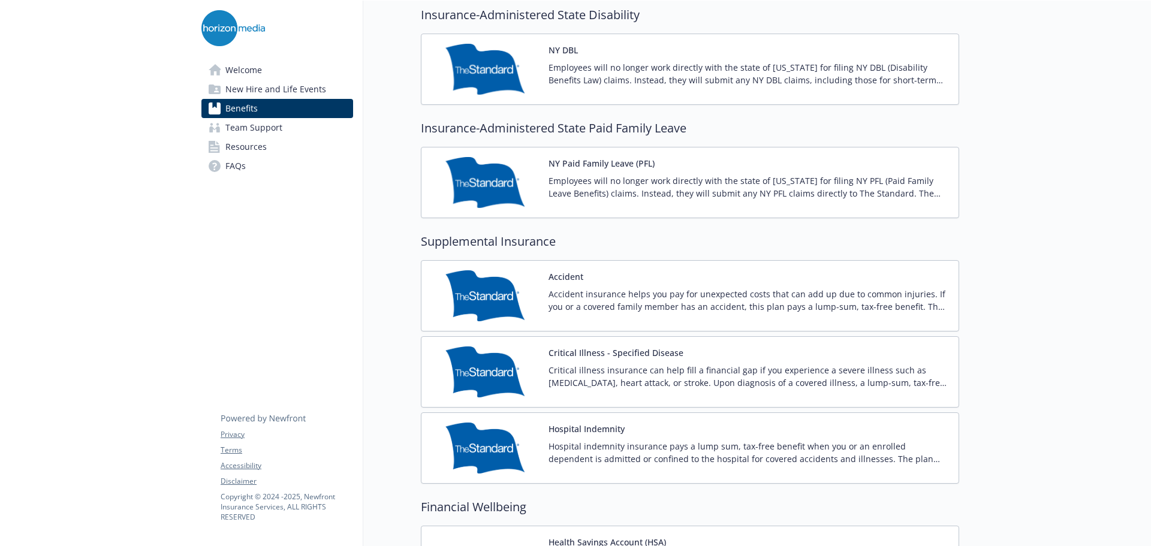
click at [248, 93] on span "New Hire and Life Events" at bounding box center [275, 89] width 101 height 19
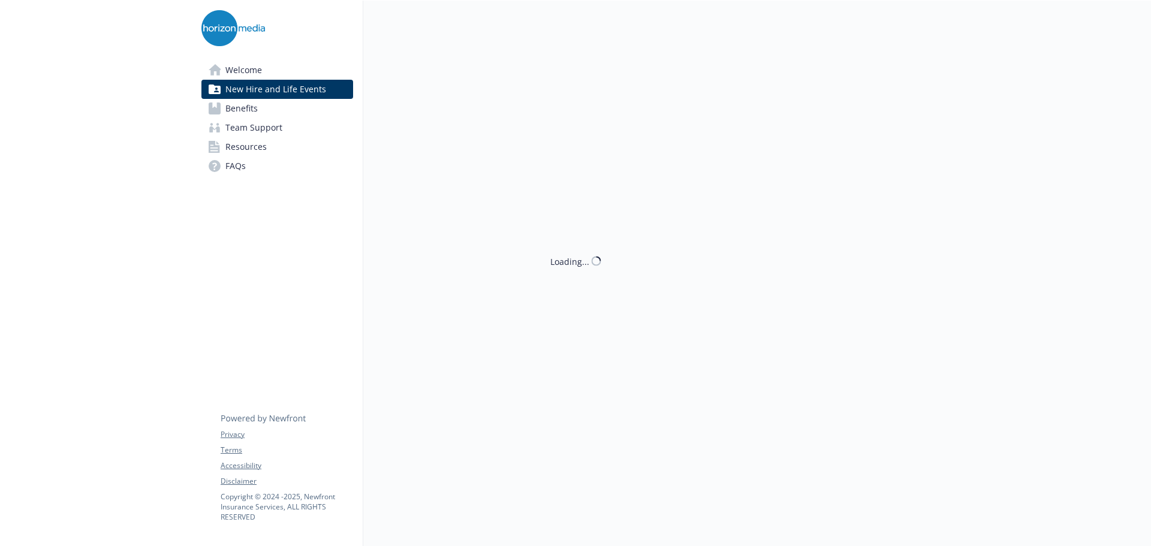
scroll to position [668, 0]
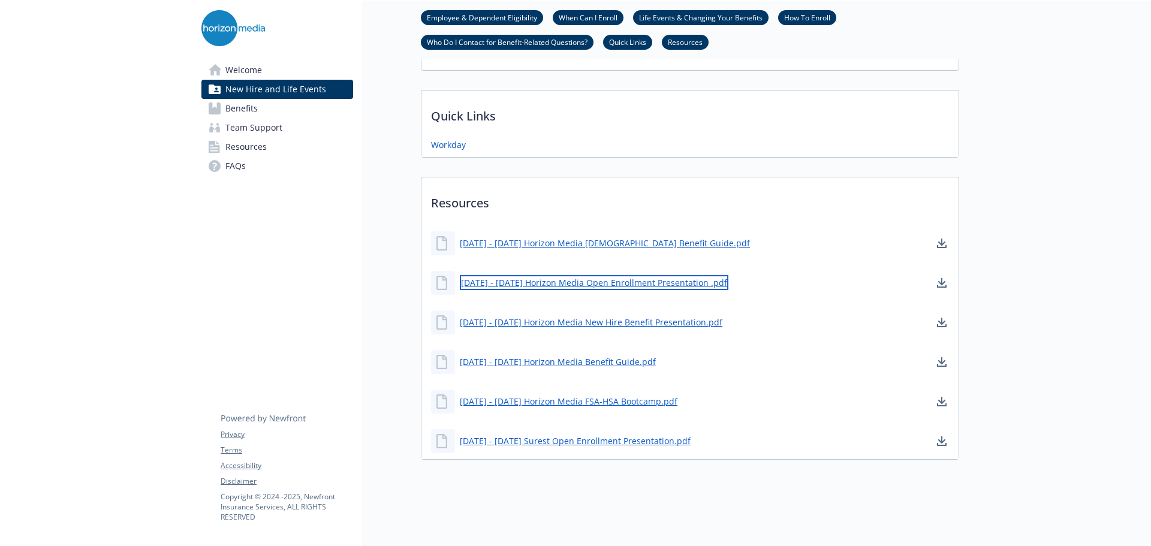
click at [576, 275] on link "[DATE] - [DATE] Horizon Media Open Enrollment Presentation .pdf" at bounding box center [594, 282] width 269 height 15
